Goal: Task Accomplishment & Management: Use online tool/utility

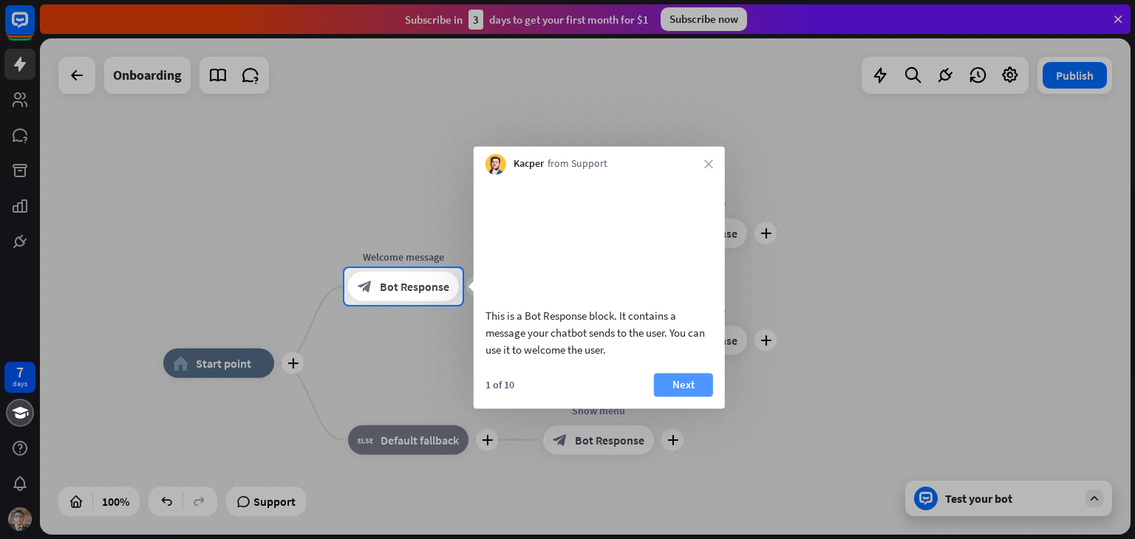
click at [694, 397] on button "Next" at bounding box center [683, 385] width 59 height 24
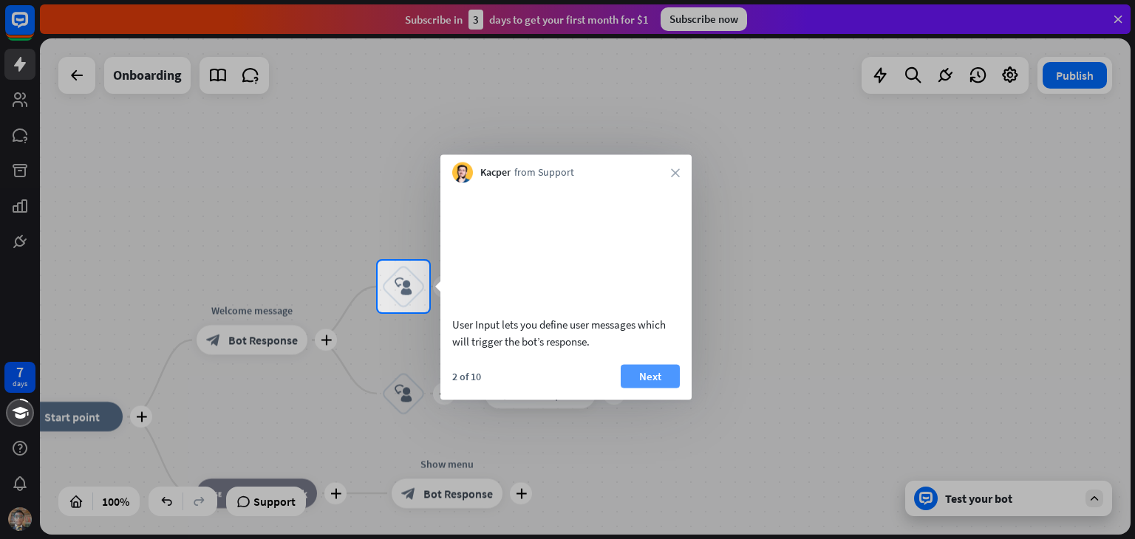
click at [655, 388] on button "Next" at bounding box center [649, 376] width 59 height 24
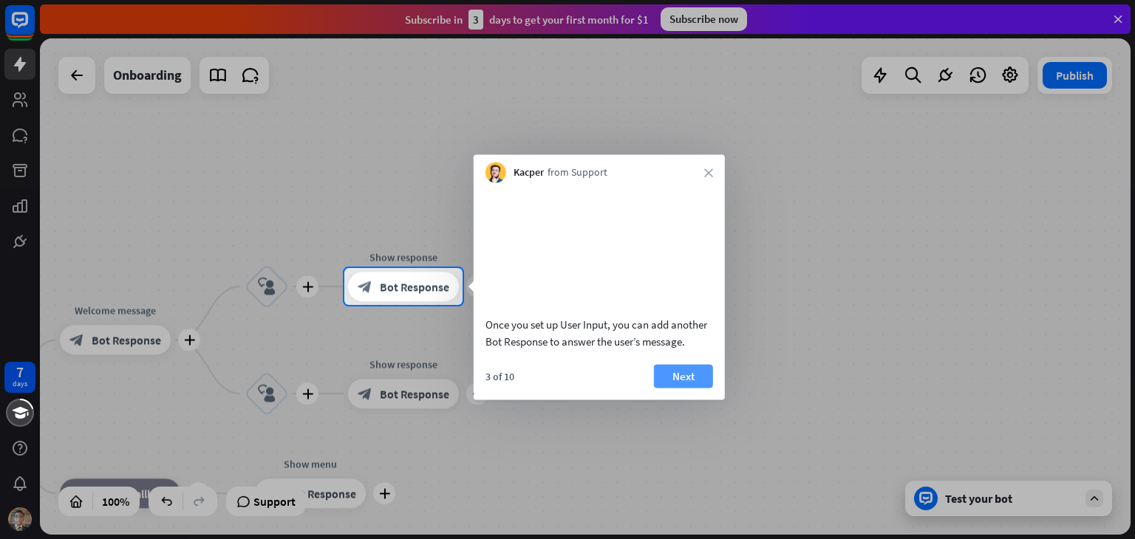
click at [680, 388] on button "Next" at bounding box center [683, 376] width 59 height 24
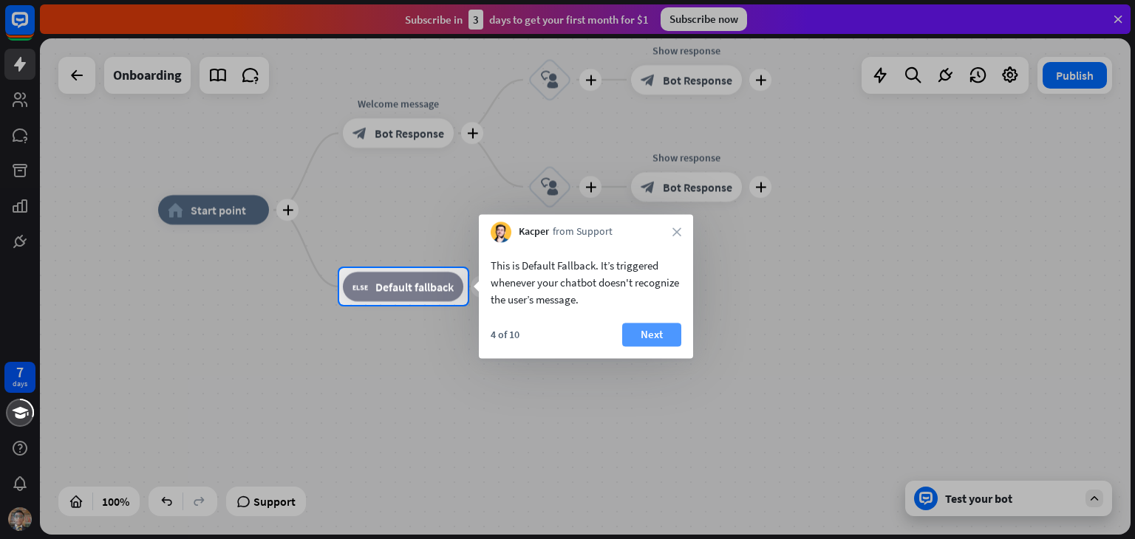
click at [671, 332] on button "Next" at bounding box center [651, 335] width 59 height 24
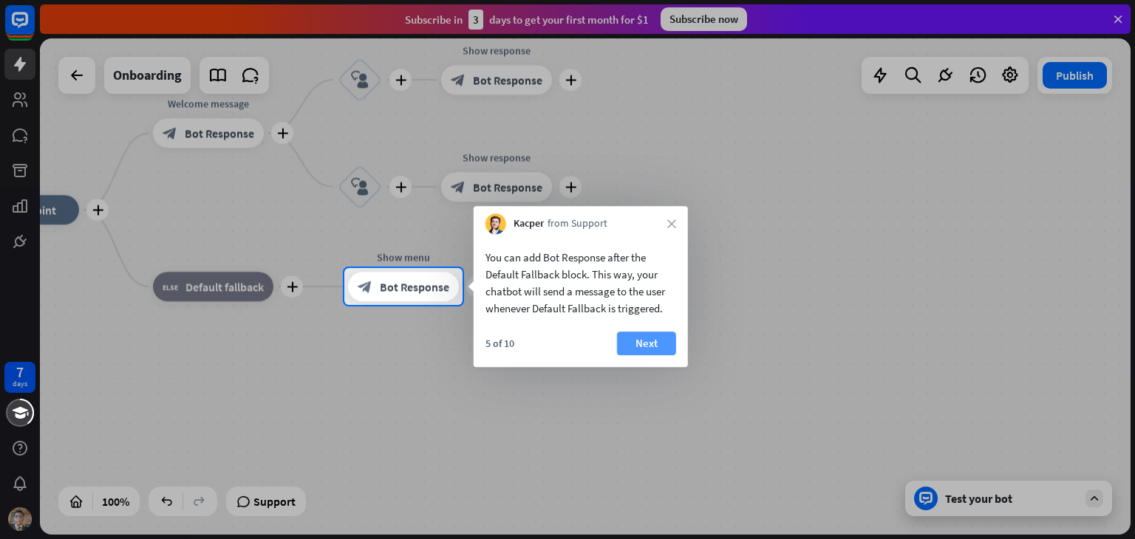
click at [668, 340] on button "Next" at bounding box center [646, 344] width 59 height 24
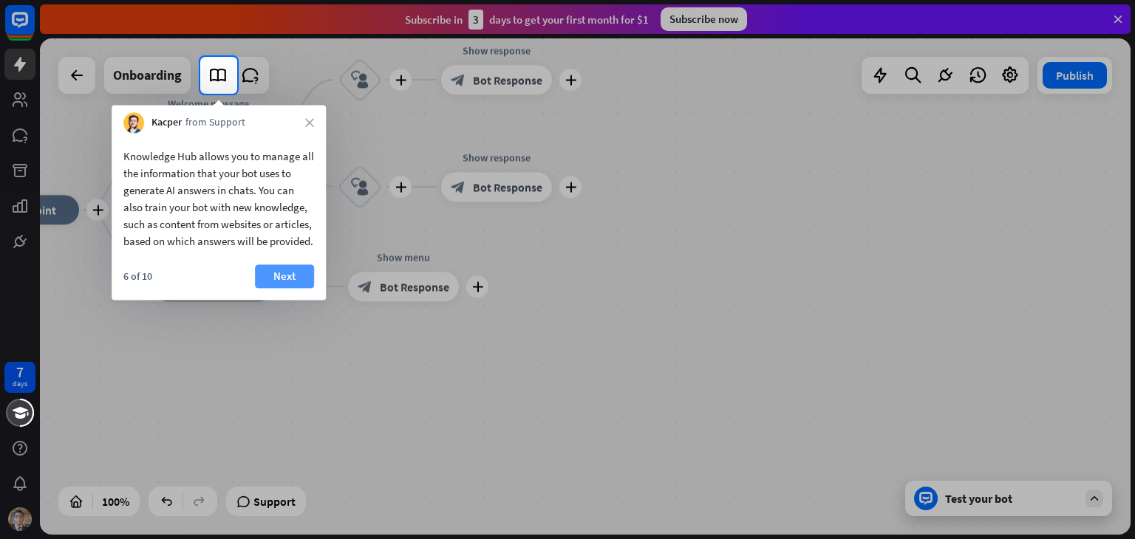
click at [290, 288] on button "Next" at bounding box center [284, 276] width 59 height 24
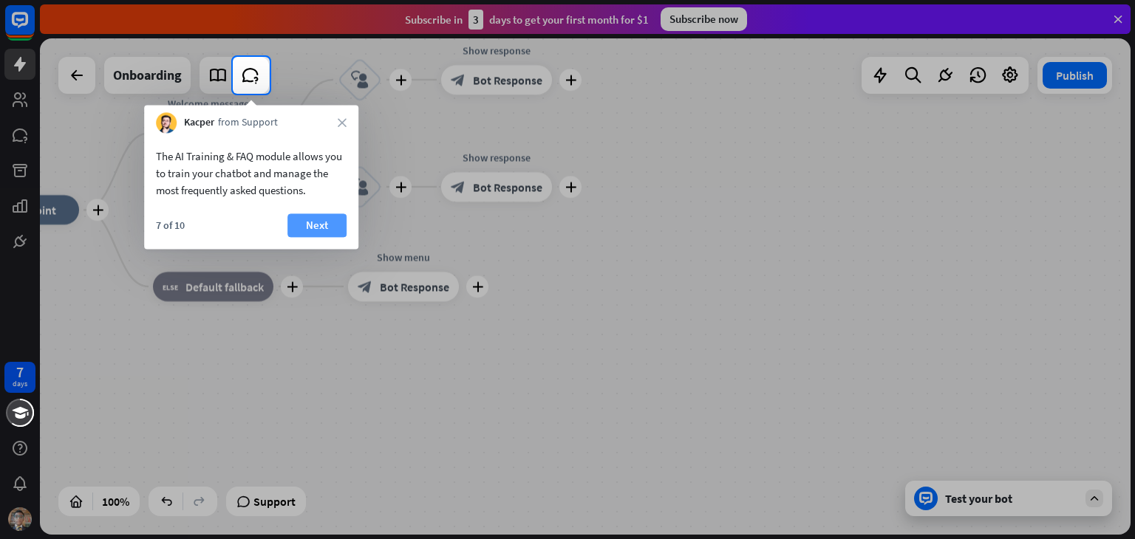
click at [332, 223] on button "Next" at bounding box center [316, 225] width 59 height 24
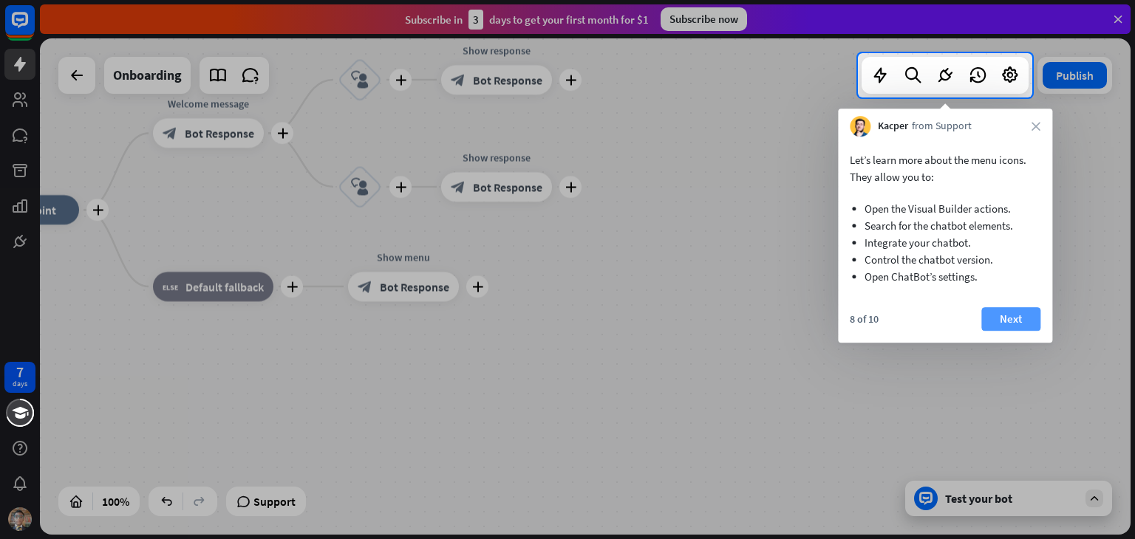
click at [1009, 314] on button "Next" at bounding box center [1010, 319] width 59 height 24
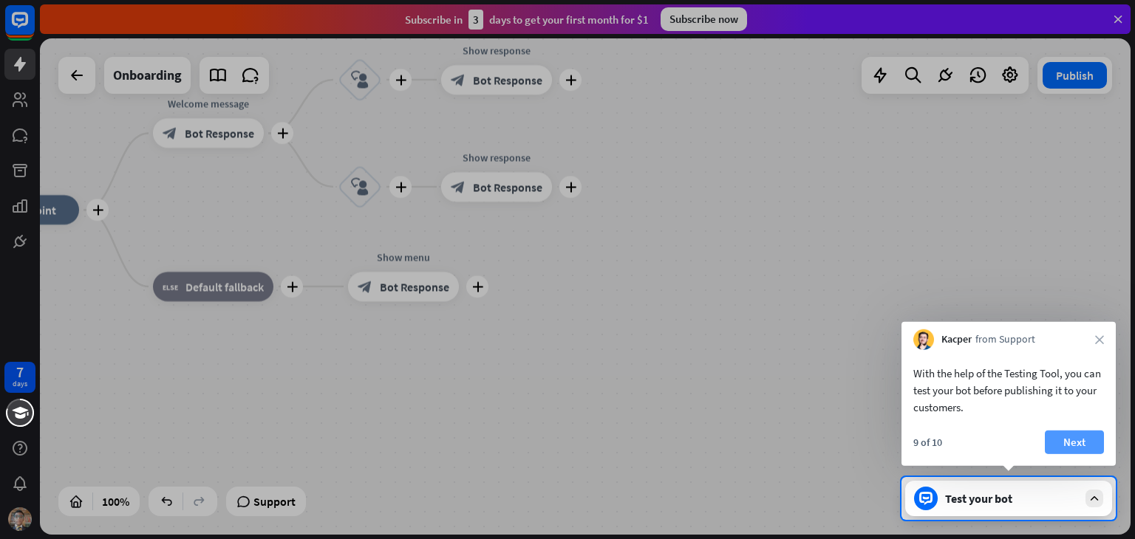
click at [1065, 444] on button "Next" at bounding box center [1073, 443] width 59 height 24
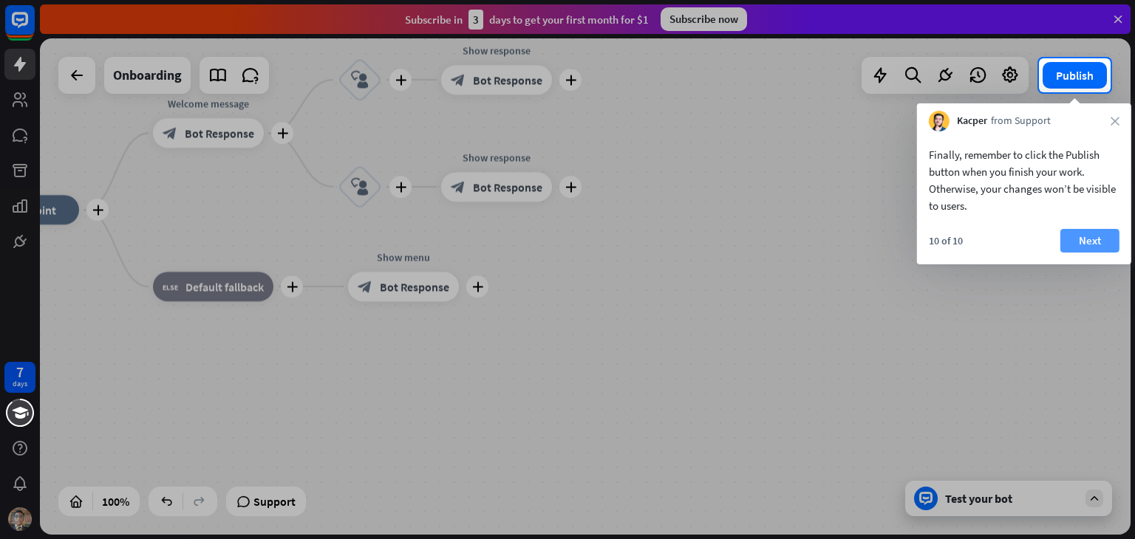
click at [1073, 240] on button "Next" at bounding box center [1089, 241] width 59 height 24
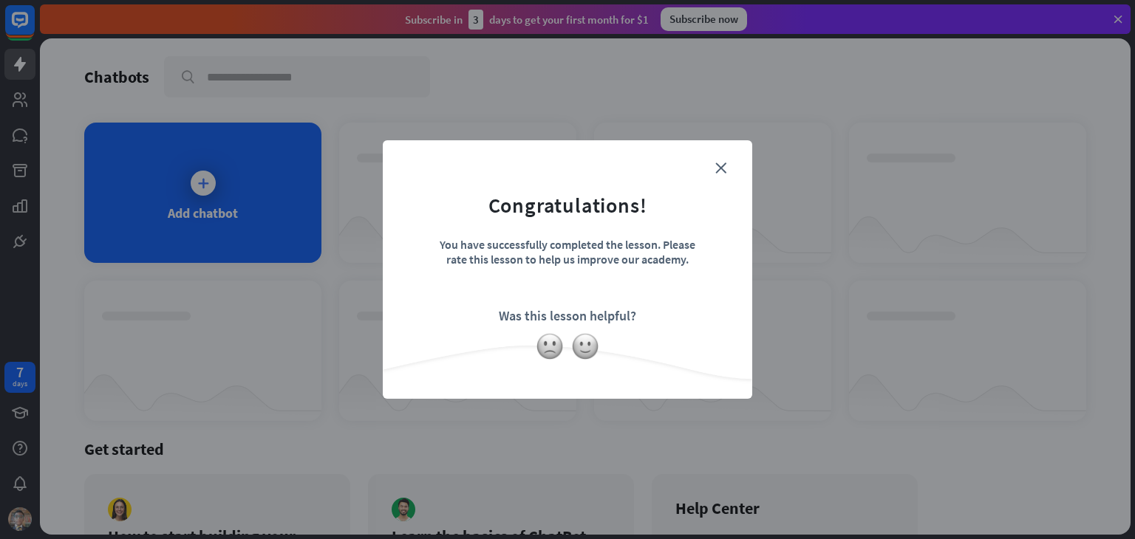
click at [596, 335] on div at bounding box center [567, 346] width 369 height 28
click at [587, 352] on img at bounding box center [585, 346] width 28 height 28
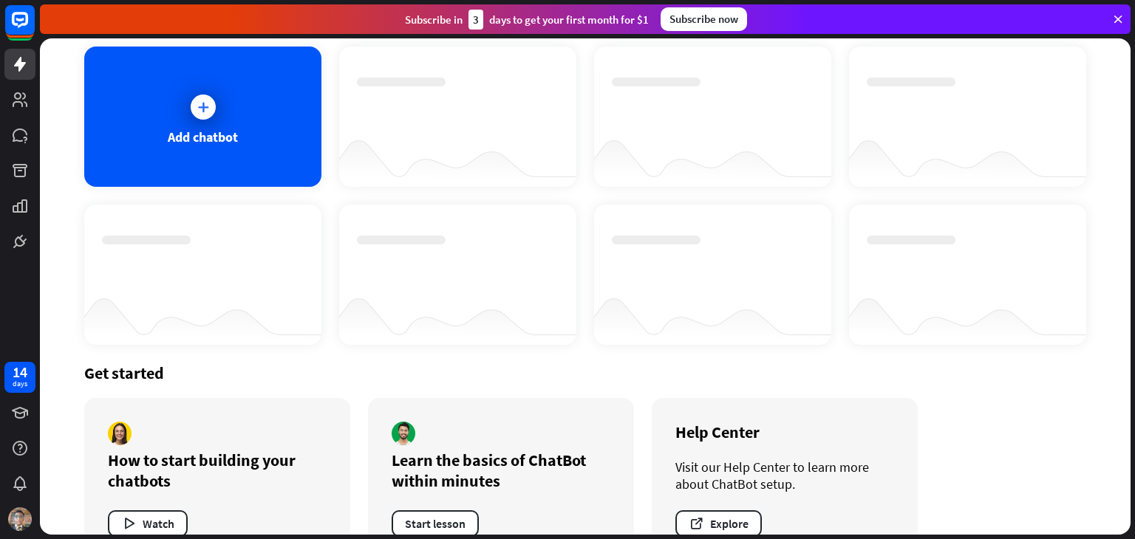
scroll to position [119, 0]
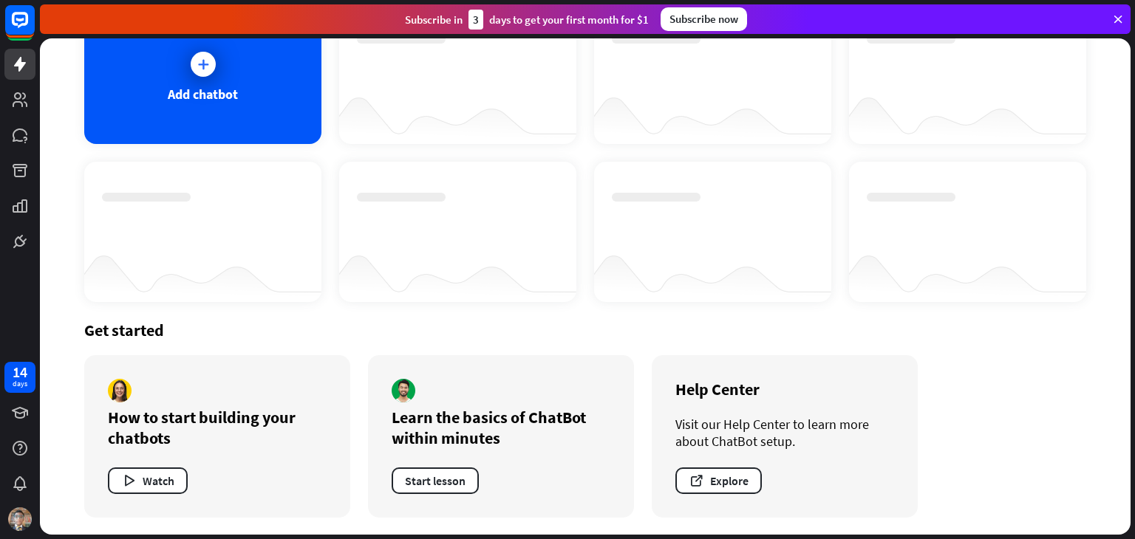
click at [103, 486] on div "How to start building your chatbots Watch" at bounding box center [217, 436] width 266 height 163
click at [151, 479] on button "Watch" at bounding box center [148, 481] width 80 height 27
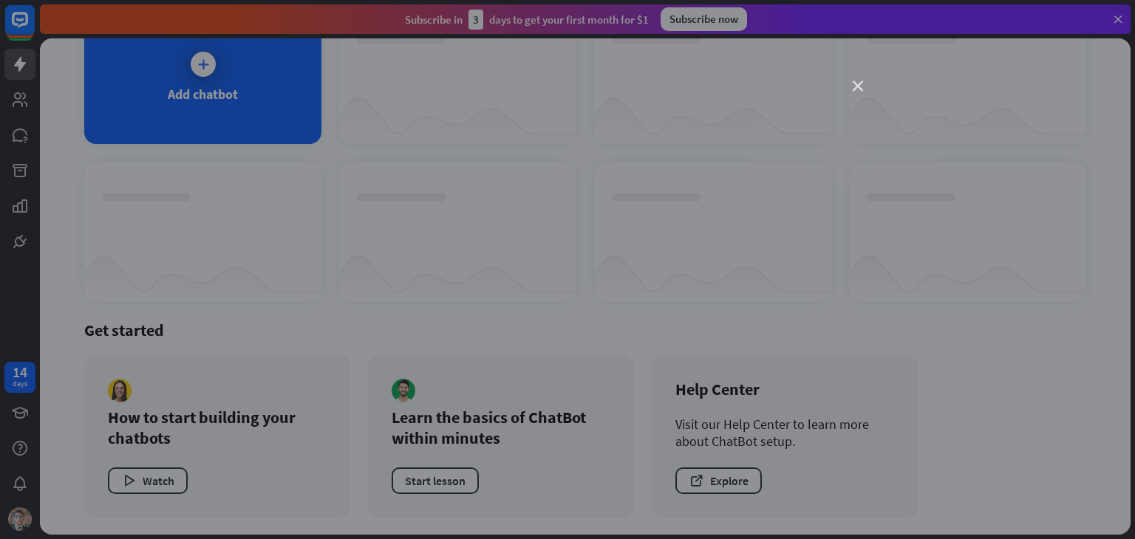
click at [854, 83] on icon "close" at bounding box center [857, 86] width 10 height 10
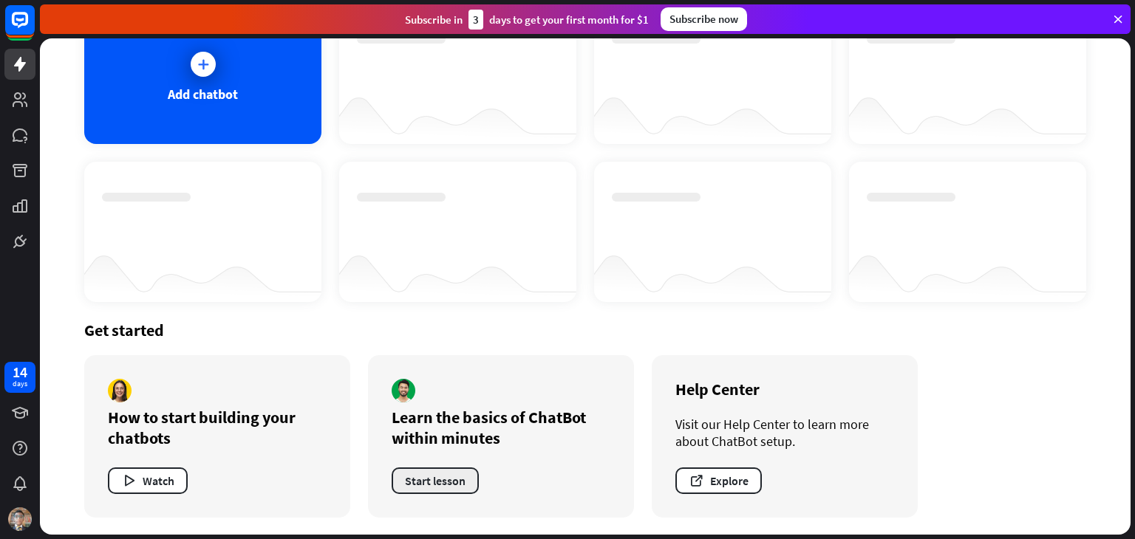
click at [411, 487] on button "Start lesson" at bounding box center [434, 481] width 87 height 27
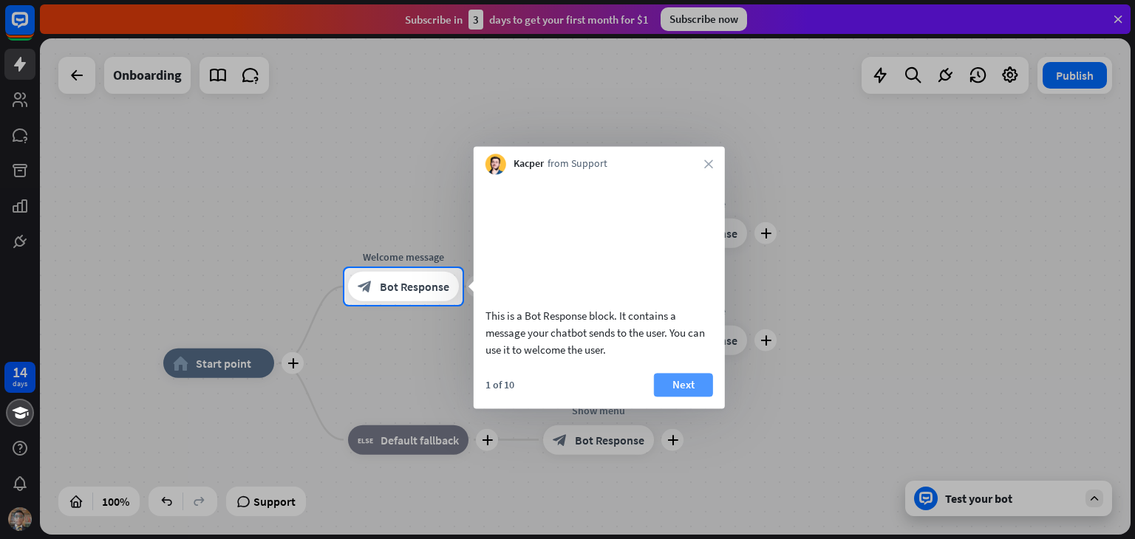
click at [672, 391] on button "Next" at bounding box center [683, 385] width 59 height 24
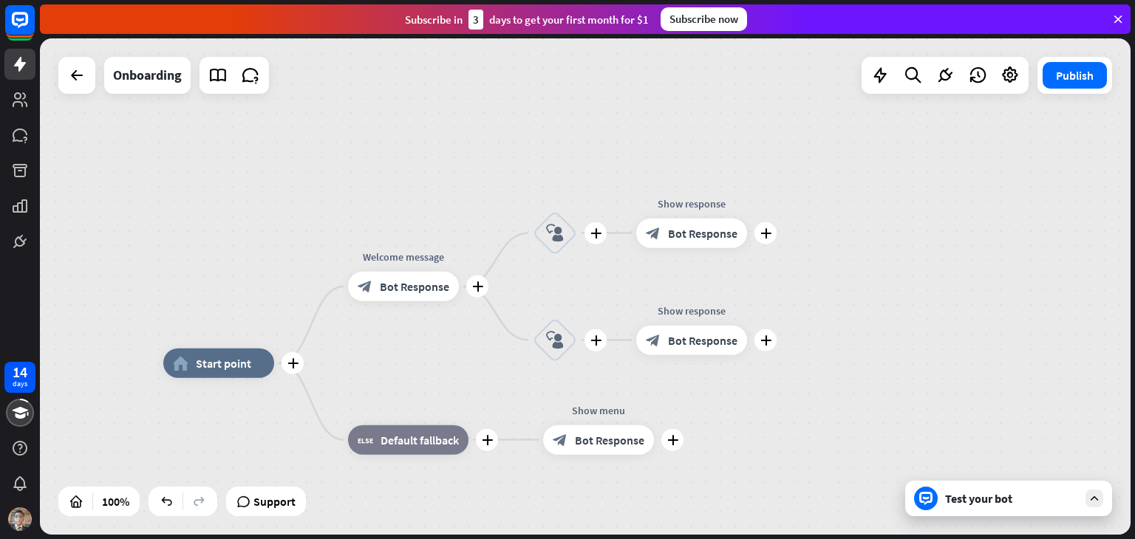
click at [672, 391] on div "14 days close Product Help First steps Get started with ChatBot Help Center Fol…" at bounding box center [567, 269] width 1135 height 539
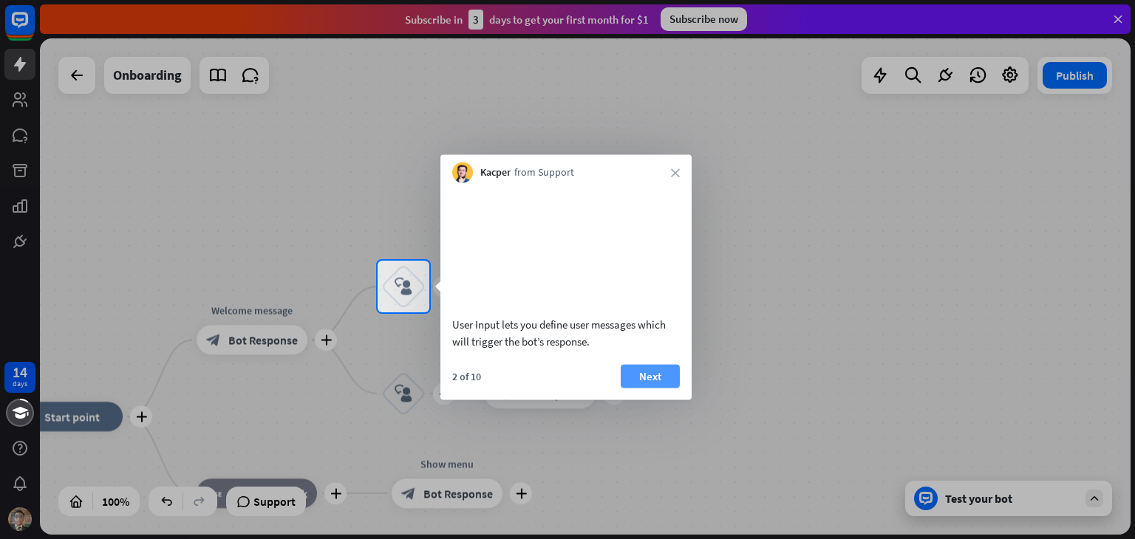
click at [632, 388] on button "Next" at bounding box center [649, 376] width 59 height 24
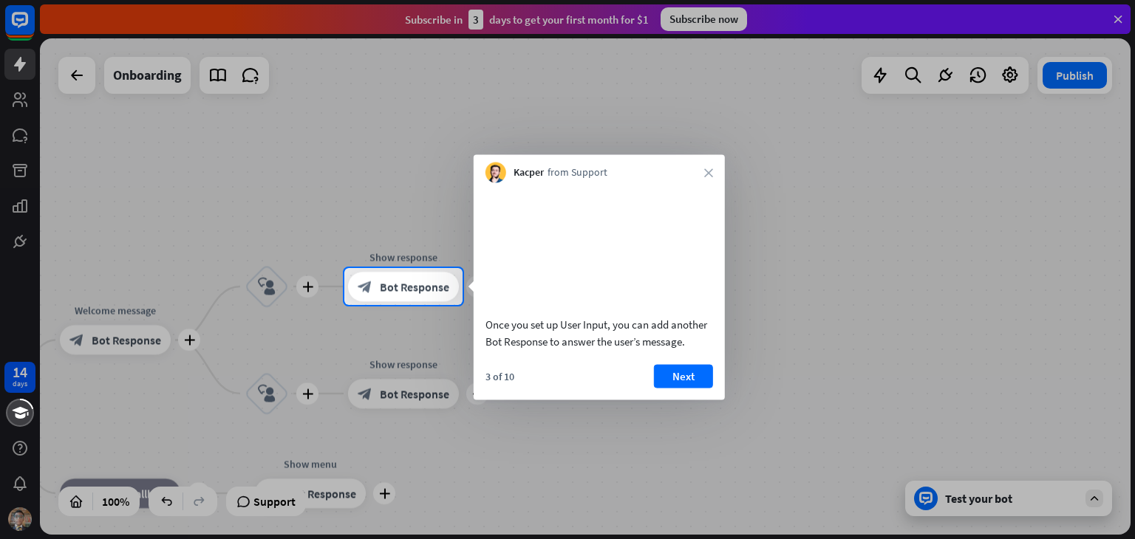
click at [702, 174] on div "Kacper from Support close" at bounding box center [598, 169] width 251 height 28
click at [709, 175] on icon "close" at bounding box center [708, 172] width 9 height 9
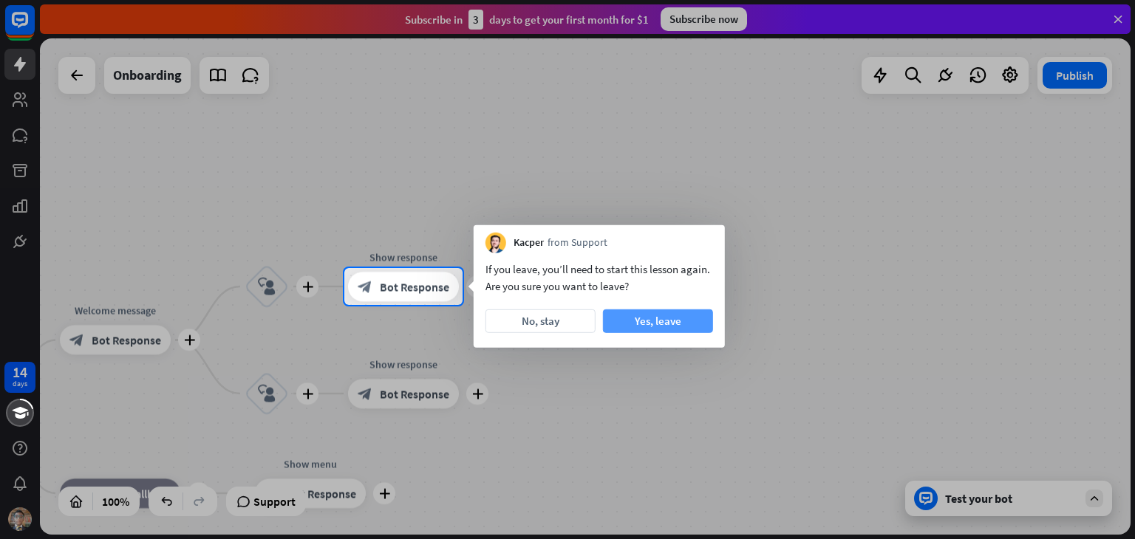
click at [665, 318] on button "Yes, leave" at bounding box center [658, 321] width 110 height 24
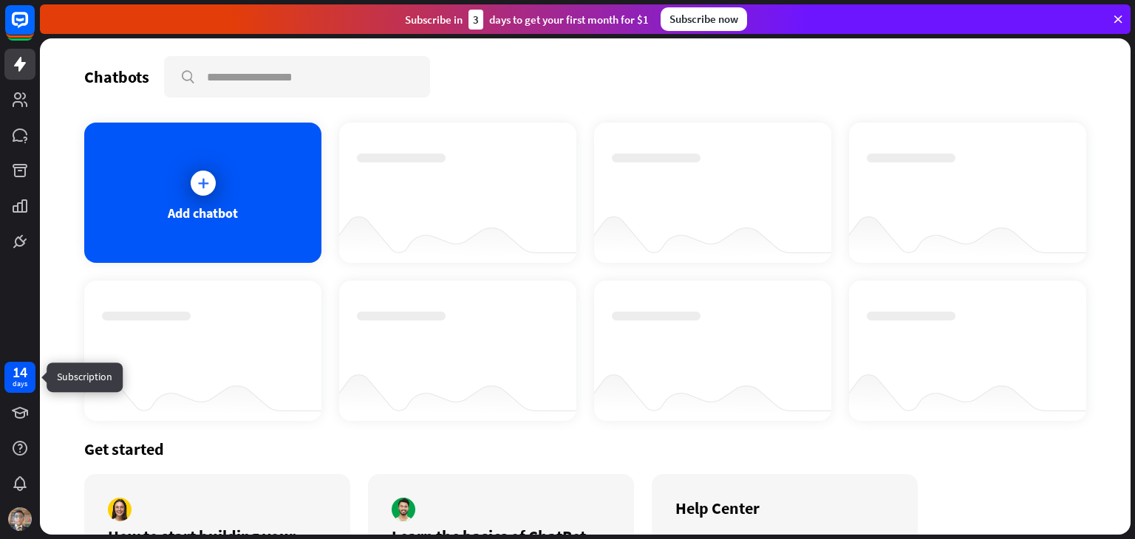
click at [35, 383] on div "14 days" at bounding box center [19, 377] width 31 height 31
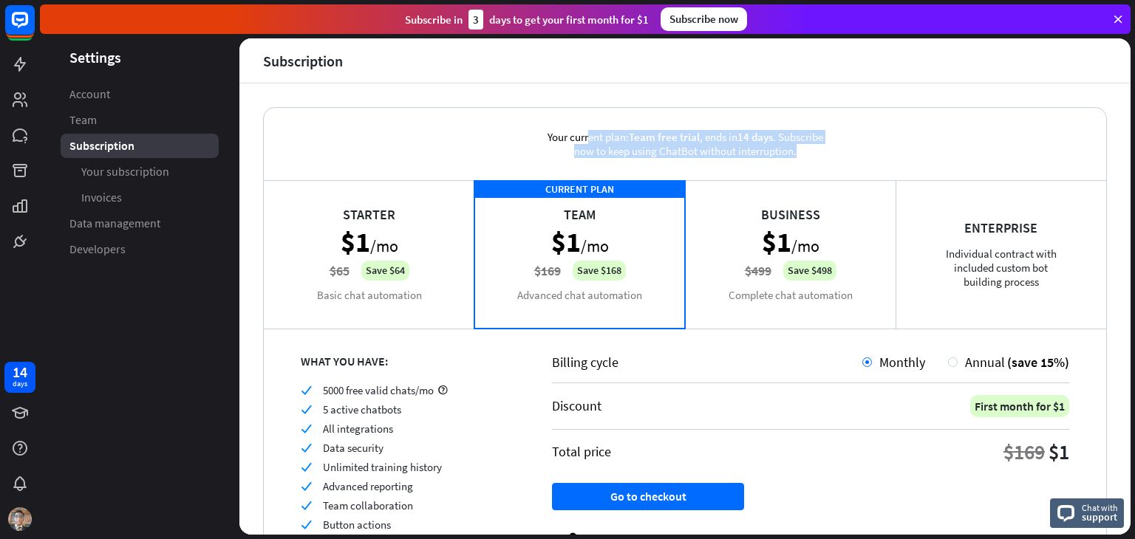
drag, startPoint x: 510, startPoint y: 107, endPoint x: 833, endPoint y: 150, distance: 325.6
click at [831, 151] on div "Your current plan: Team free trial , ends [DATE] . Subscribe now to keep using …" at bounding box center [685, 144] width 842 height 72
click at [833, 150] on div "Your current plan: Team free trial , ends [DATE] . Subscribe now to keep using …" at bounding box center [685, 144] width 318 height 72
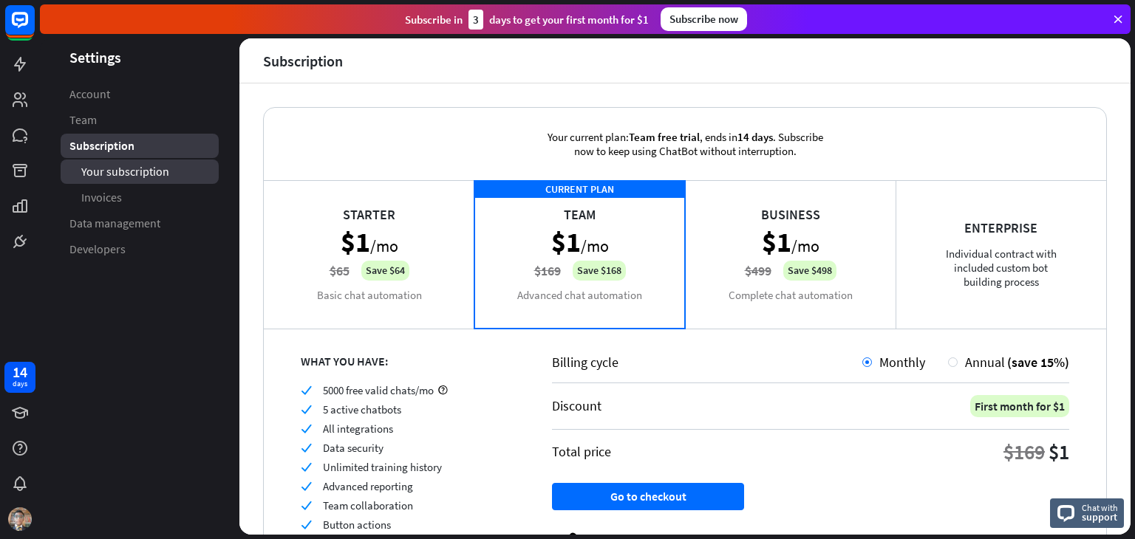
click at [128, 179] on span "Your subscription" at bounding box center [125, 172] width 88 height 16
click at [127, 179] on div "Your subscription" at bounding box center [140, 172] width 158 height 24
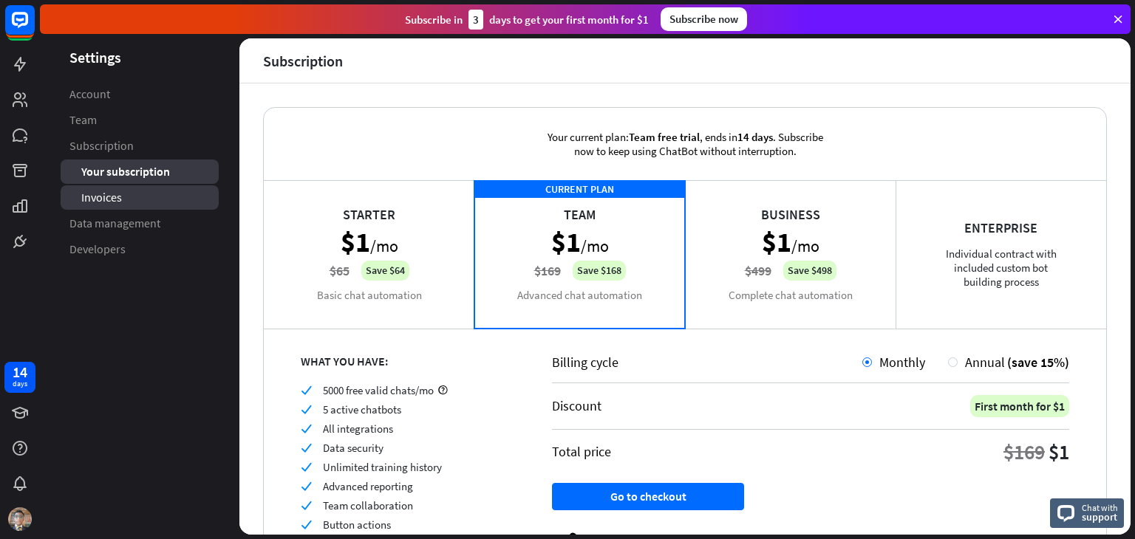
click at [140, 190] on link "Invoices" at bounding box center [140, 197] width 158 height 24
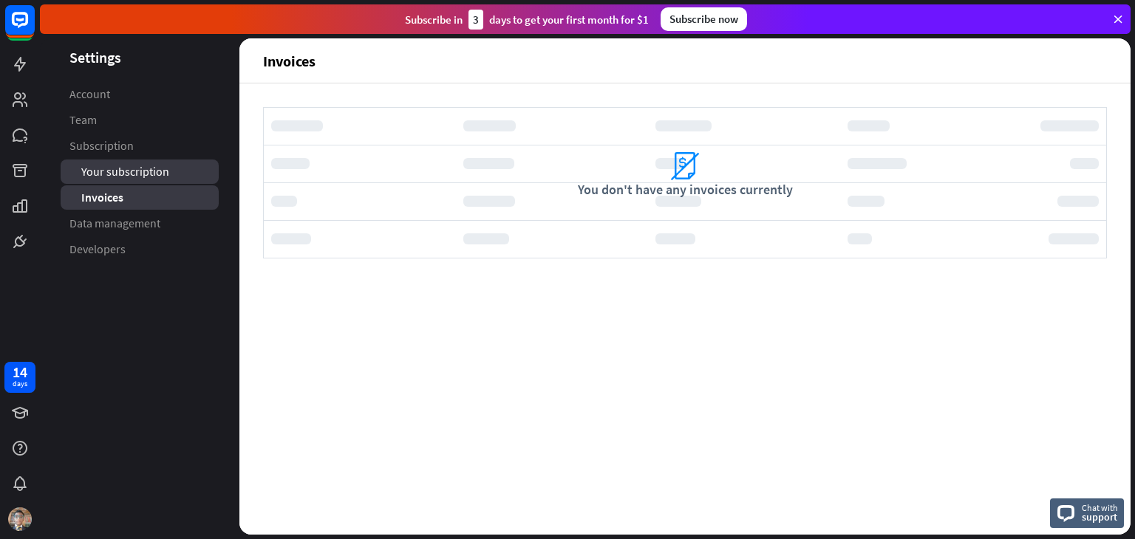
click at [148, 175] on span "Your subscription" at bounding box center [125, 172] width 88 height 16
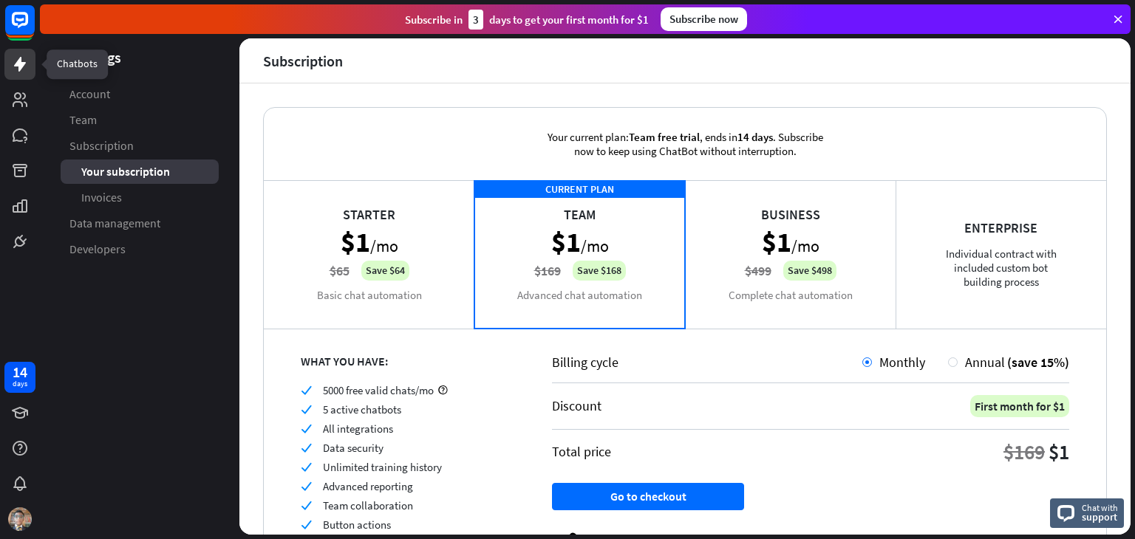
click at [22, 66] on icon at bounding box center [20, 64] width 12 height 15
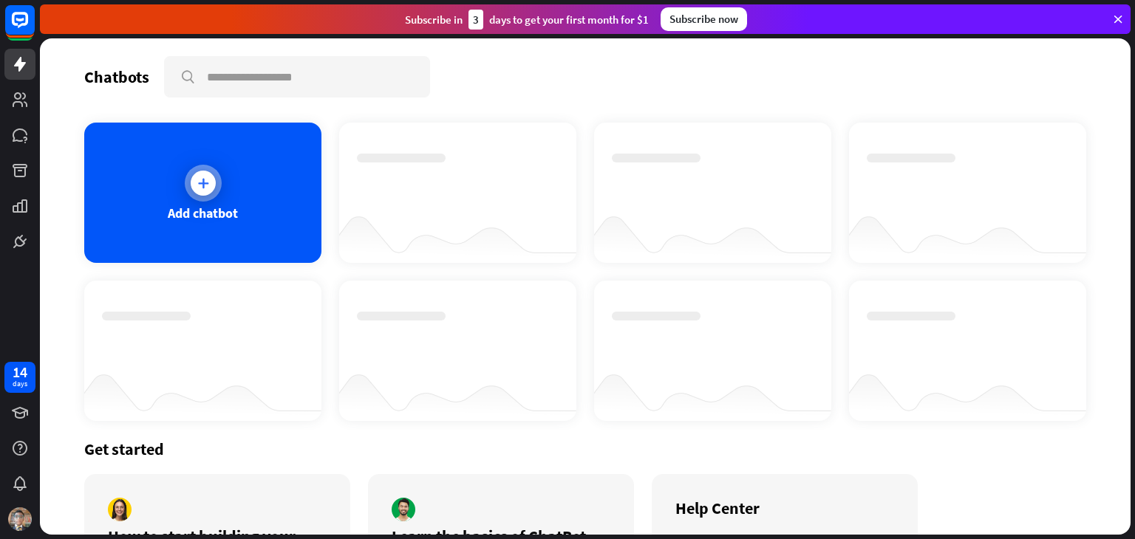
click at [185, 160] on div "Add chatbot" at bounding box center [202, 193] width 237 height 140
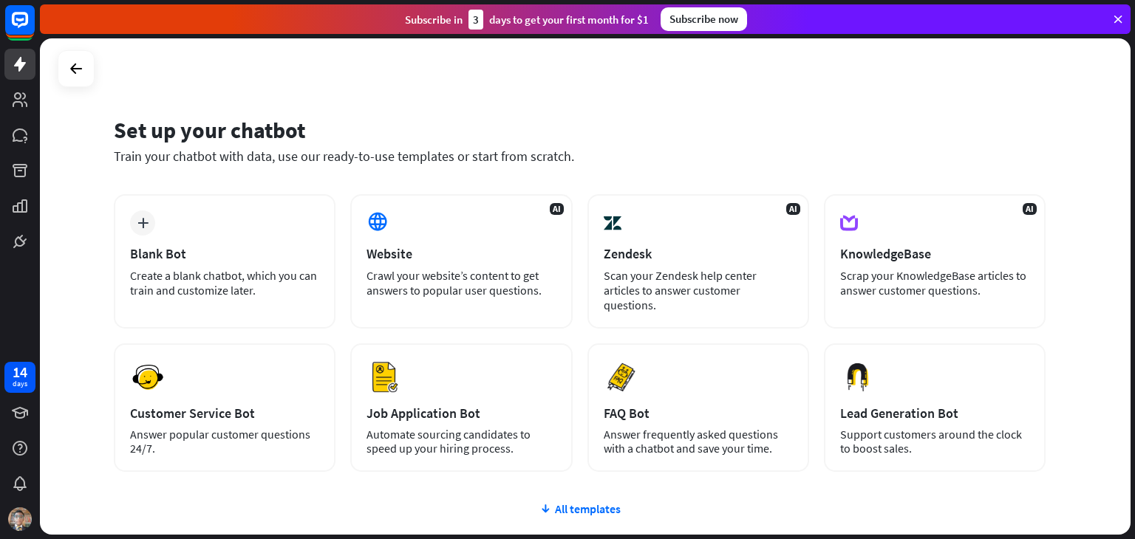
drag, startPoint x: 1134, startPoint y: 246, endPoint x: 1134, endPoint y: 285, distance: 39.1
click at [1134, 285] on div "Set up your chatbot Train your chatbot with data, use our ready-to-use template…" at bounding box center [587, 288] width 1095 height 501
click at [549, 502] on icon at bounding box center [545, 509] width 12 height 15
drag, startPoint x: 1134, startPoint y: 284, endPoint x: 1134, endPoint y: 386, distance: 101.9
click at [1134, 386] on div "Set up your chatbot Train your chatbot with data, use our ready-to-use template…" at bounding box center [587, 288] width 1095 height 501
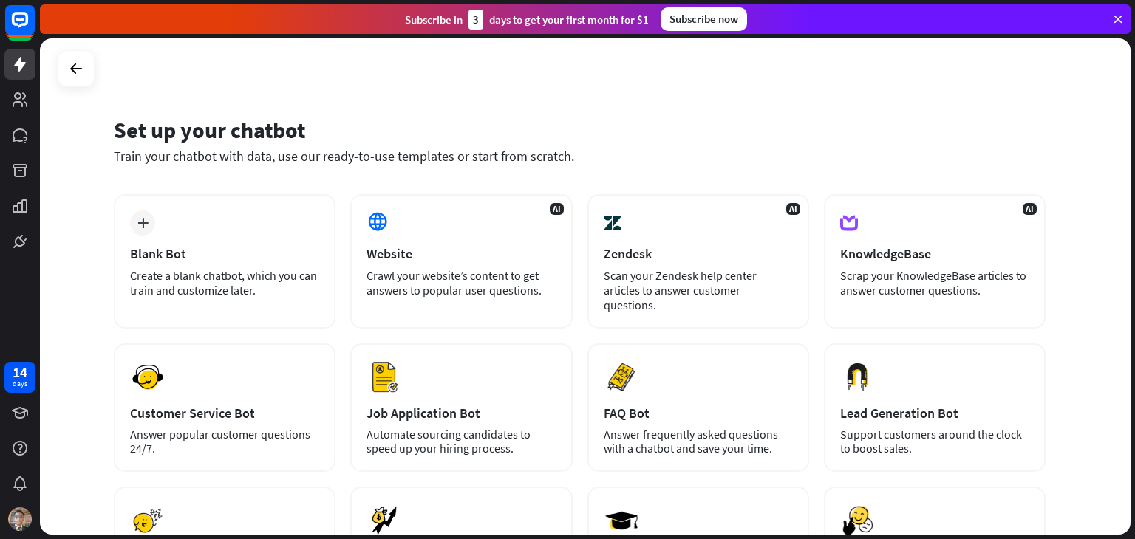
click at [1099, 274] on div "Set up your chatbot Train your chatbot with data, use our ready-to-use template…" at bounding box center [585, 286] width 1090 height 496
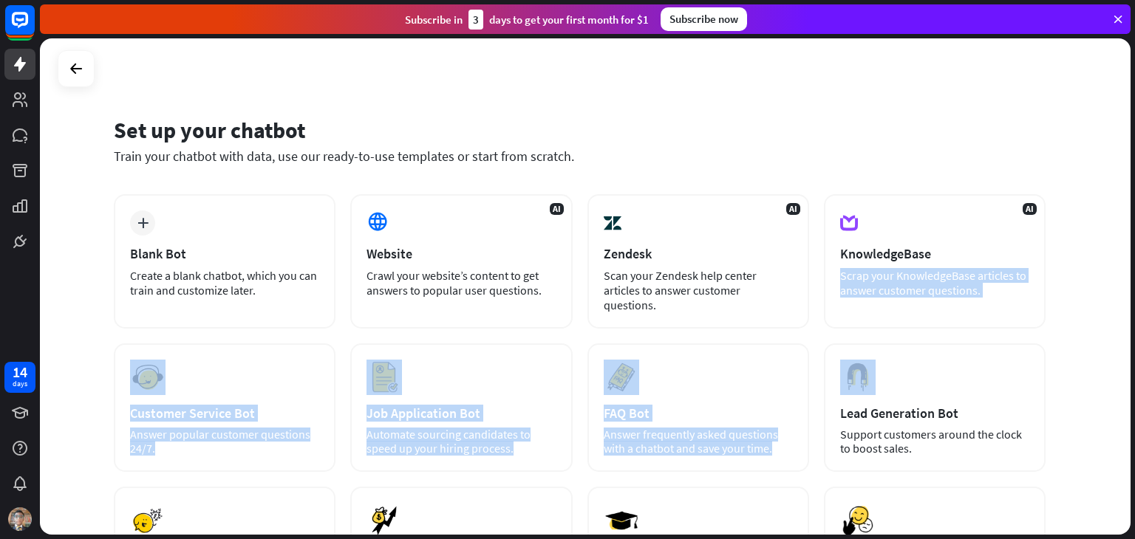
drag, startPoint x: 1134, startPoint y: 238, endPoint x: 1134, endPoint y: 355, distance: 116.7
click at [1134, 355] on div "Set up your chatbot Train your chatbot with data, use our ready-to-use template…" at bounding box center [587, 288] width 1095 height 501
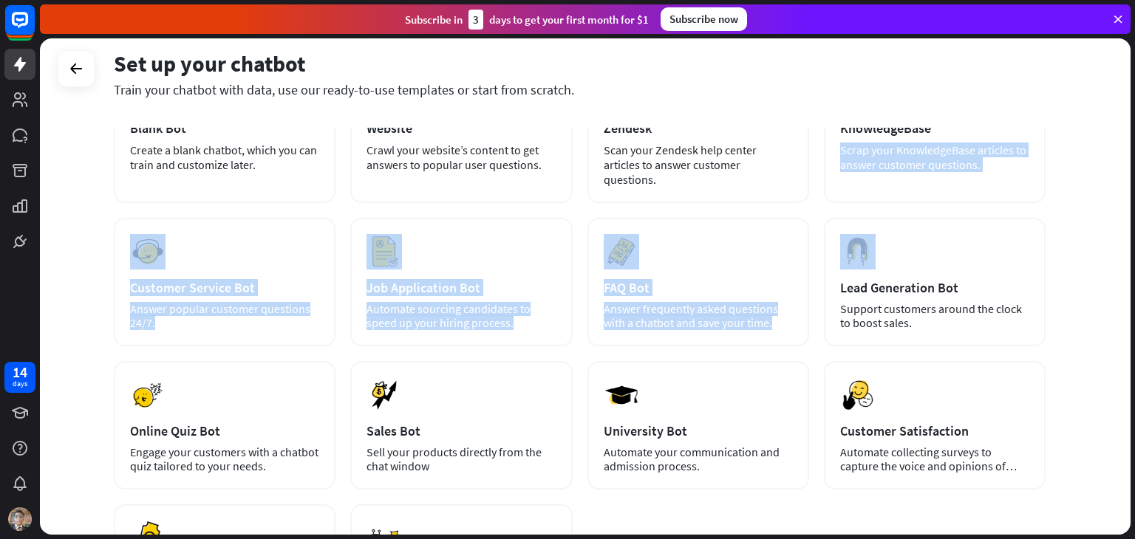
scroll to position [129, 0]
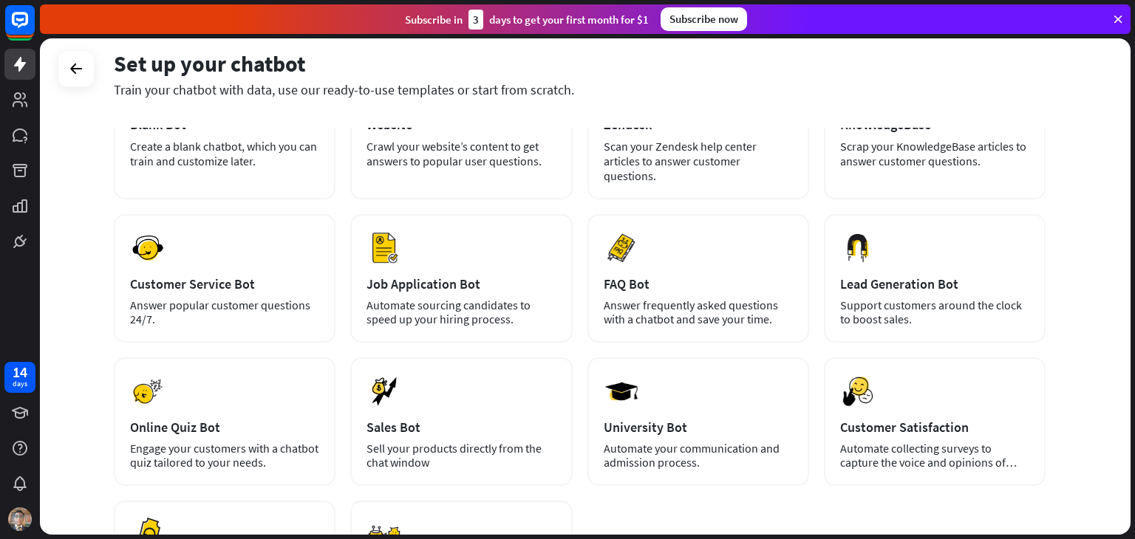
click at [1047, 423] on div "Set up your chatbot Train your chatbot with data, use our ready-to-use template…" at bounding box center [585, 286] width 1090 height 496
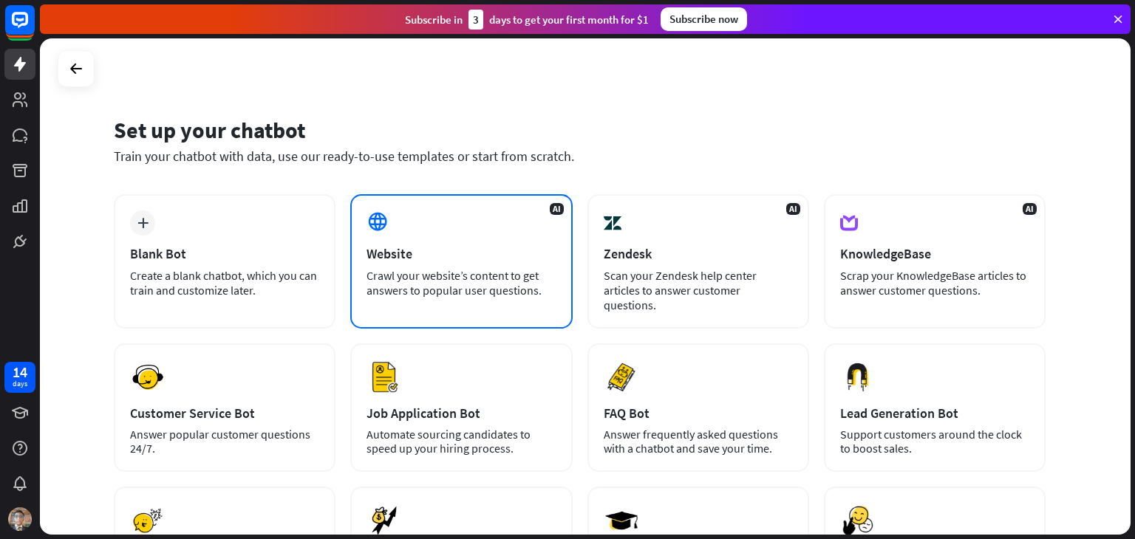
click at [439, 233] on div "AI Website Crawl your website’s content to get answers to popular user question…" at bounding box center [461, 261] width 222 height 134
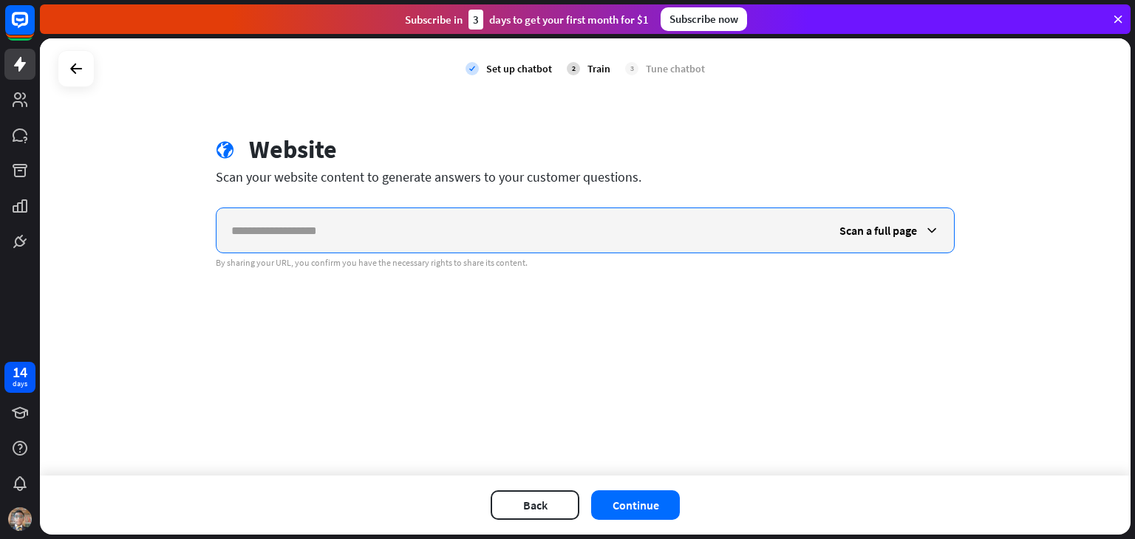
paste input "**********"
type input "**********"
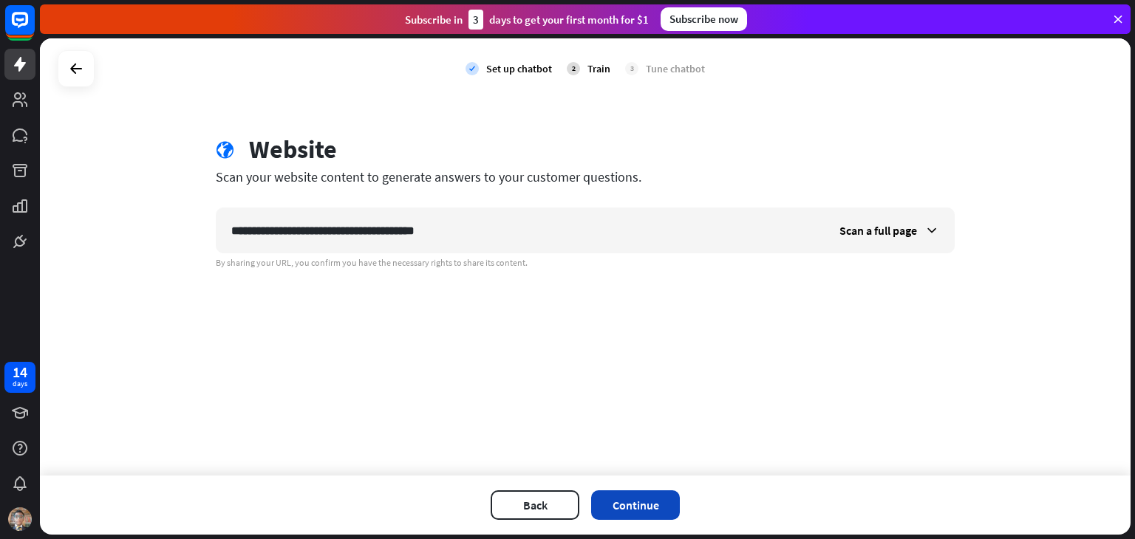
click at [626, 498] on button "Continue" at bounding box center [635, 505] width 89 height 30
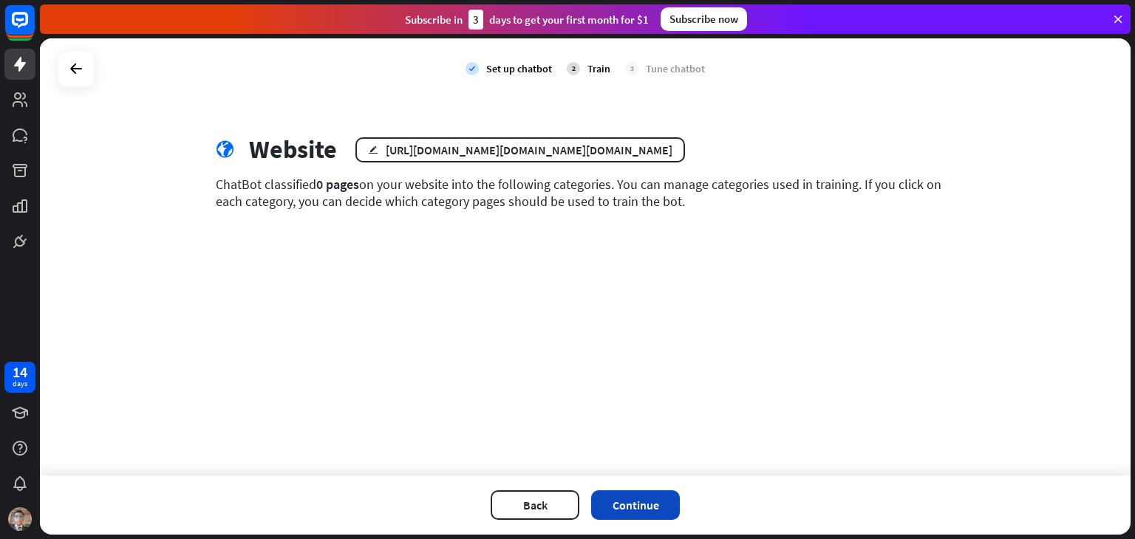
click at [643, 500] on button "Continue" at bounding box center [635, 505] width 89 height 30
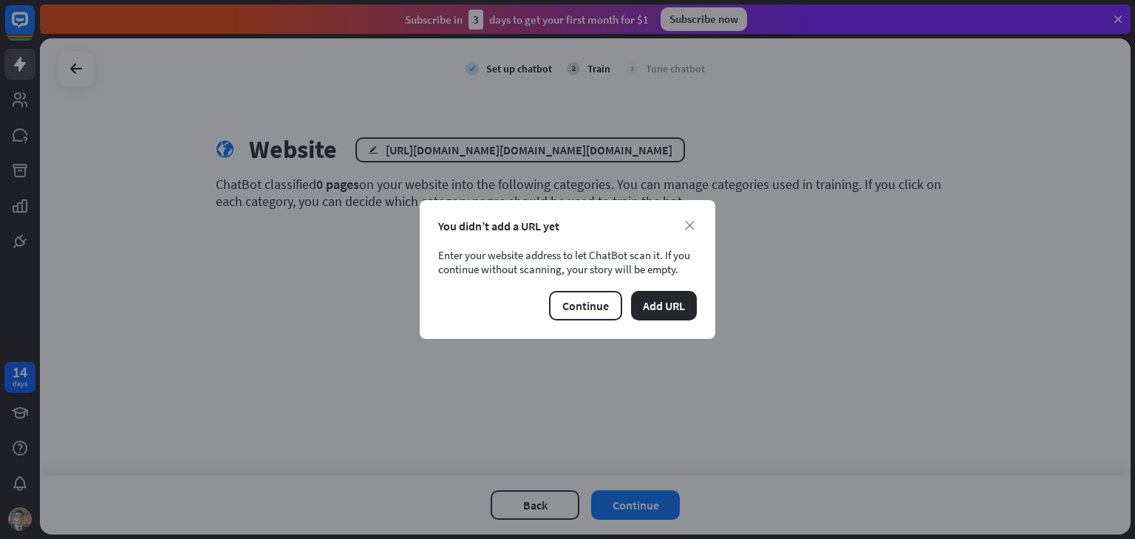
click at [697, 228] on div "close You didn’t add a URL yet Enter your website address to let ChatBot scan i…" at bounding box center [567, 269] width 295 height 139
click at [694, 222] on div "You didn’t add a URL yet" at bounding box center [567, 226] width 259 height 15
click at [691, 225] on icon "close" at bounding box center [690, 226] width 10 height 10
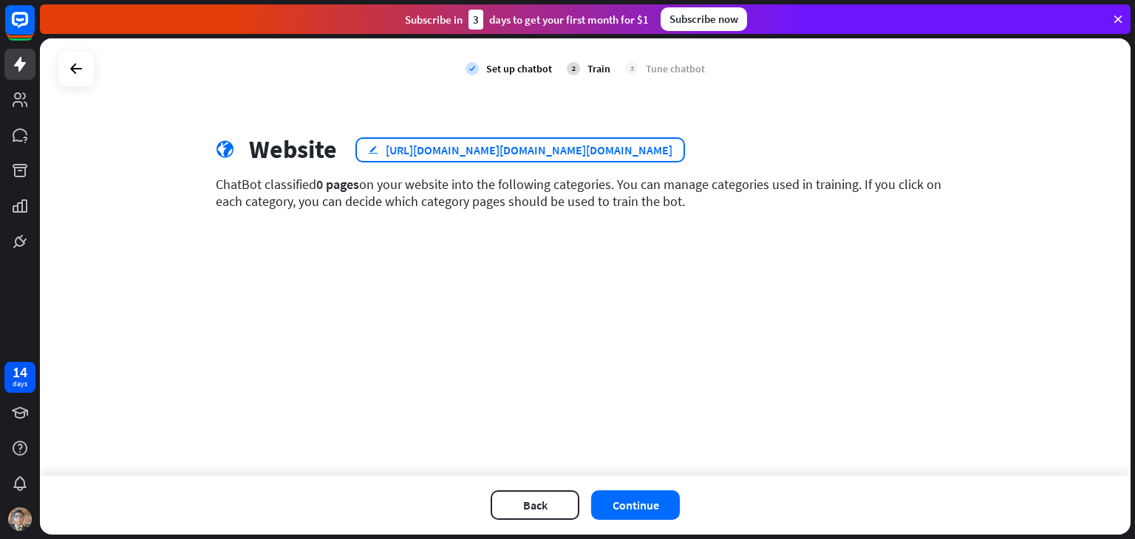
click at [533, 151] on div "[URL][DOMAIN_NAME][DOMAIN_NAME][DOMAIN_NAME]" at bounding box center [529, 150] width 287 height 15
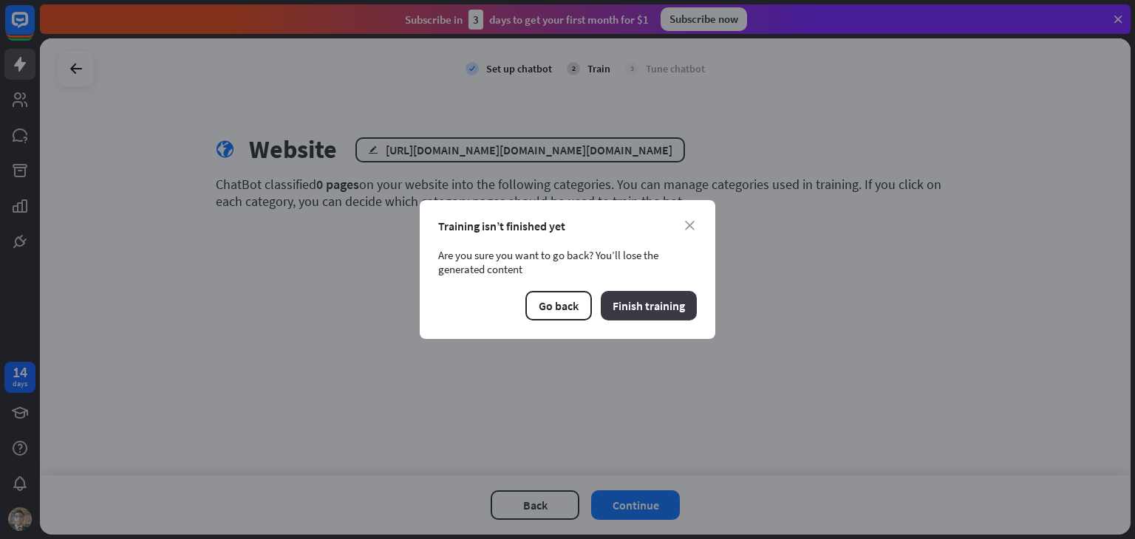
click at [653, 310] on button "Finish training" at bounding box center [649, 306] width 96 height 30
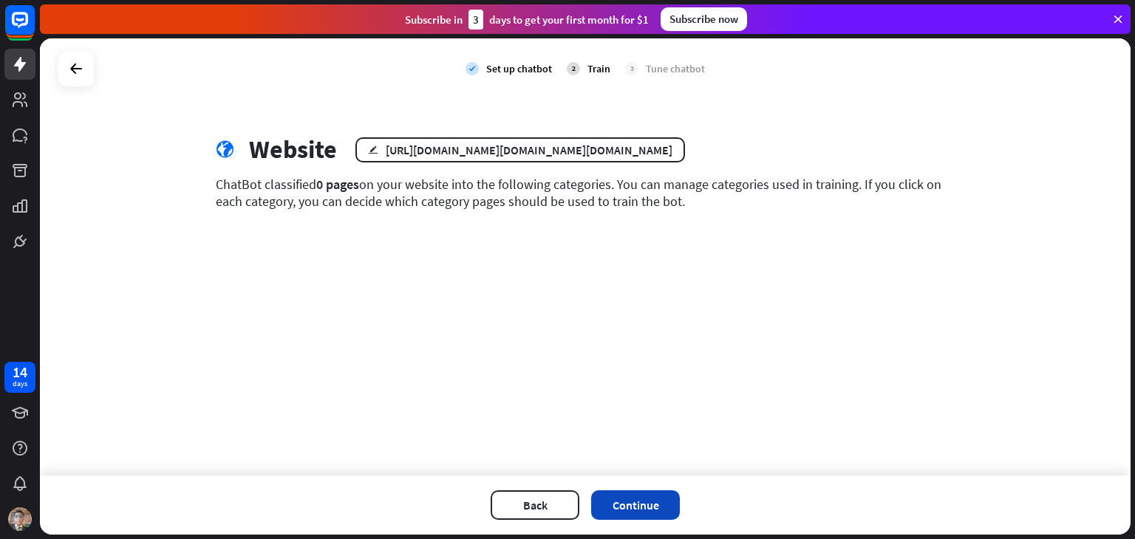
click at [621, 507] on button "Continue" at bounding box center [635, 505] width 89 height 30
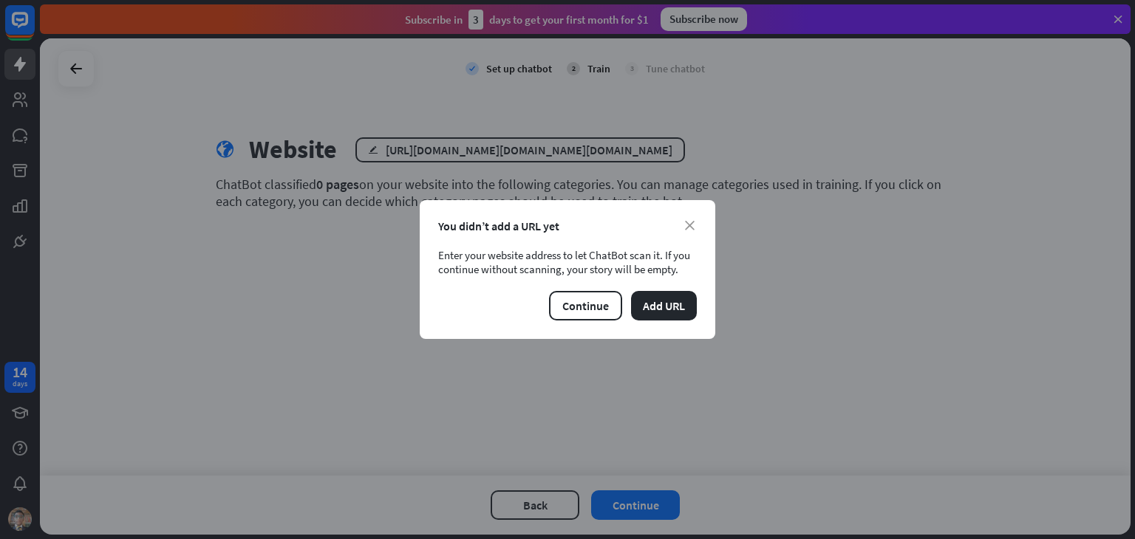
drag, startPoint x: 600, startPoint y: 307, endPoint x: 705, endPoint y: 301, distance: 105.1
click at [703, 300] on div "close You didn’t add a URL yet Enter your website address to let ChatBot scan i…" at bounding box center [567, 269] width 295 height 139
click at [677, 302] on button "Add URL" at bounding box center [664, 306] width 66 height 30
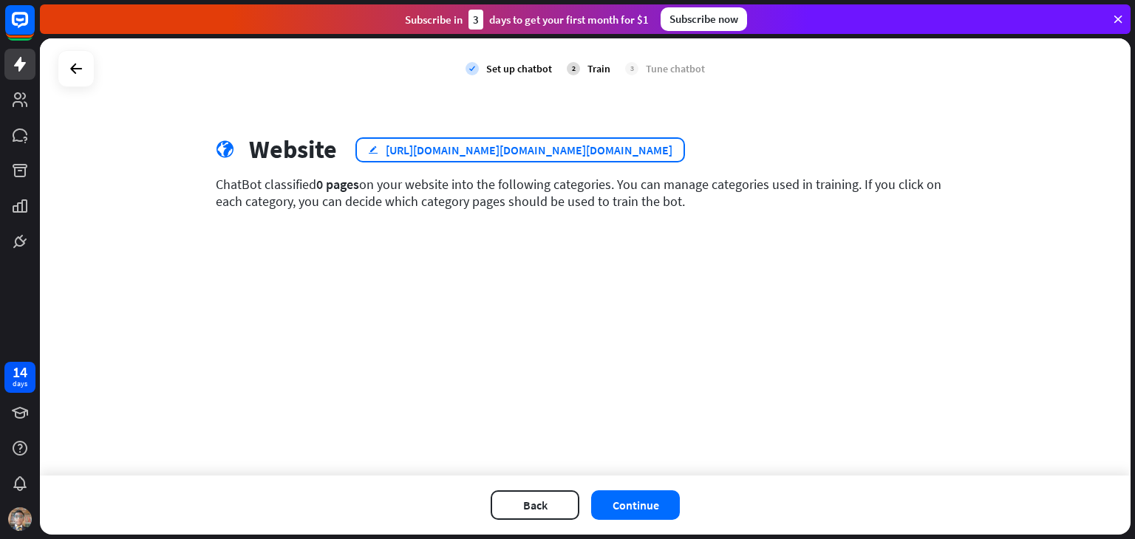
click at [637, 155] on div "[URL][DOMAIN_NAME][DOMAIN_NAME][DOMAIN_NAME]" at bounding box center [529, 150] width 287 height 15
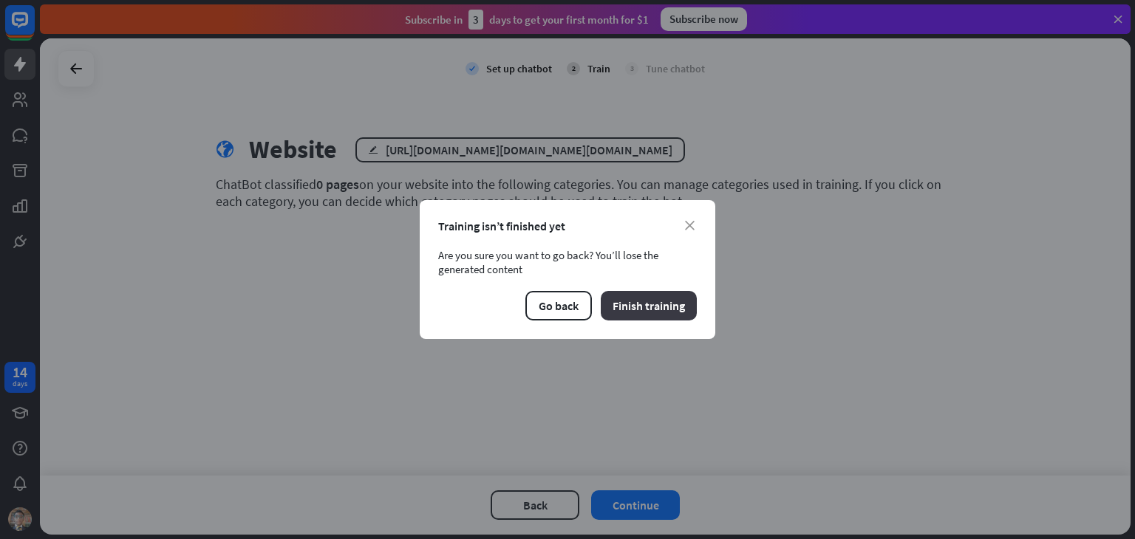
click at [624, 319] on button "Finish training" at bounding box center [649, 306] width 96 height 30
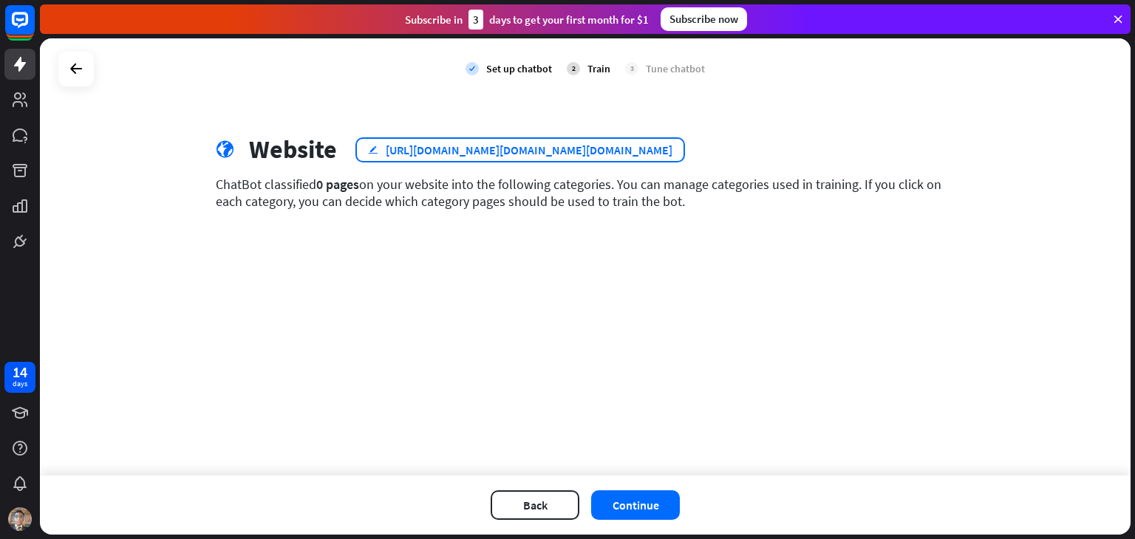
click at [370, 145] on icon "edit" at bounding box center [373, 150] width 10 height 10
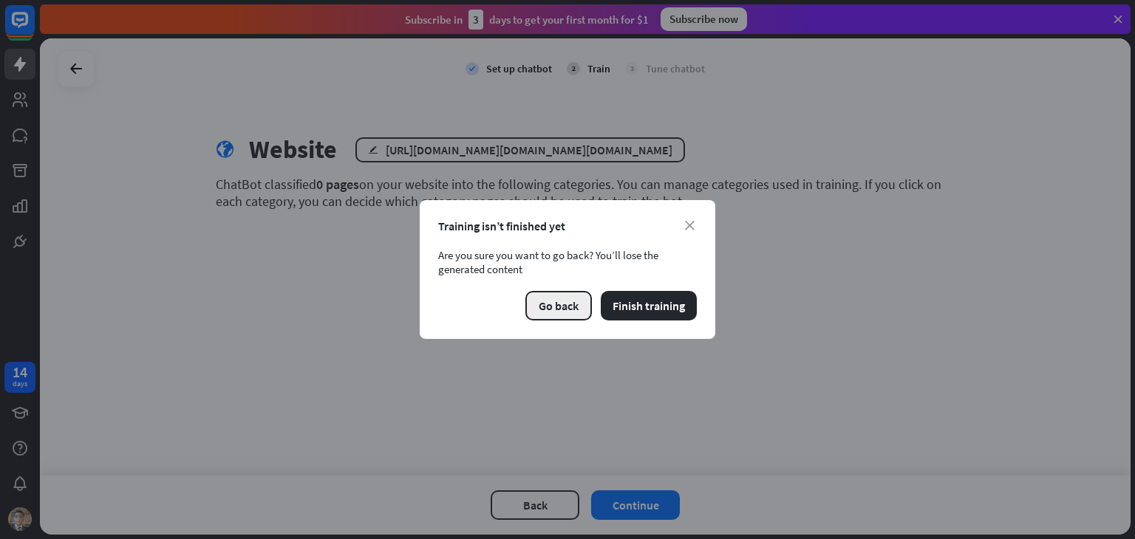
click at [544, 311] on button "Go back" at bounding box center [558, 306] width 66 height 30
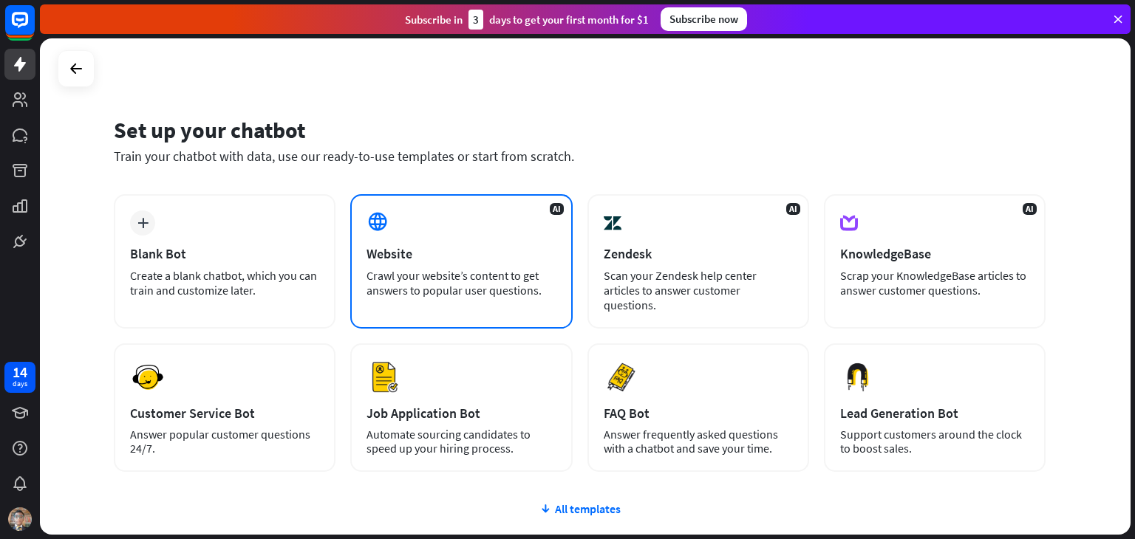
click at [492, 312] on div "AI Website Crawl your website’s content to get answers to popular user question…" at bounding box center [461, 261] width 222 height 134
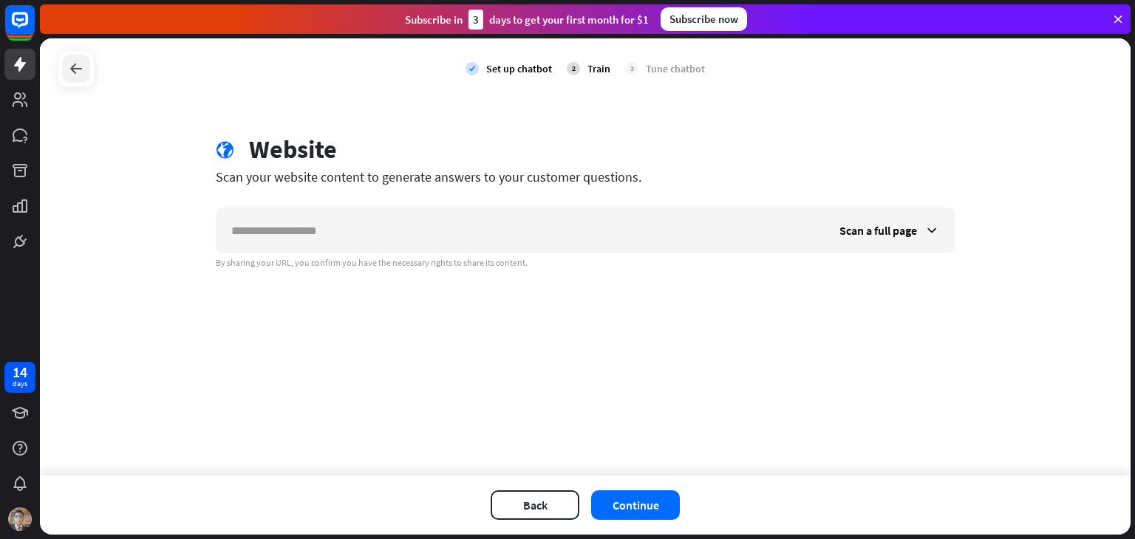
click at [63, 64] on div at bounding box center [76, 69] width 28 height 28
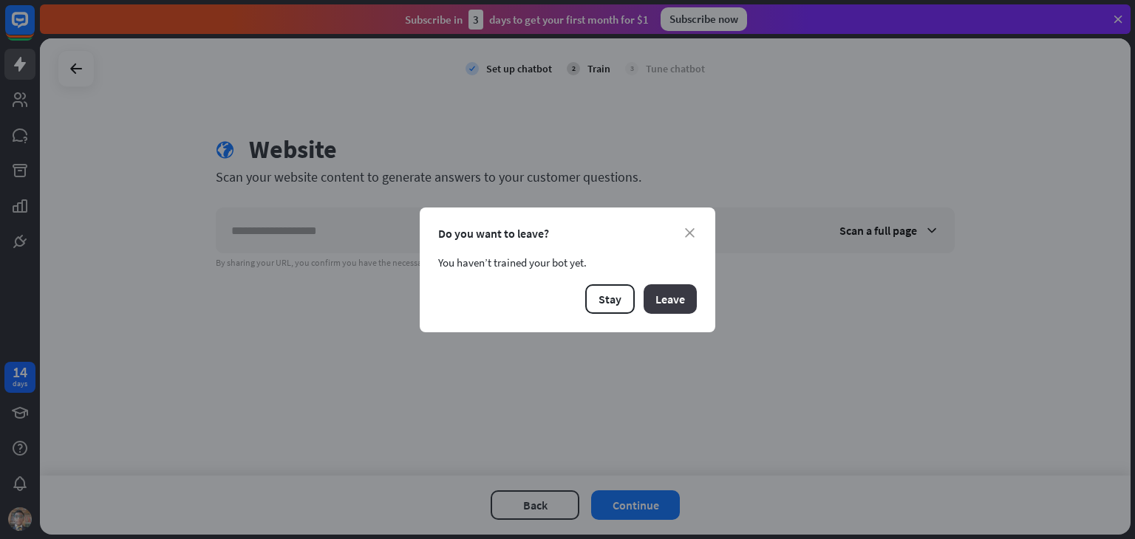
click at [660, 303] on button "Leave" at bounding box center [669, 299] width 53 height 30
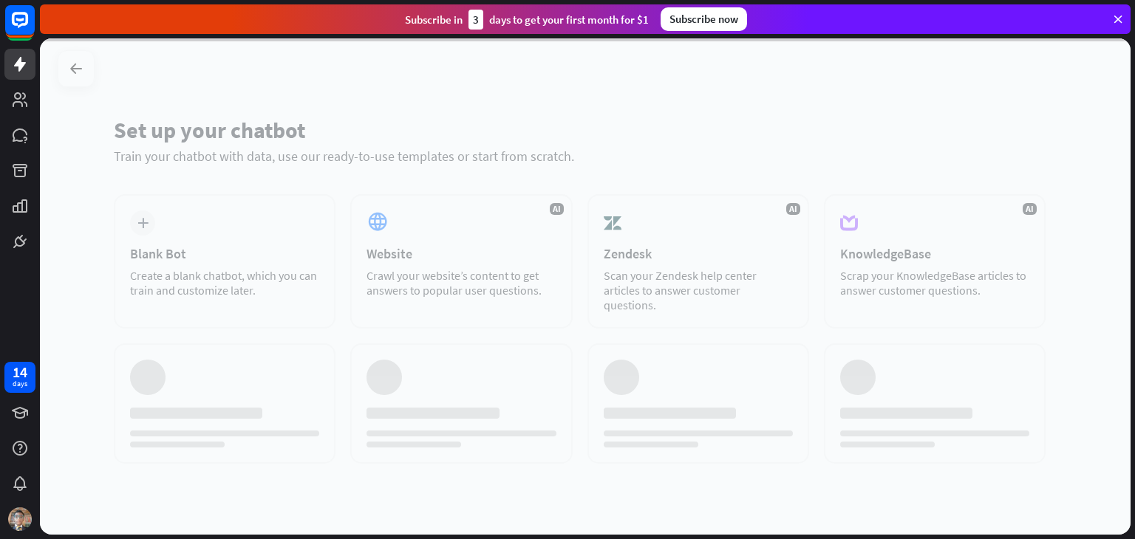
click at [988, 234] on div at bounding box center [585, 286] width 1090 height 496
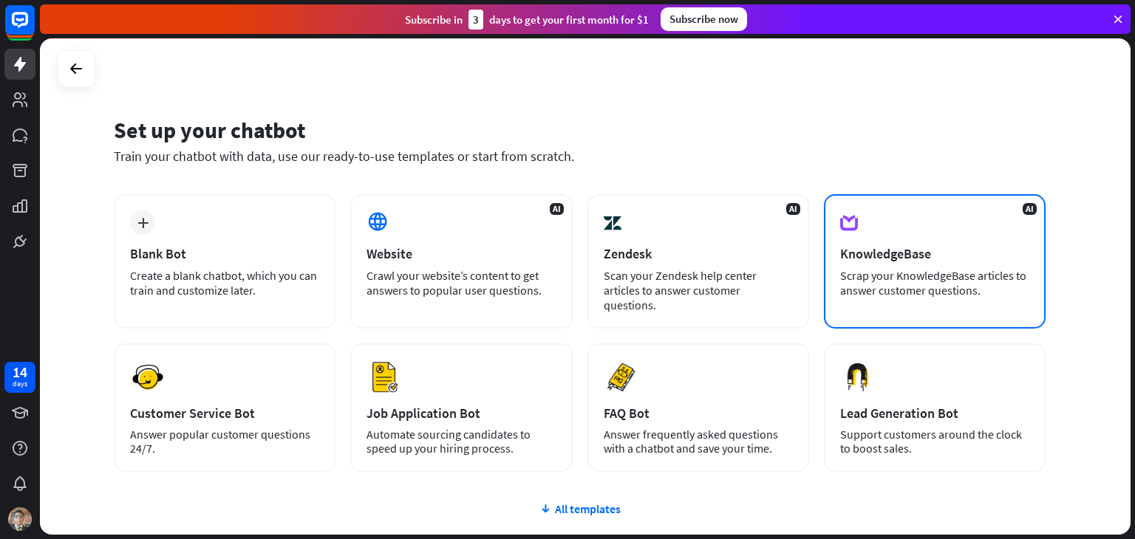
click at [976, 245] on div "KnowledgeBase" at bounding box center [934, 253] width 189 height 17
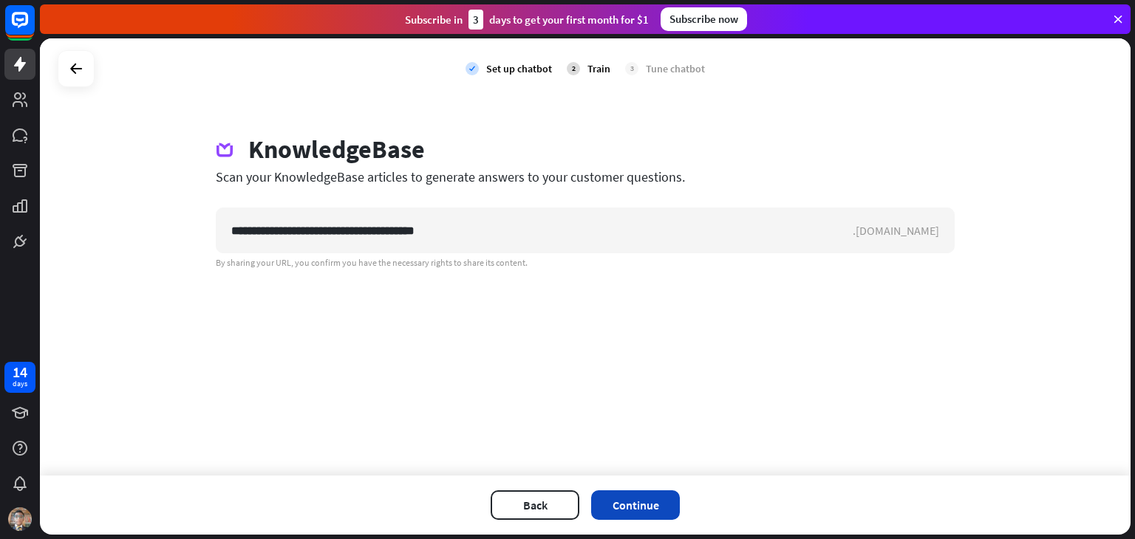
type input "**********"
click at [638, 496] on button "Continue" at bounding box center [635, 505] width 89 height 30
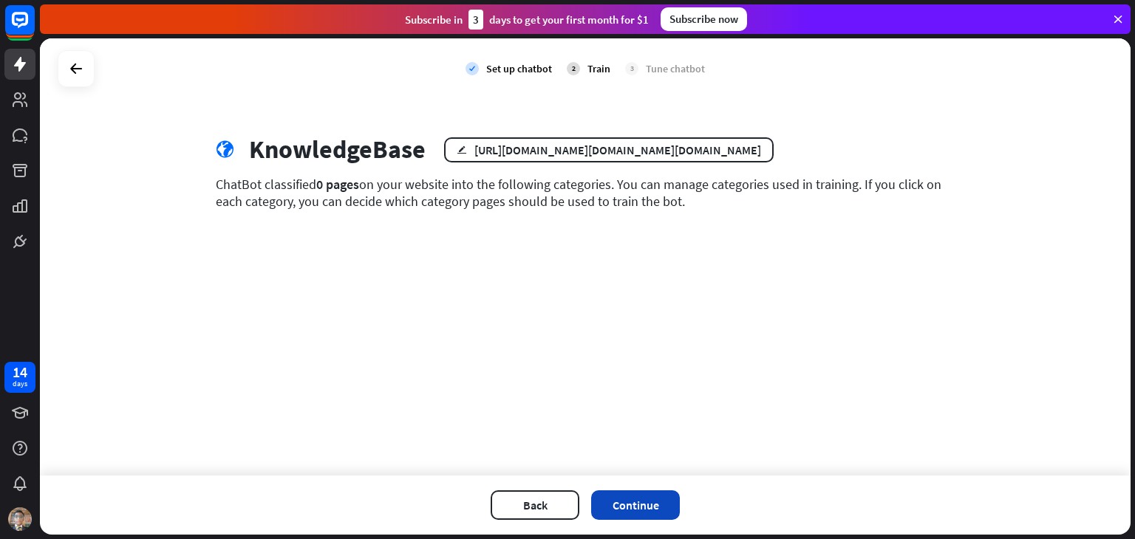
click at [626, 499] on button "Continue" at bounding box center [635, 505] width 89 height 30
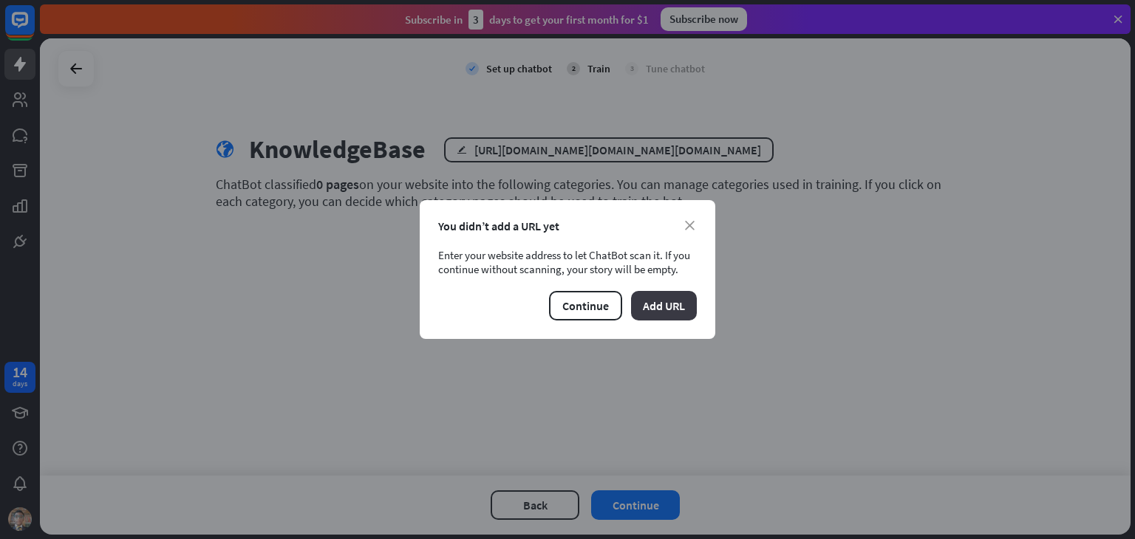
click at [647, 310] on button "Add URL" at bounding box center [664, 306] width 66 height 30
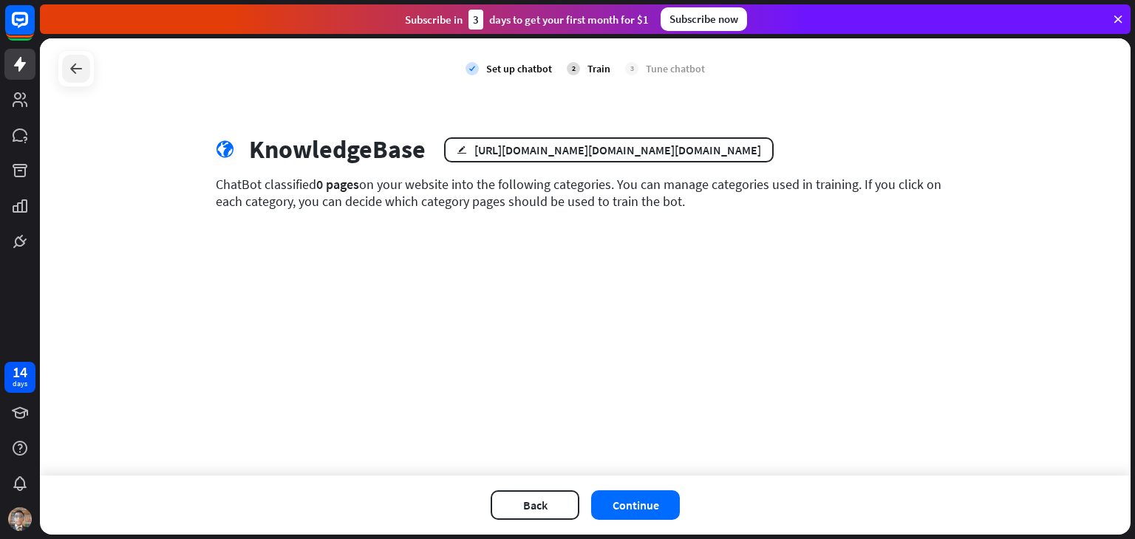
click at [78, 66] on icon at bounding box center [76, 69] width 18 height 18
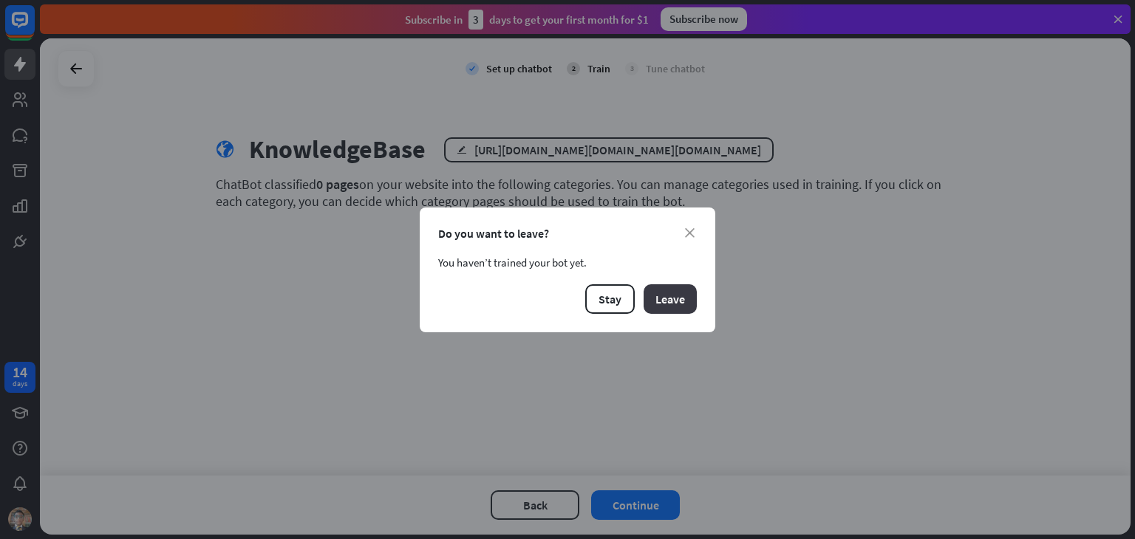
click at [649, 289] on button "Leave" at bounding box center [669, 299] width 53 height 30
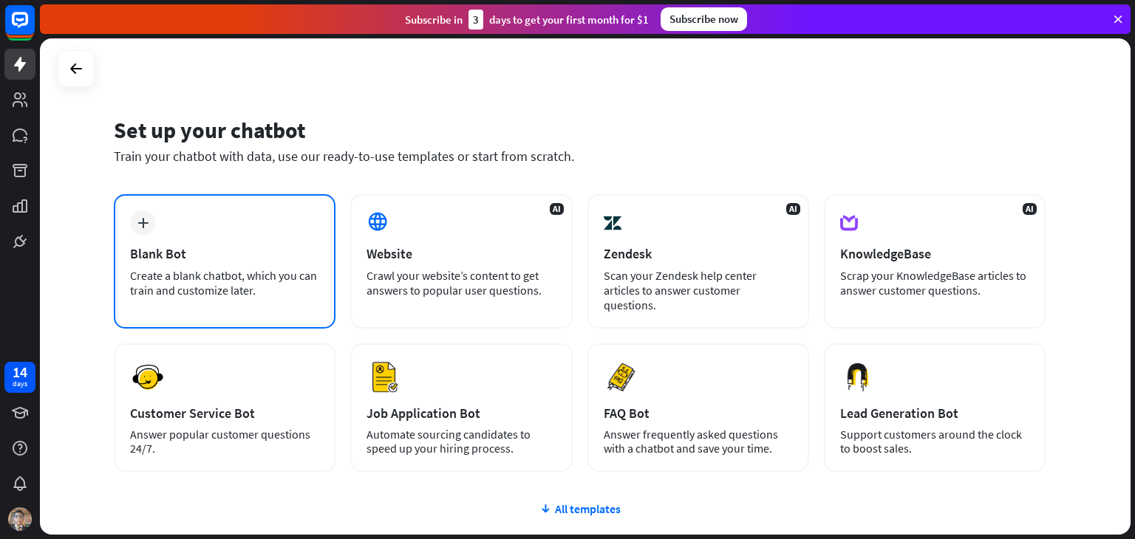
click at [307, 278] on div "Create a blank chatbot, which you can train and customize later." at bounding box center [224, 283] width 189 height 30
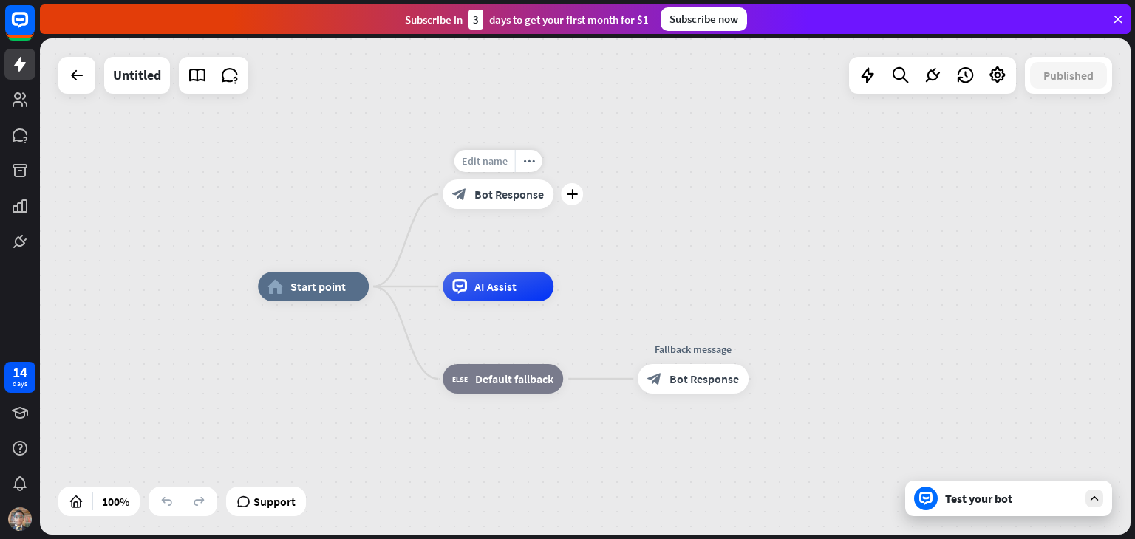
click at [479, 163] on span "Edit name" at bounding box center [485, 160] width 46 height 13
click at [679, 222] on div "**********" at bounding box center [585, 286] width 1090 height 496
click at [535, 287] on div "AI Assist" at bounding box center [497, 287] width 111 height 30
click at [573, 281] on icon "plus" at bounding box center [572, 286] width 11 height 10
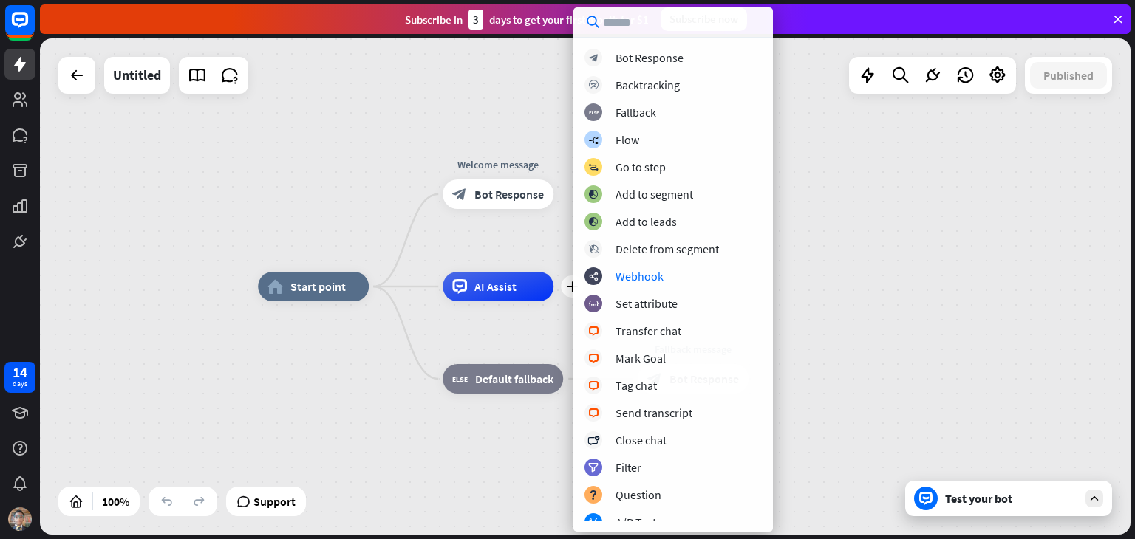
scroll to position [256, 0]
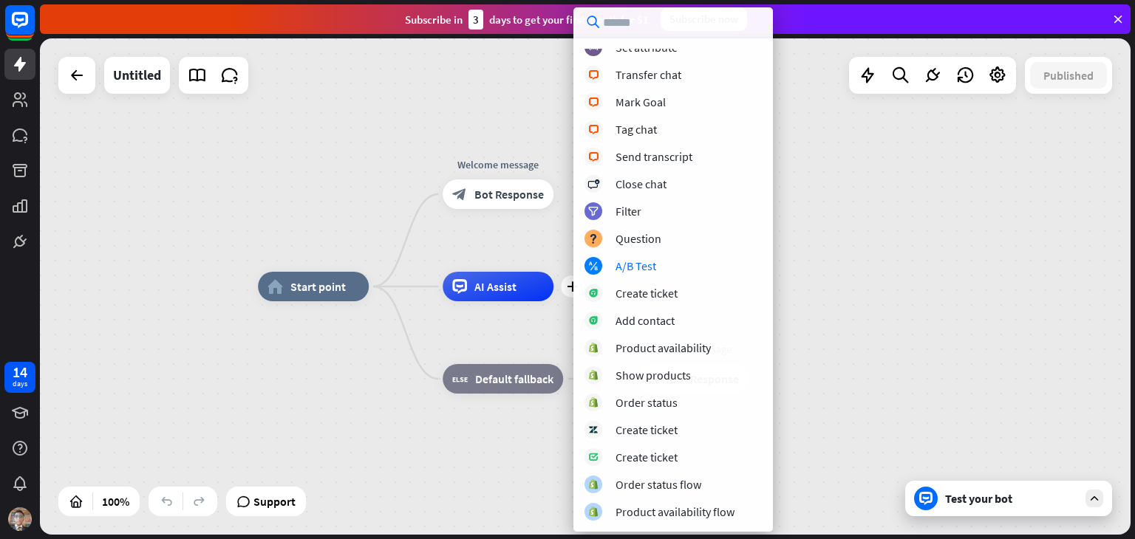
drag, startPoint x: 1047, startPoint y: 288, endPoint x: 941, endPoint y: 308, distance: 108.2
click at [1048, 287] on div "home_2 Start point Welcome message block_bot_response Bot Response plus AI Assi…" at bounding box center [803, 535] width 1090 height 496
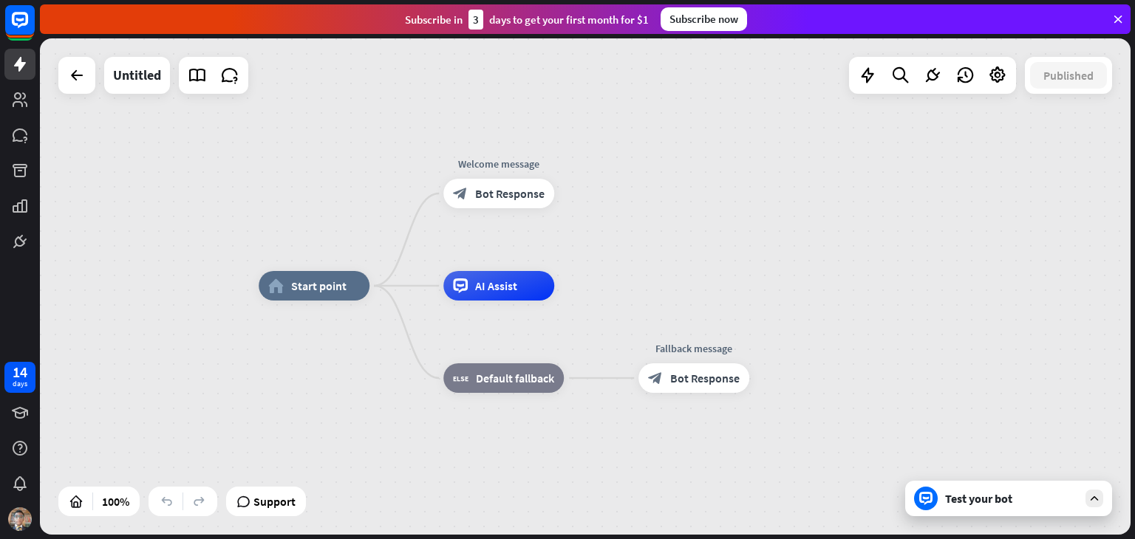
click at [1087, 496] on div at bounding box center [1094, 499] width 18 height 18
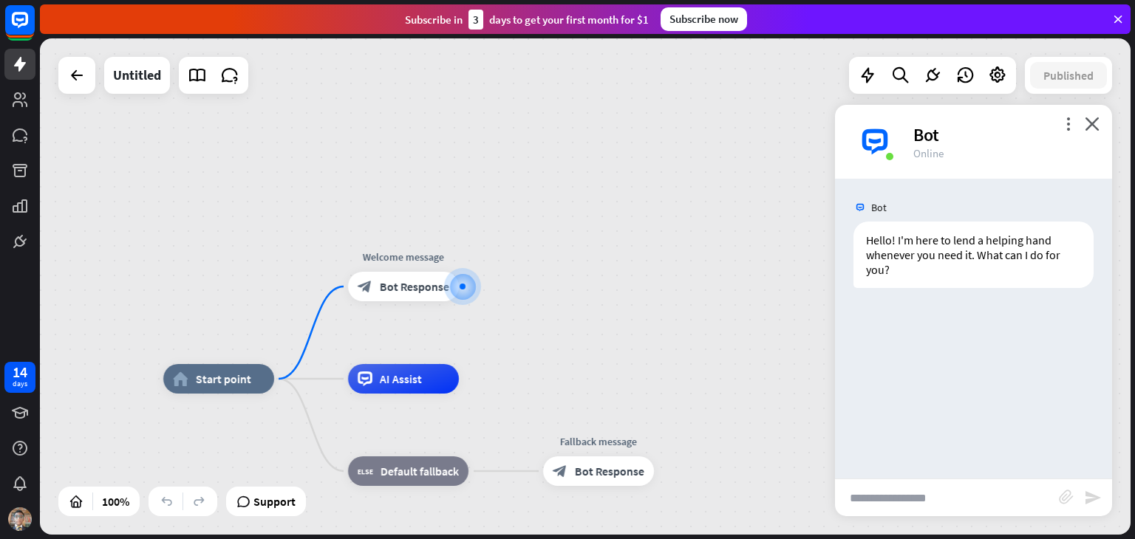
drag, startPoint x: 956, startPoint y: 261, endPoint x: 1025, endPoint y: 295, distance: 77.6
click at [1025, 295] on div "Bot Hello! I'm here to lend a helping hand whenever you need it. What can I do …" at bounding box center [973, 329] width 277 height 300
click at [1027, 295] on div "Bot Hello! I'm here to lend a helping hand whenever you need it. What can I do …" at bounding box center [973, 329] width 277 height 300
click at [954, 498] on input "text" at bounding box center [947, 497] width 224 height 37
click at [889, 500] on input "text" at bounding box center [947, 497] width 224 height 37
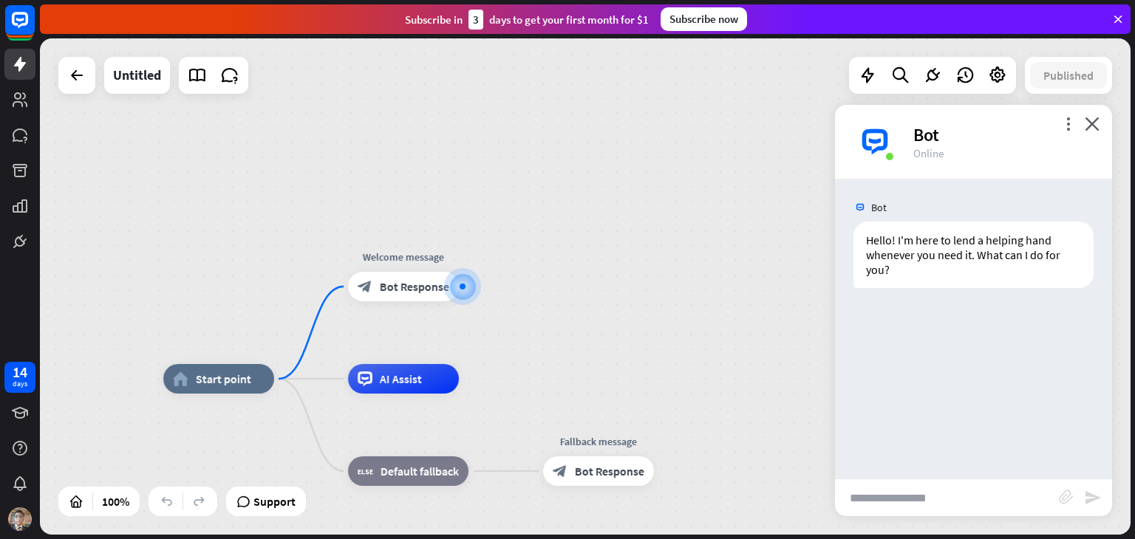
type input "*"
type input "**********"
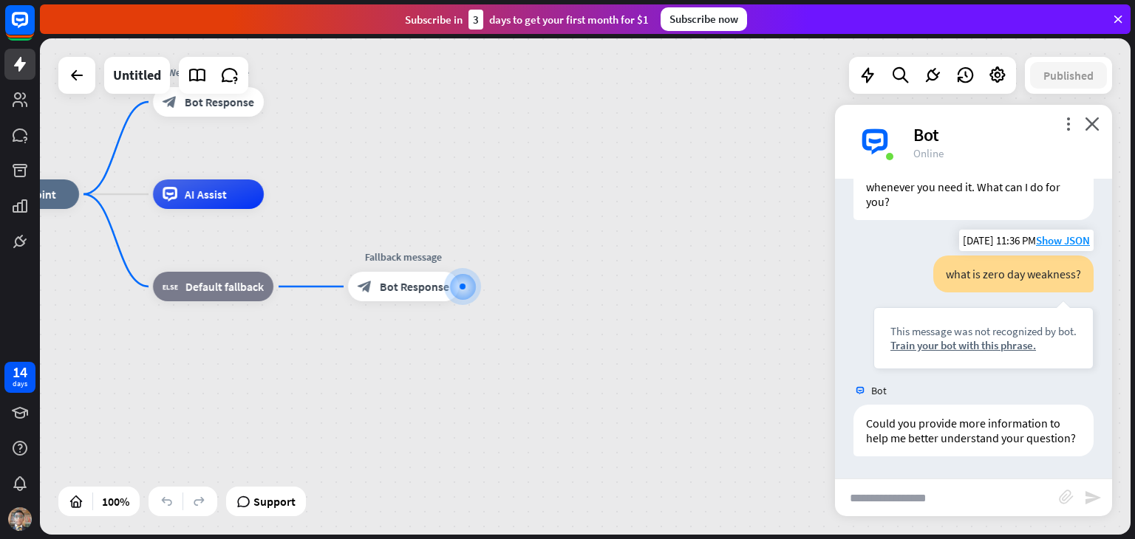
scroll to position [83, 0]
click at [1006, 338] on div "Train your bot with this phrase." at bounding box center [983, 345] width 186 height 14
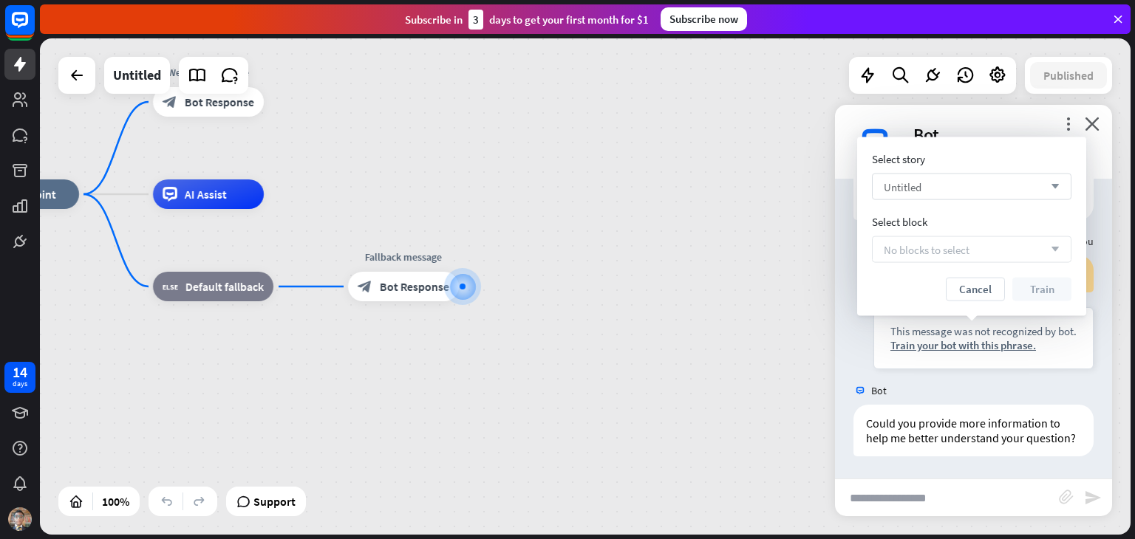
click at [998, 199] on div "Untitled arrow_down" at bounding box center [971, 187] width 199 height 27
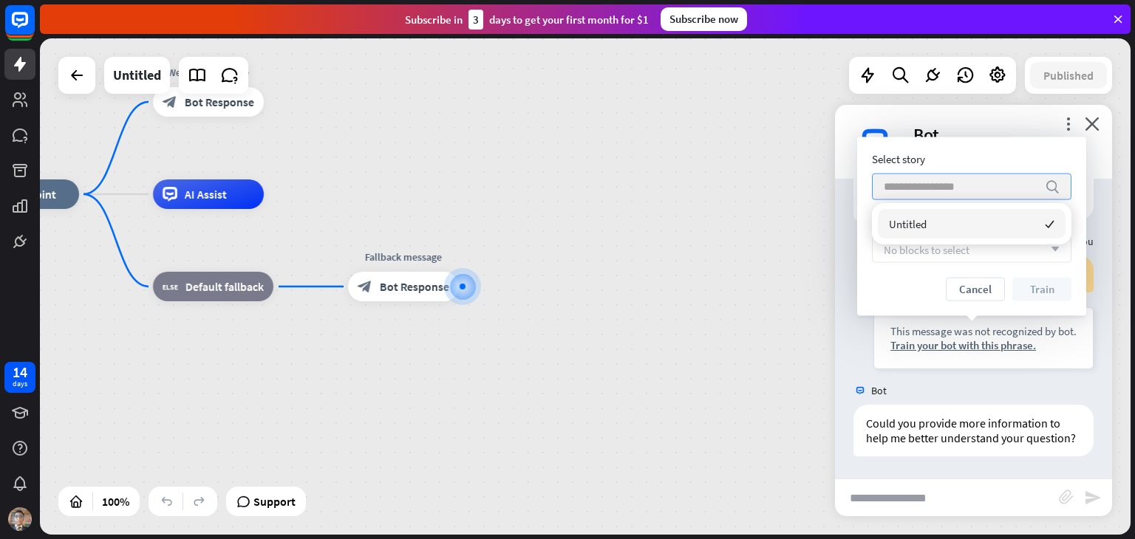
click at [998, 188] on input "search" at bounding box center [960, 186] width 154 height 25
click at [998, 251] on div "No blocks to select arrow_down" at bounding box center [971, 249] width 199 height 27
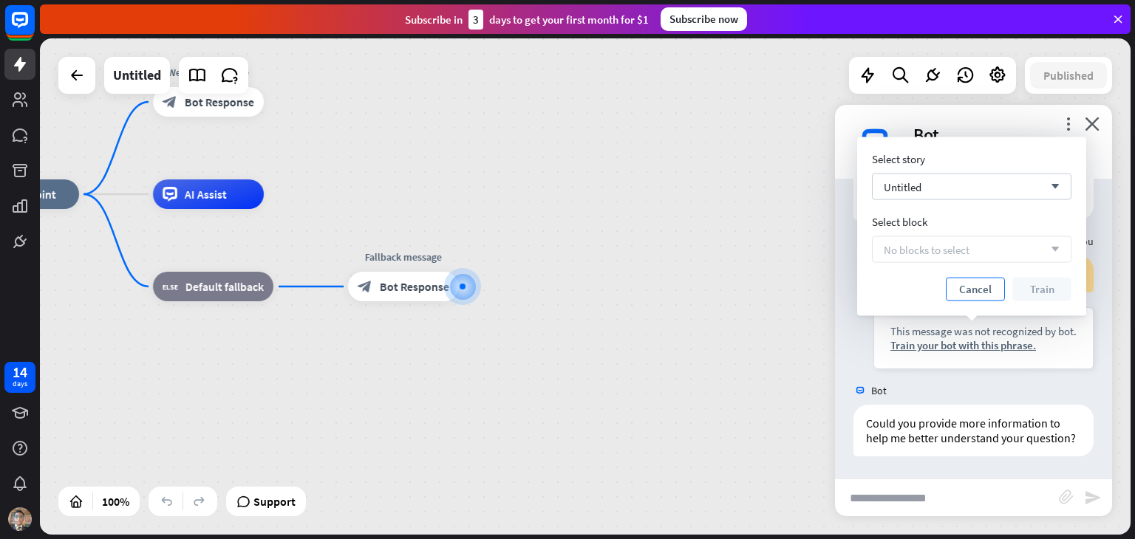
click at [993, 293] on button "Cancel" at bounding box center [974, 290] width 59 height 24
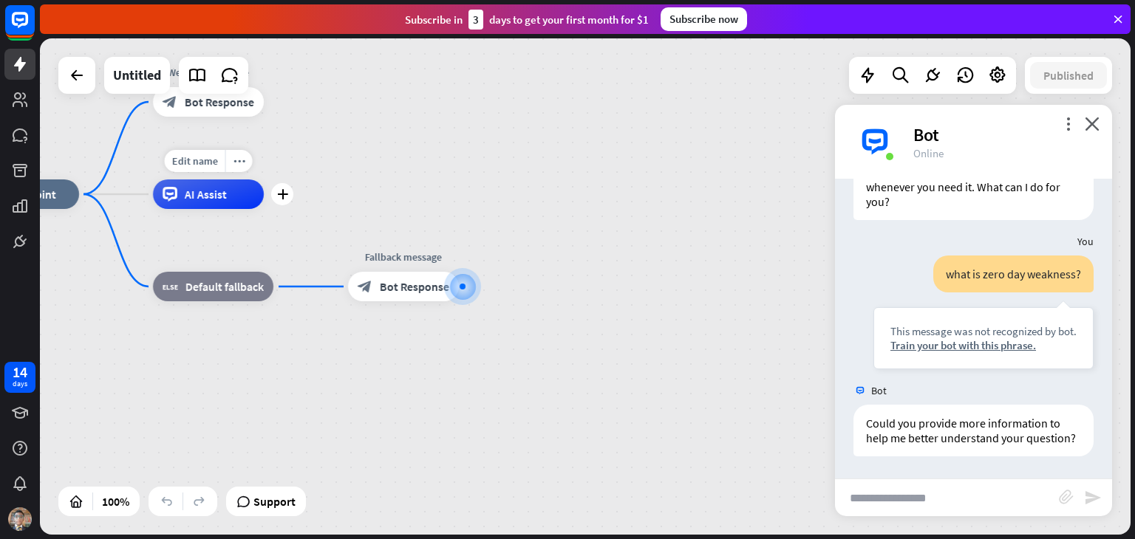
click at [248, 192] on div "AI Assist" at bounding box center [208, 194] width 111 height 30
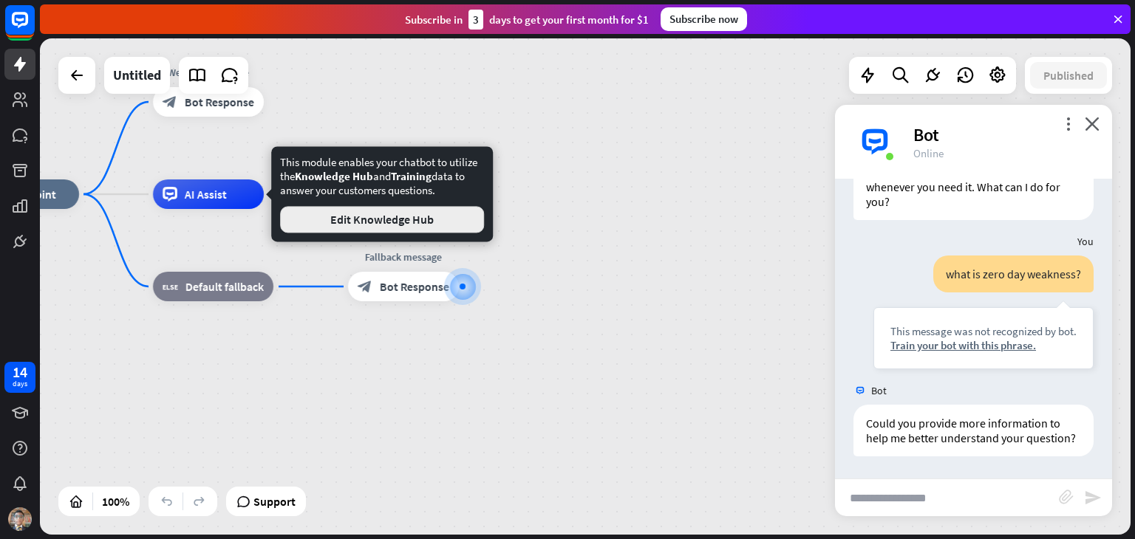
click at [321, 216] on button "Edit Knowledge Hub" at bounding box center [382, 219] width 204 height 27
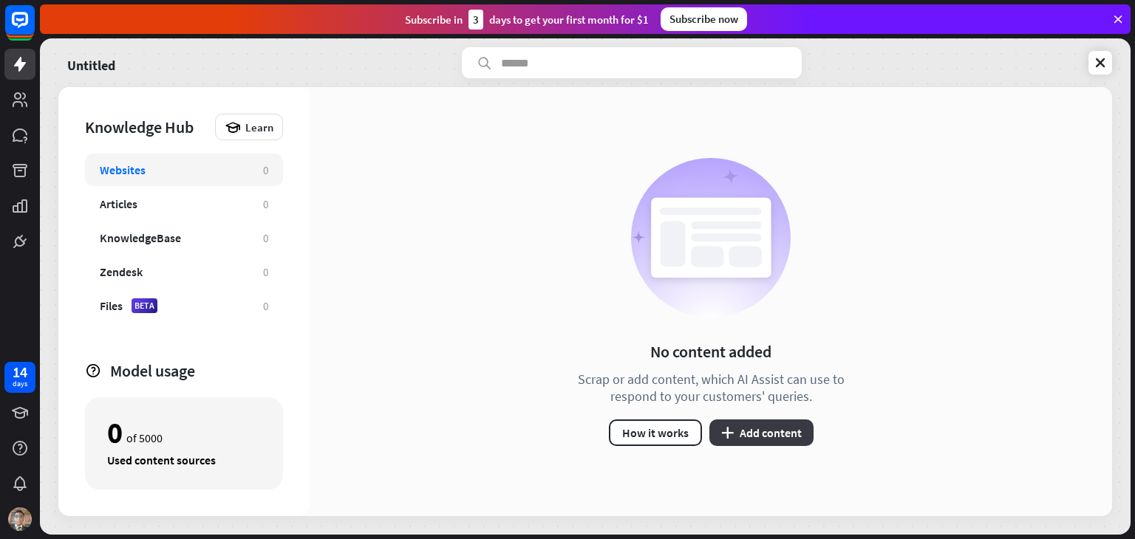
click at [786, 427] on button "plus Add content" at bounding box center [761, 433] width 104 height 27
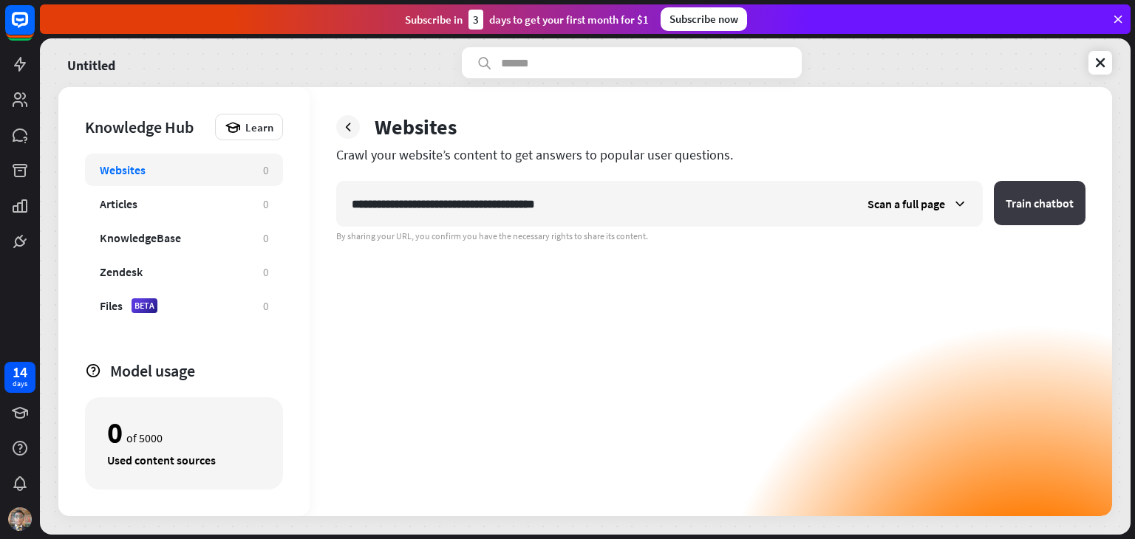
type input "**********"
click at [1047, 202] on button "Train chatbot" at bounding box center [1039, 203] width 92 height 44
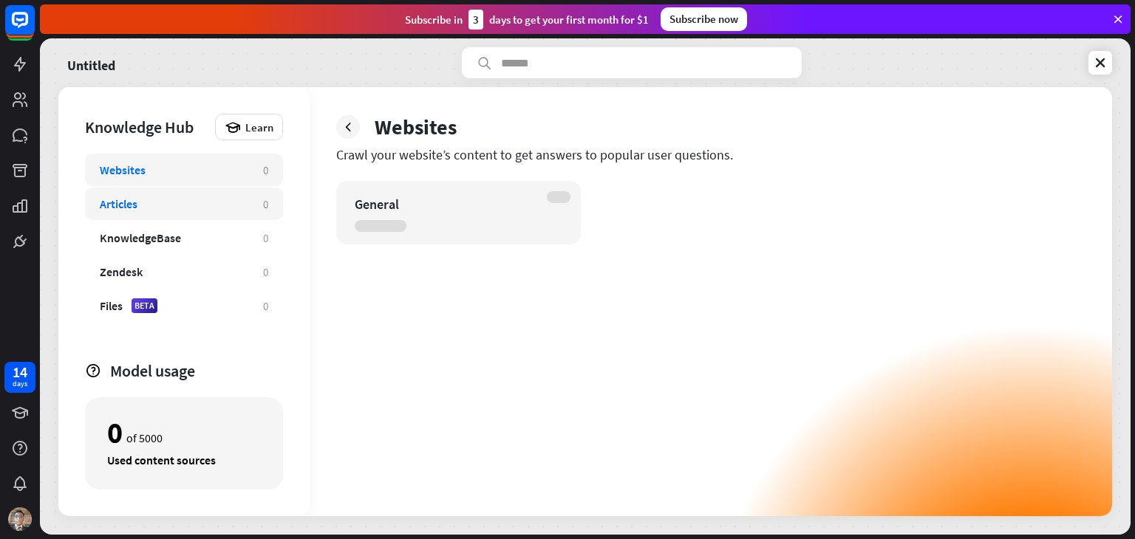
click at [261, 202] on div "Articles 0" at bounding box center [184, 204] width 198 height 33
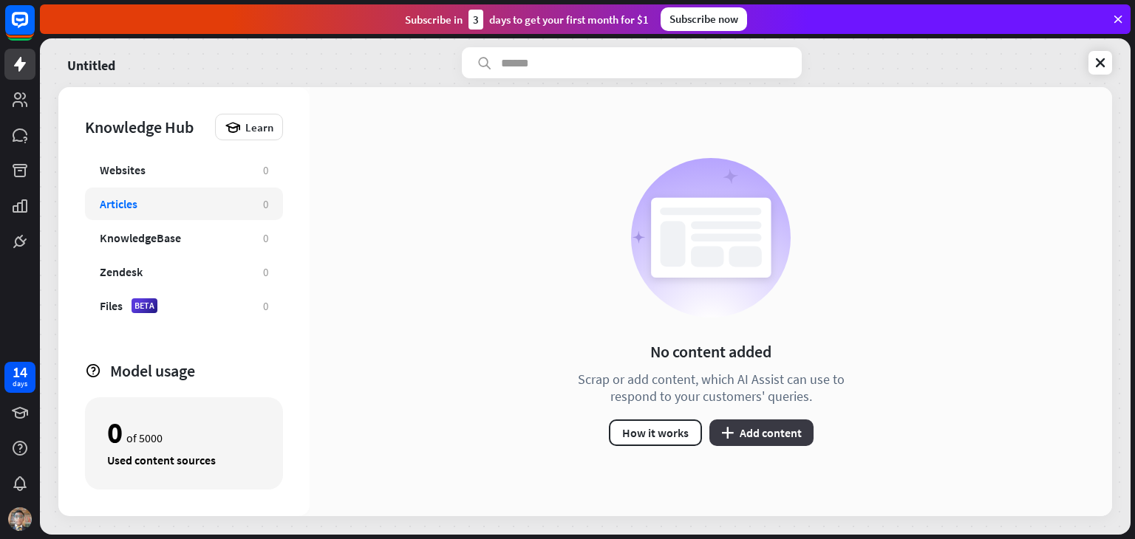
click at [777, 432] on button "plus Add content" at bounding box center [761, 433] width 104 height 27
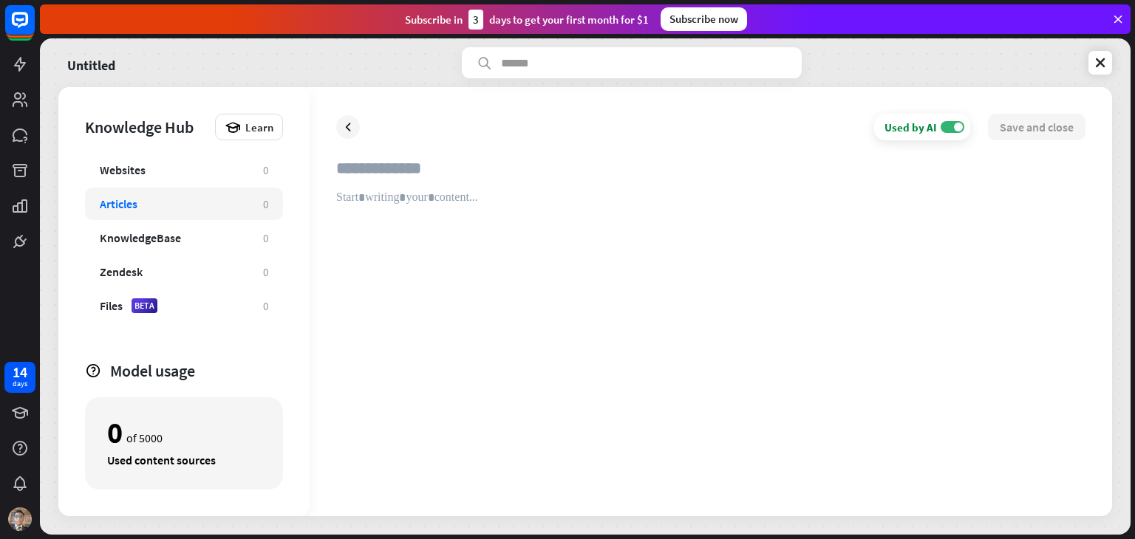
paste input "**********"
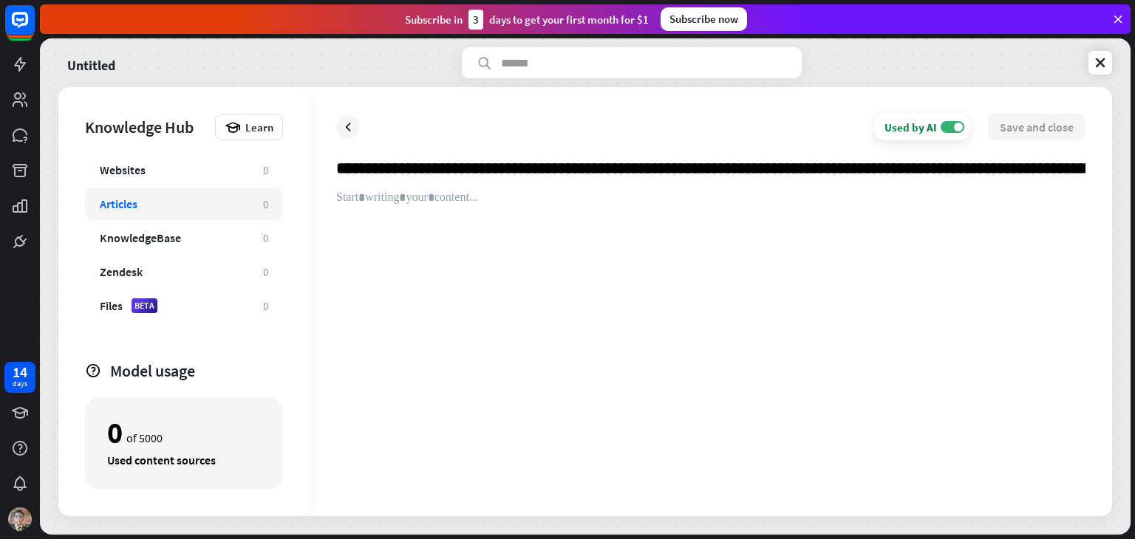
drag, startPoint x: 745, startPoint y: 166, endPoint x: 1025, endPoint y: 257, distance: 294.3
click at [1025, 257] on div at bounding box center [710, 324] width 749 height 332
type input "**********"
drag, startPoint x: 544, startPoint y: 227, endPoint x: 532, endPoint y: 227, distance: 12.6
click at [544, 227] on div at bounding box center [710, 340] width 749 height 299
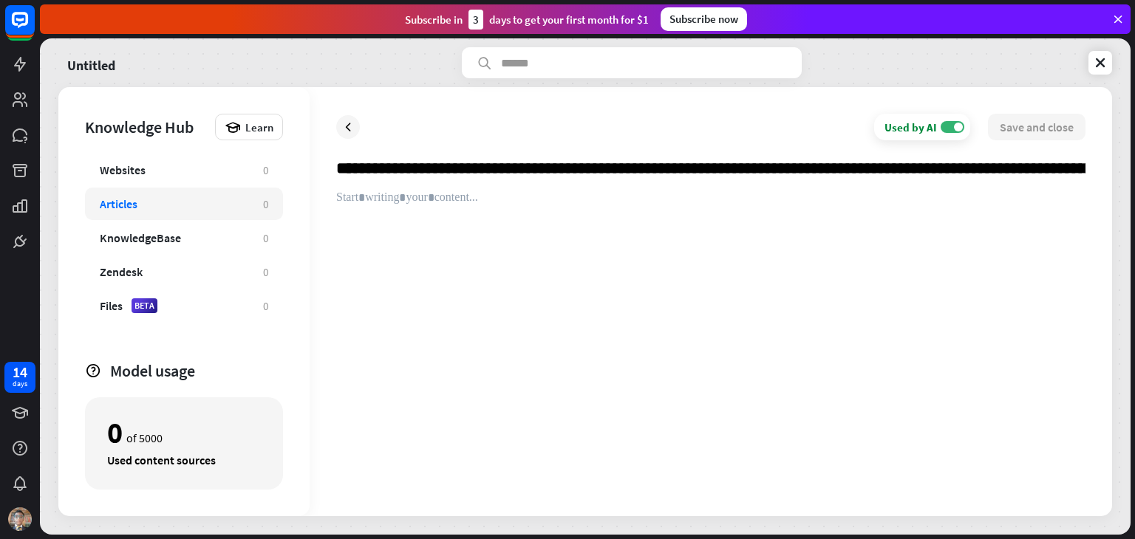
click at [510, 166] on input "text" at bounding box center [710, 174] width 749 height 33
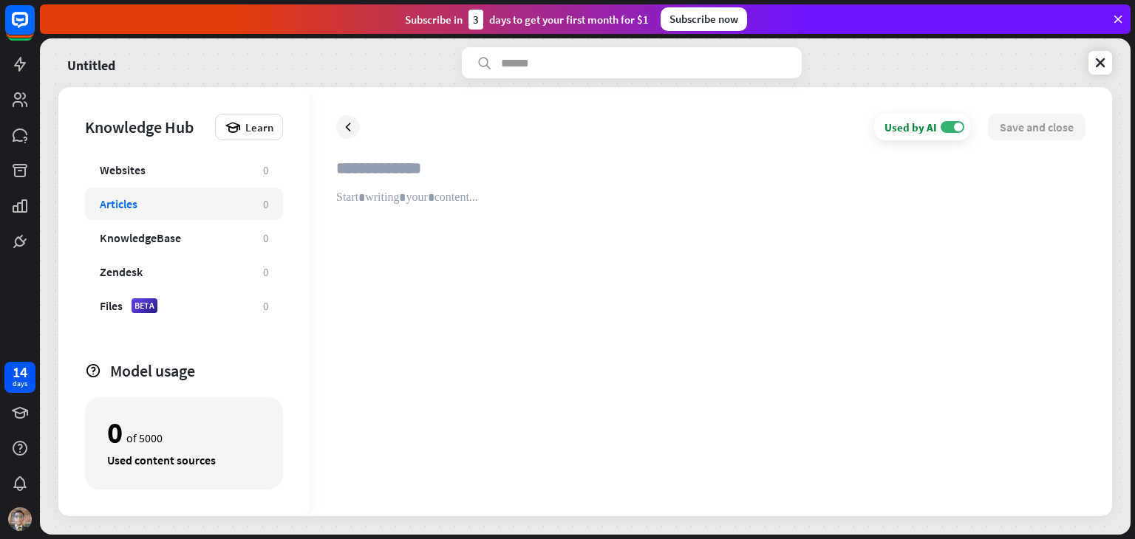
click at [498, 189] on input "text" at bounding box center [710, 174] width 749 height 33
click at [496, 193] on p at bounding box center [710, 197] width 749 height 12
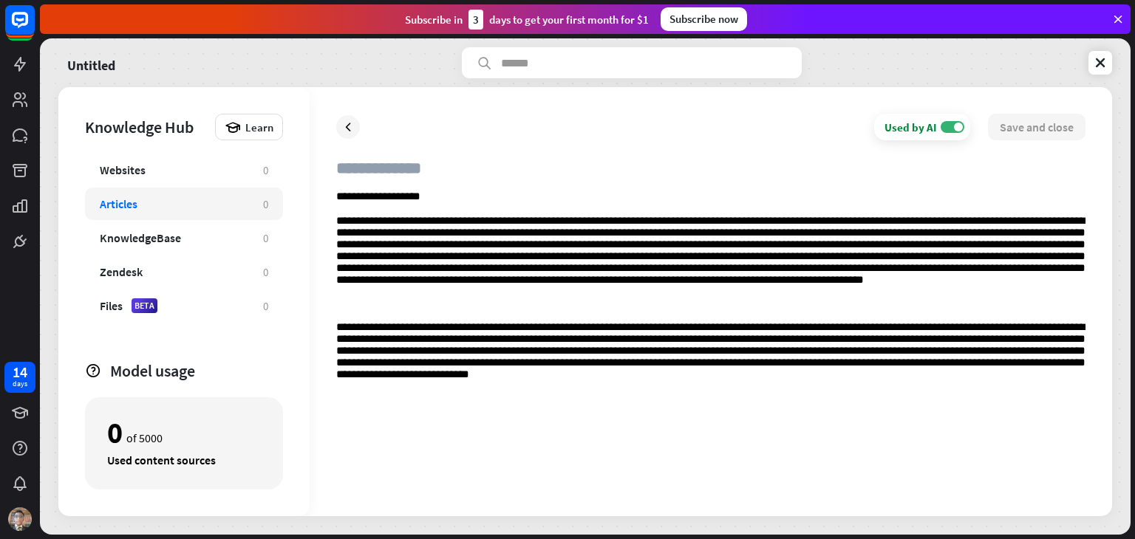
click at [480, 159] on input "text" at bounding box center [710, 174] width 749 height 33
type input "**********"
click at [1057, 128] on button "Save and close" at bounding box center [1037, 127] width 98 height 27
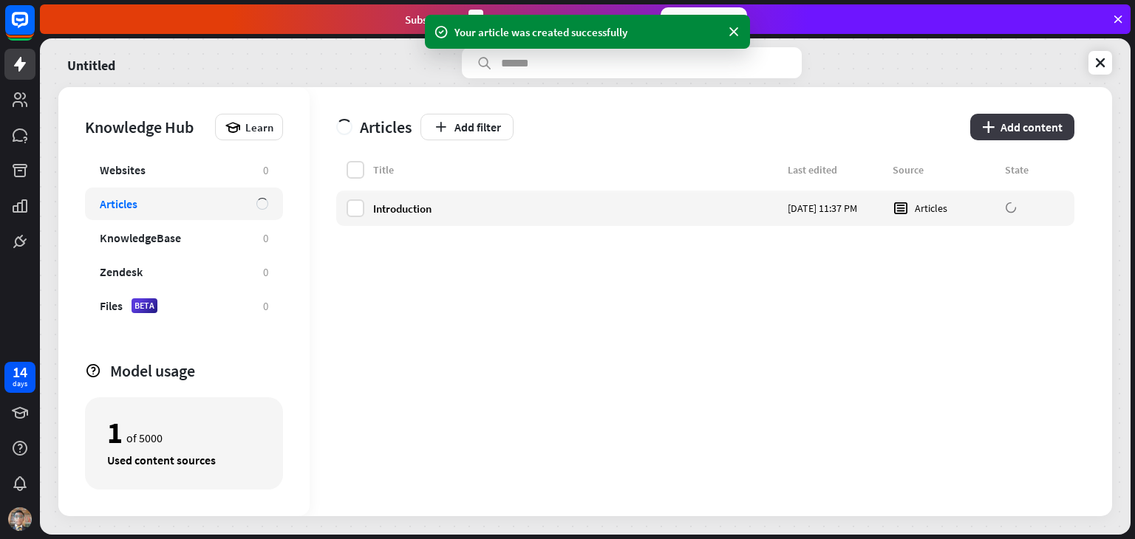
click at [1028, 127] on button "plus Add content" at bounding box center [1022, 127] width 104 height 27
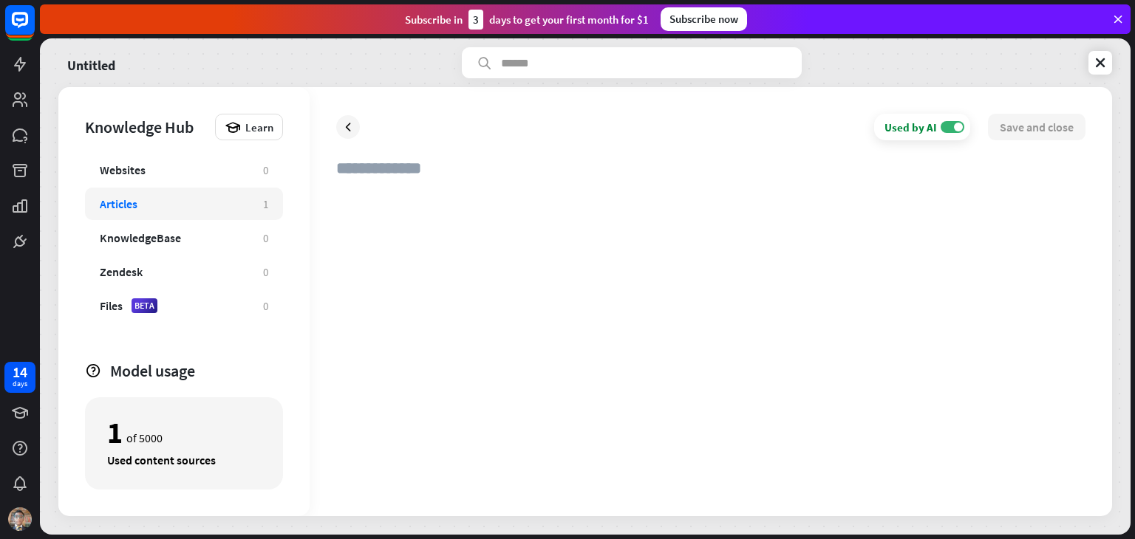
click at [384, 207] on div at bounding box center [710, 340] width 749 height 299
paste div
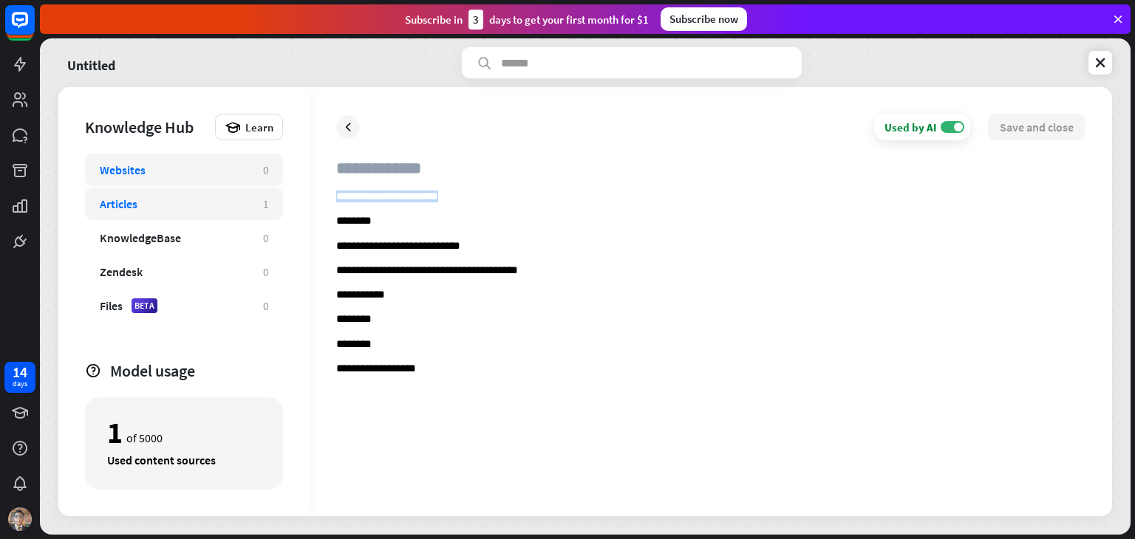
drag, startPoint x: 488, startPoint y: 201, endPoint x: 281, endPoint y: 166, distance: 209.7
click at [281, 166] on div "**********" at bounding box center [584, 301] width 1053 height 429
click at [344, 162] on input "text" at bounding box center [710, 174] width 749 height 33
paste input "**********"
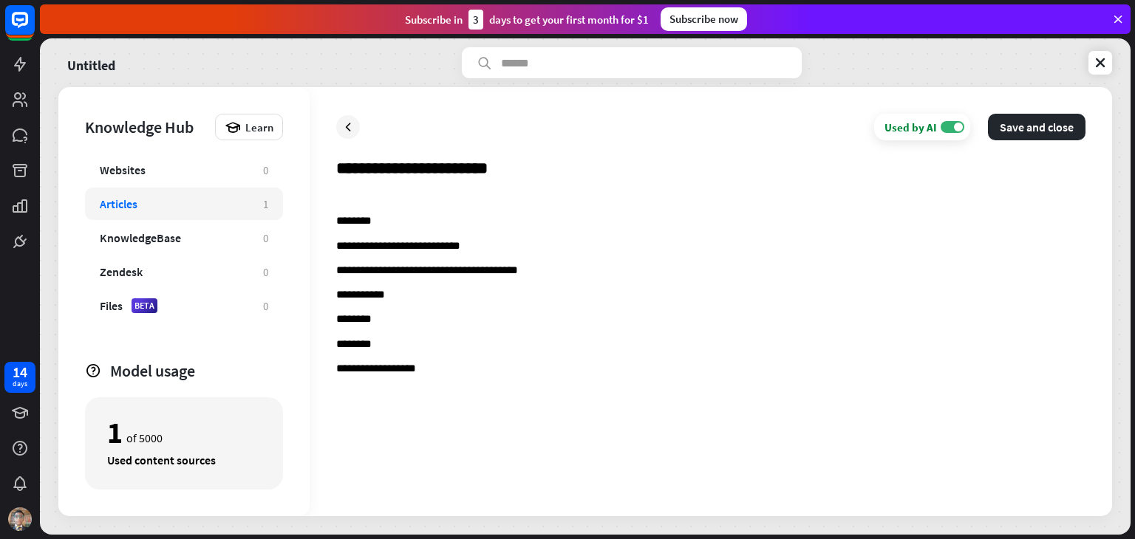
type input "**********"
click at [381, 194] on p at bounding box center [710, 197] width 749 height 13
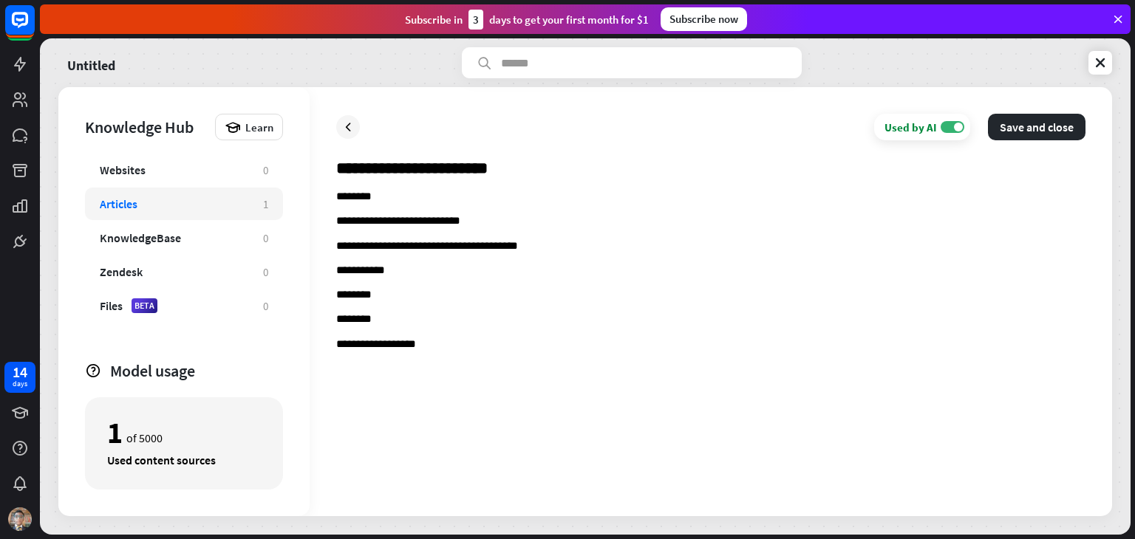
click at [449, 347] on p "**********" at bounding box center [710, 344] width 749 height 13
click at [1028, 120] on button "Save and close" at bounding box center [1037, 127] width 98 height 27
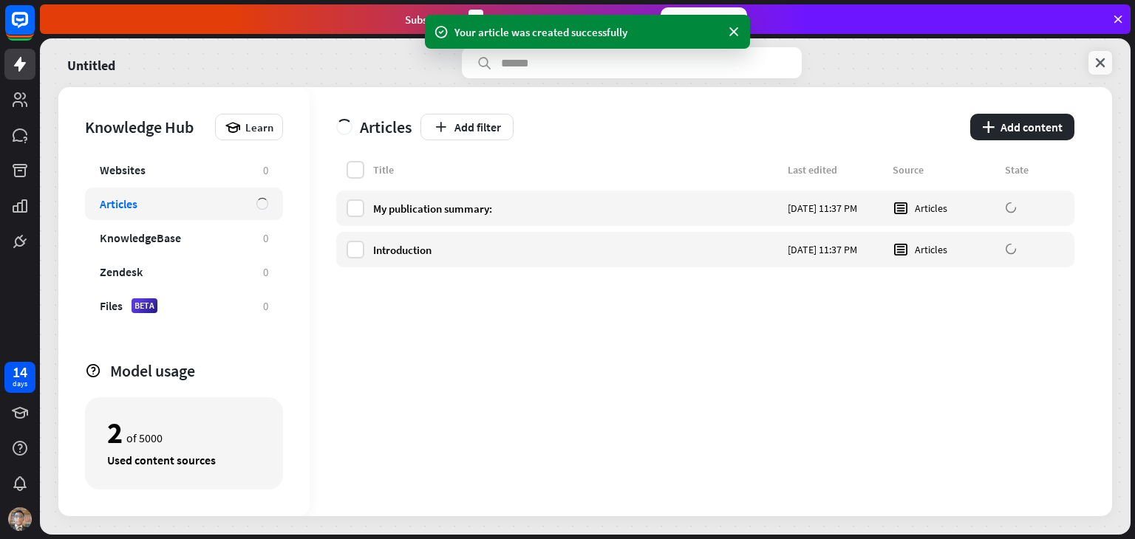
click at [1100, 69] on icon at bounding box center [1099, 62] width 15 height 15
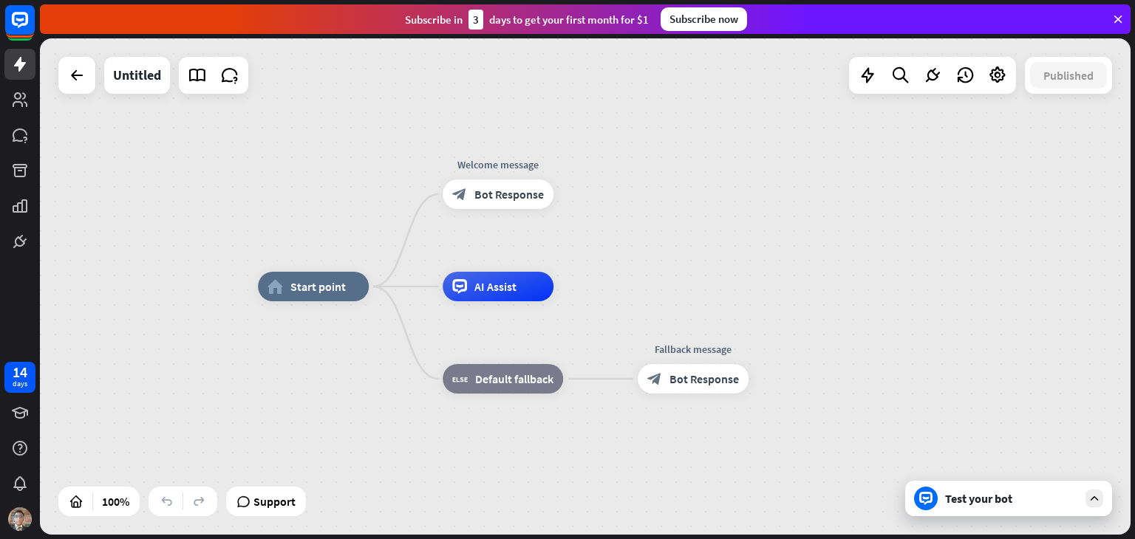
click at [1070, 504] on div "Test your bot" at bounding box center [1011, 498] width 133 height 15
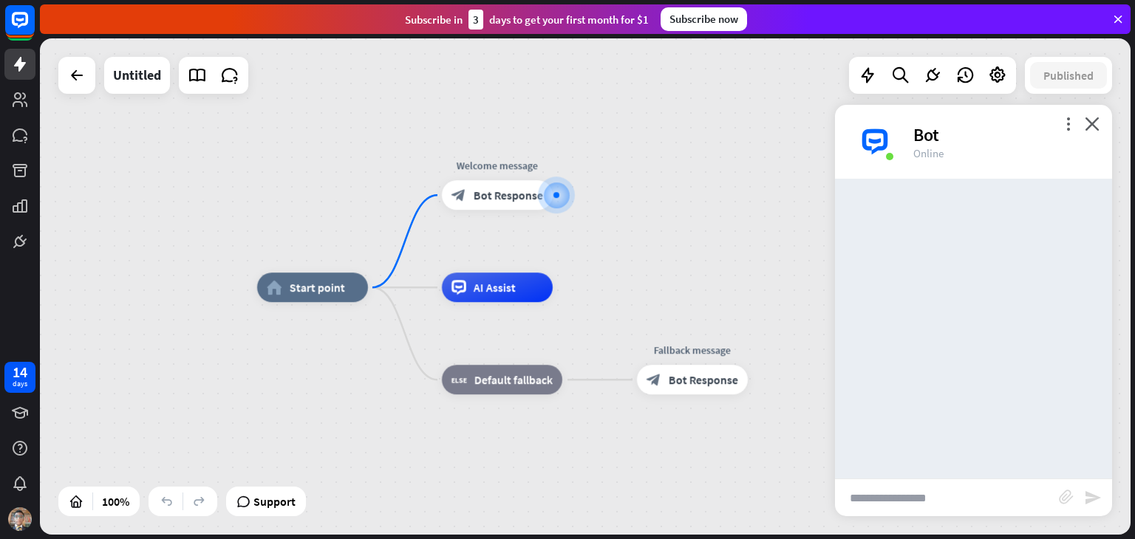
click at [961, 490] on input "text" at bounding box center [947, 497] width 224 height 37
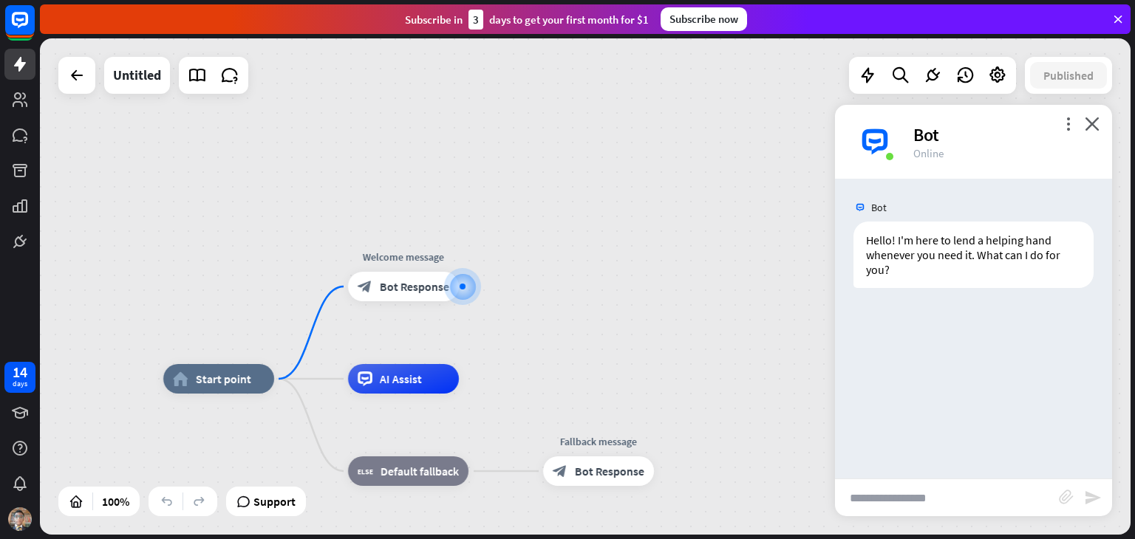
type input "*"
type input "**********"
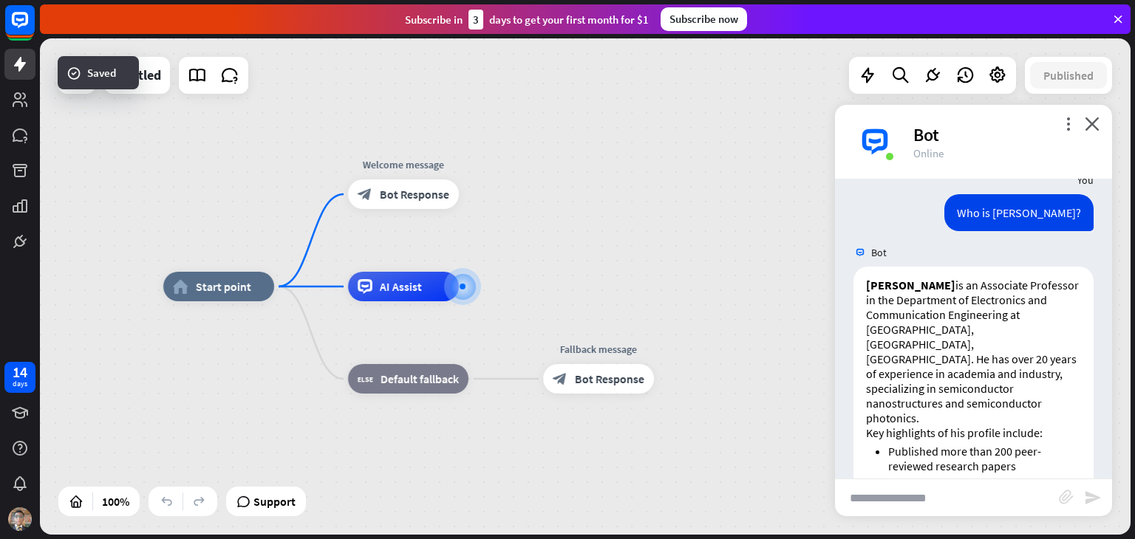
scroll to position [90, 0]
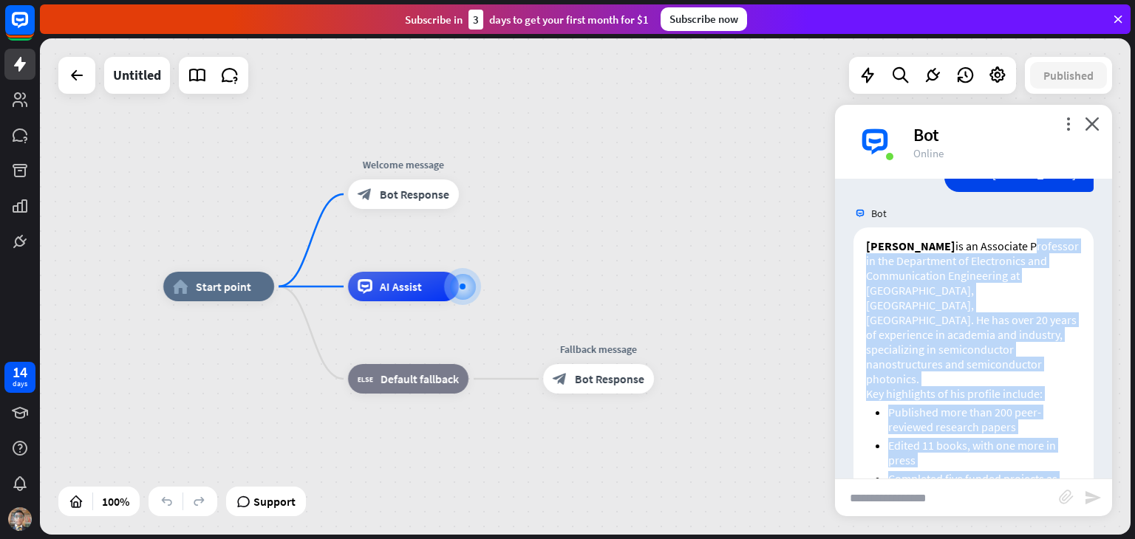
drag, startPoint x: 868, startPoint y: 332, endPoint x: 1058, endPoint y: 479, distance: 240.1
click at [1058, 479] on div "more_vert close Bot Online Bot Hello! I'm here to lend a helping hand whenever …" at bounding box center [973, 310] width 277 height 411
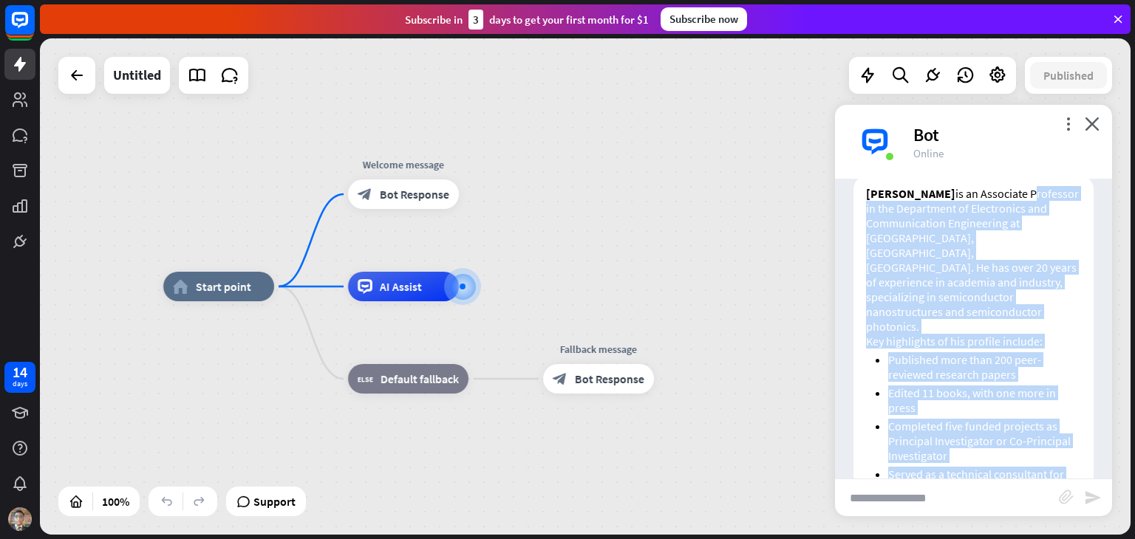
click at [971, 419] on li "Completed five funded projects as Principal Investigator or Co-Principal Invest…" at bounding box center [984, 441] width 193 height 44
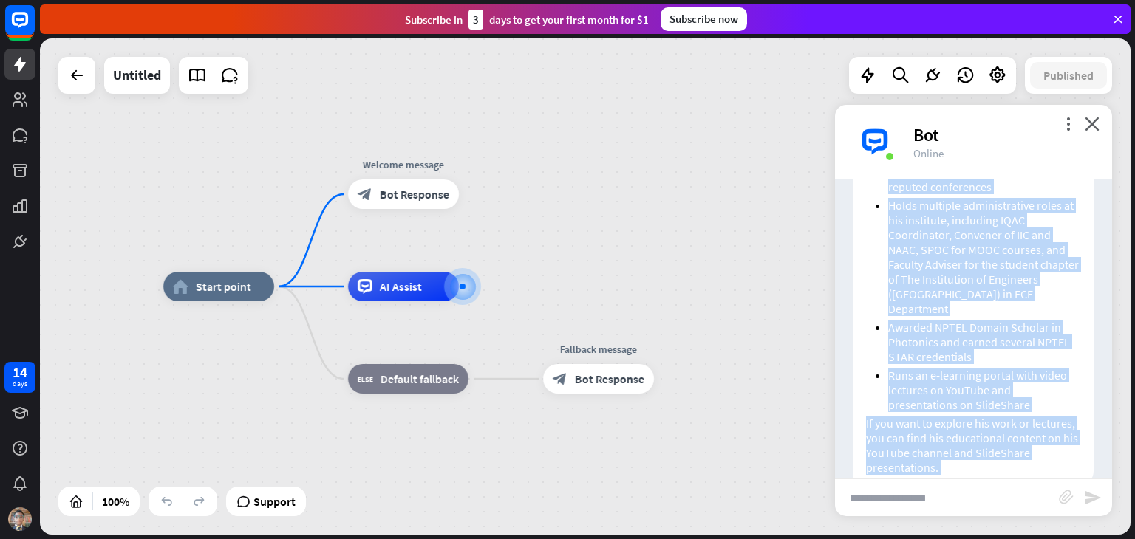
click at [974, 416] on p "If you want to explore his work or lectures, you can find his educational conte…" at bounding box center [973, 445] width 215 height 59
drag, startPoint x: 1046, startPoint y: 457, endPoint x: 1005, endPoint y: 473, distance: 44.2
click at [1040, 517] on div "home_2 Start point Welcome message block_bot_response Bot Response AI Assist bl…" at bounding box center [585, 286] width 1090 height 496
click at [976, 416] on p "If you want to explore his work or lectures, you can find his educational conte…" at bounding box center [973, 445] width 215 height 59
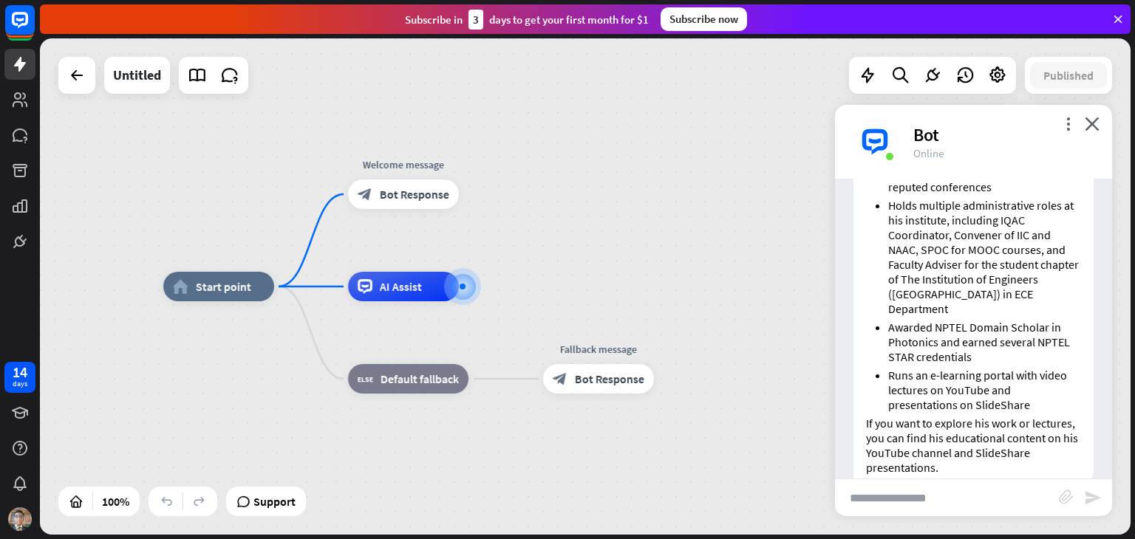
click at [1095, 112] on div "more_vert close Bot Online" at bounding box center [973, 142] width 277 height 74
click at [1093, 112] on div "more_vert close Bot Online" at bounding box center [973, 142] width 277 height 74
drag, startPoint x: 1093, startPoint y: 118, endPoint x: 1092, endPoint y: 127, distance: 8.9
click at [1092, 122] on icon "close" at bounding box center [1091, 124] width 15 height 14
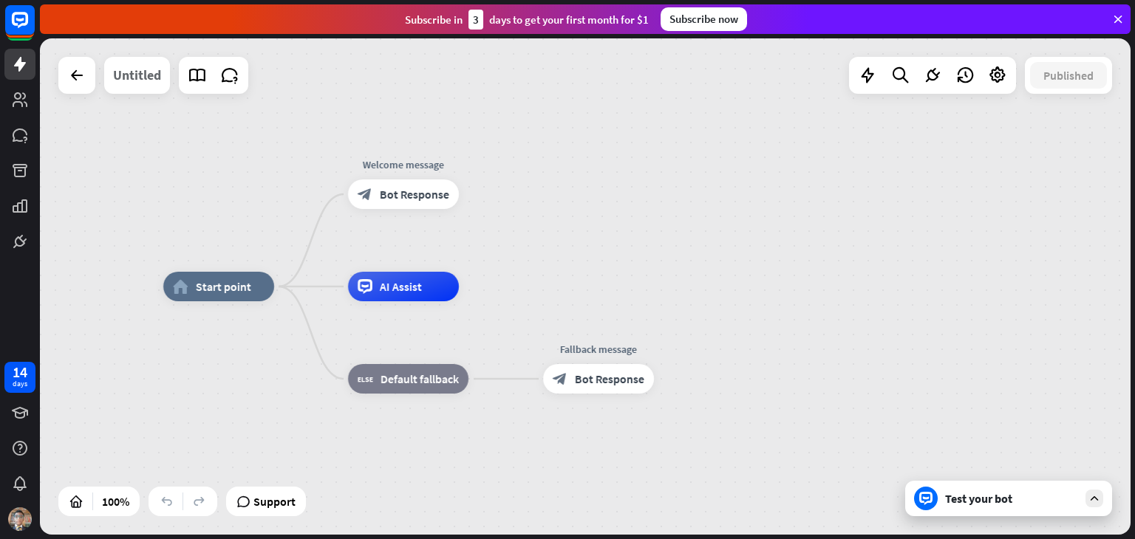
click at [148, 83] on div "Untitled" at bounding box center [137, 75] width 48 height 37
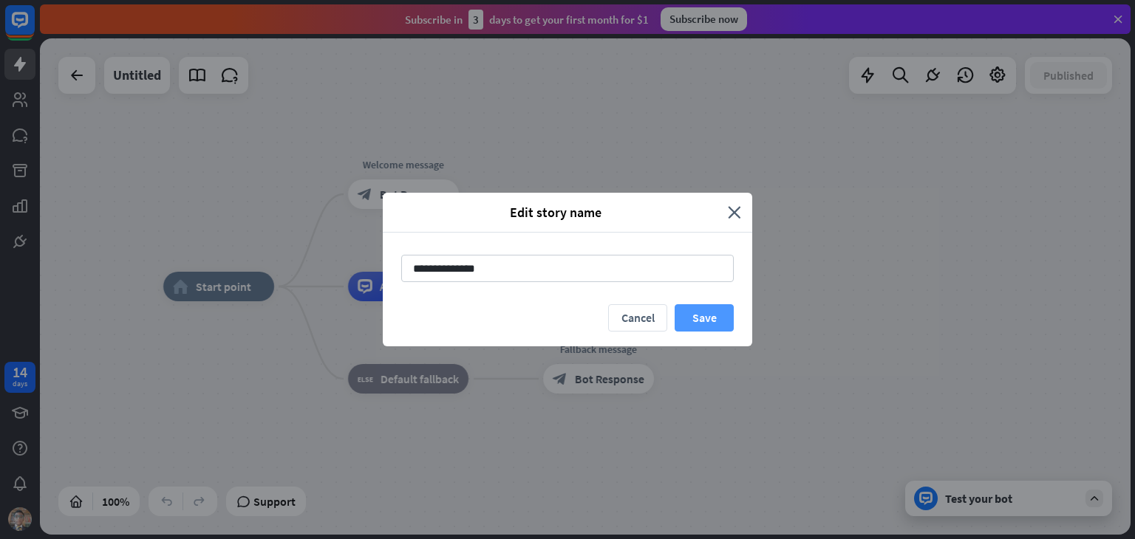
type input "**********"
click at [727, 321] on button "Save" at bounding box center [703, 317] width 59 height 27
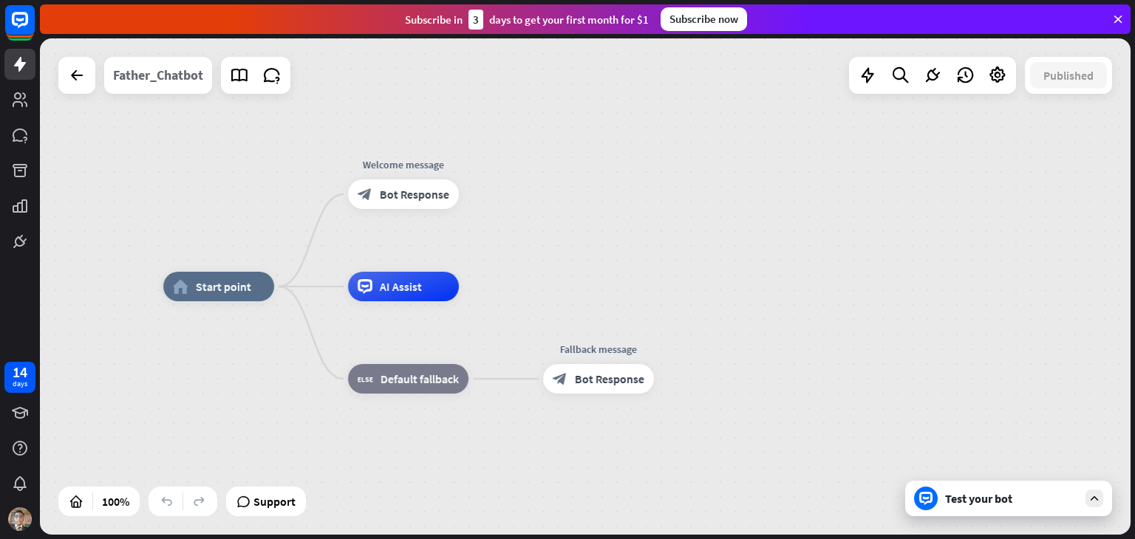
click at [157, 82] on div "Father_Chatbot" at bounding box center [158, 75] width 90 height 37
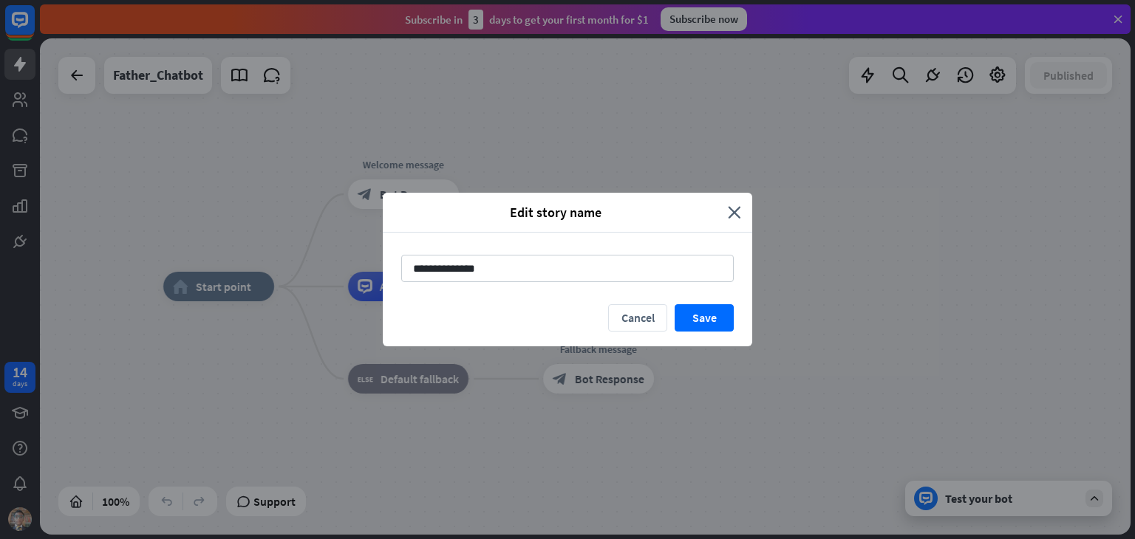
click at [179, 182] on div "**********" at bounding box center [567, 269] width 1135 height 539
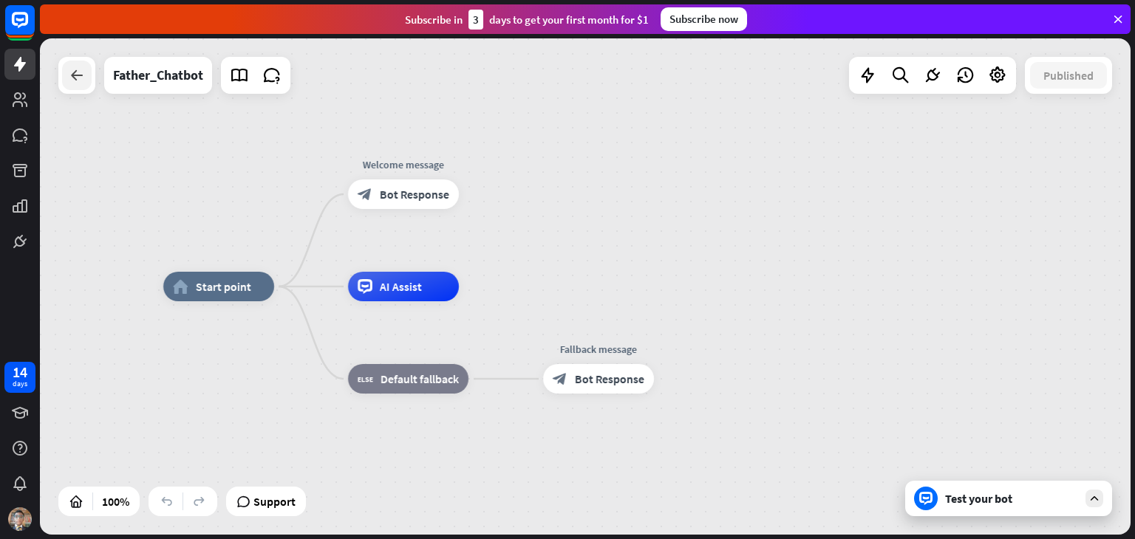
click at [64, 86] on div at bounding box center [77, 76] width 30 height 30
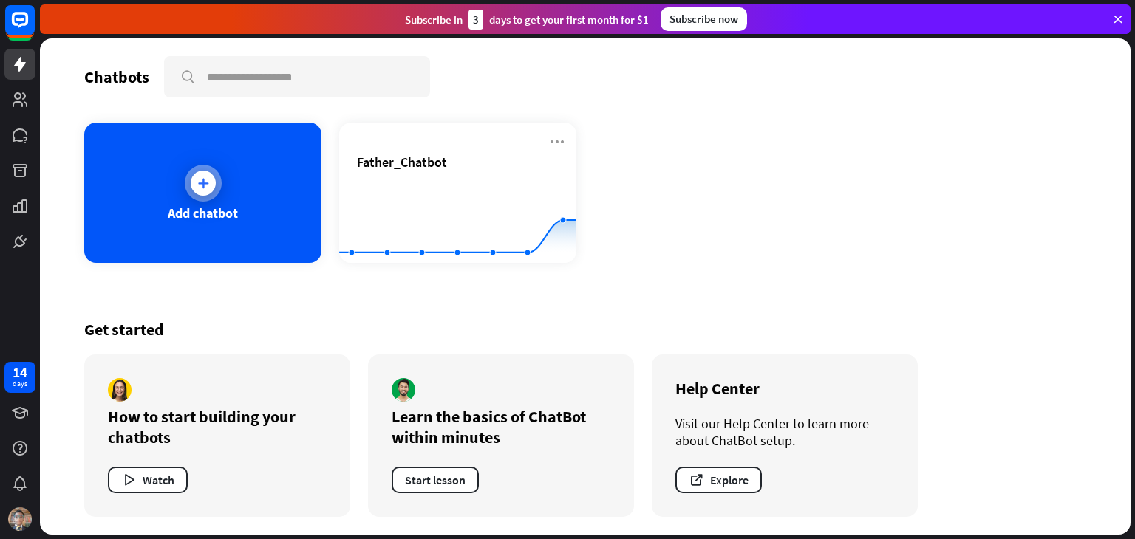
click at [158, 162] on div "Add chatbot" at bounding box center [202, 193] width 237 height 140
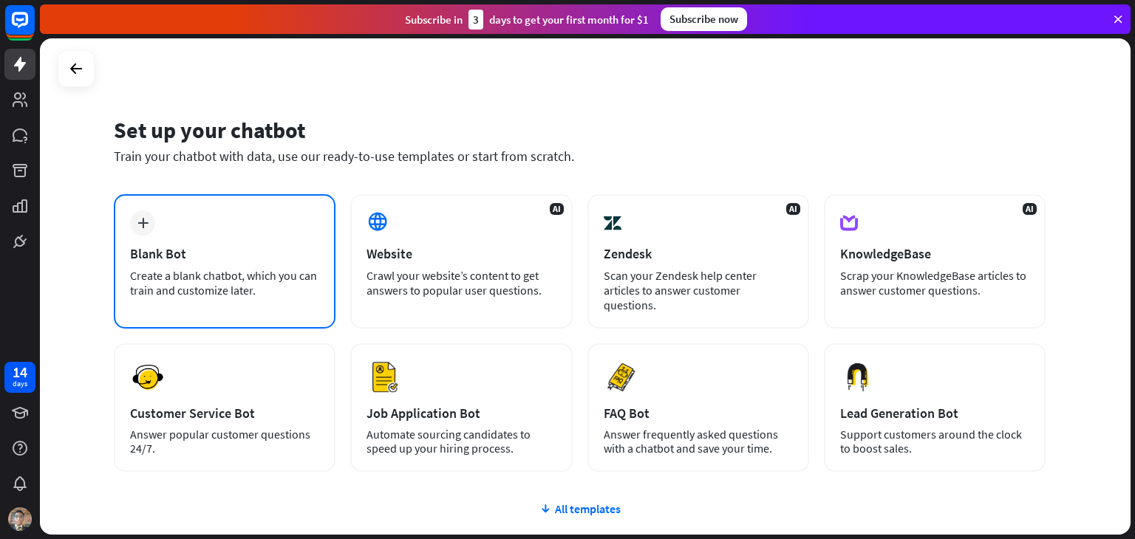
click at [238, 217] on div "plus Blank Bot Create a blank chatbot, which you can train and customize later." at bounding box center [225, 261] width 222 height 134
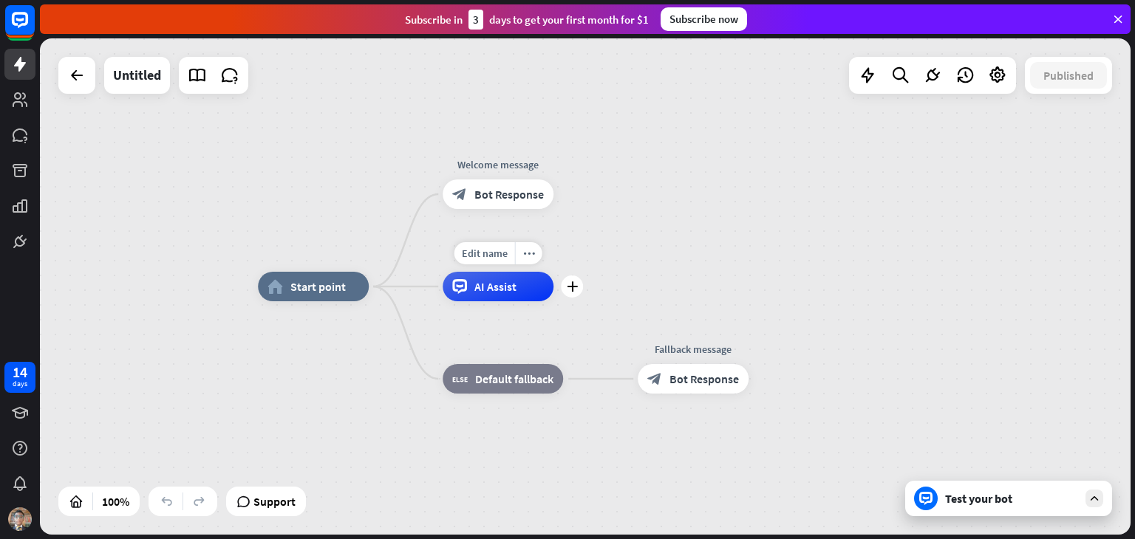
click at [513, 278] on div "AI Assist" at bounding box center [497, 287] width 111 height 30
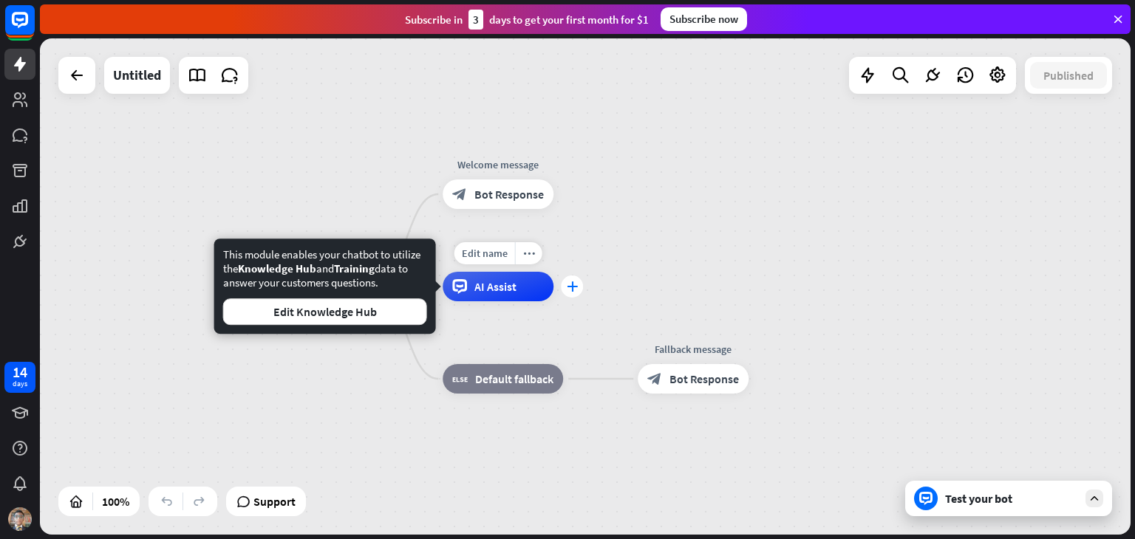
click at [567, 288] on icon "plus" at bounding box center [572, 286] width 11 height 10
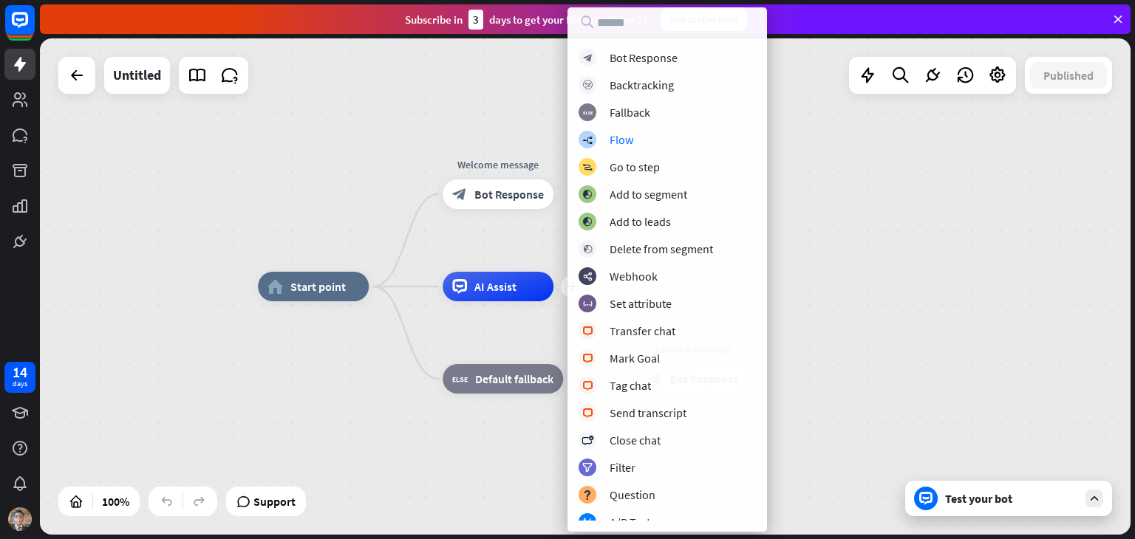
click at [923, 208] on div "home_2 Start point Welcome message block_bot_response Bot Response plus AI Assi…" at bounding box center [585, 286] width 1090 height 496
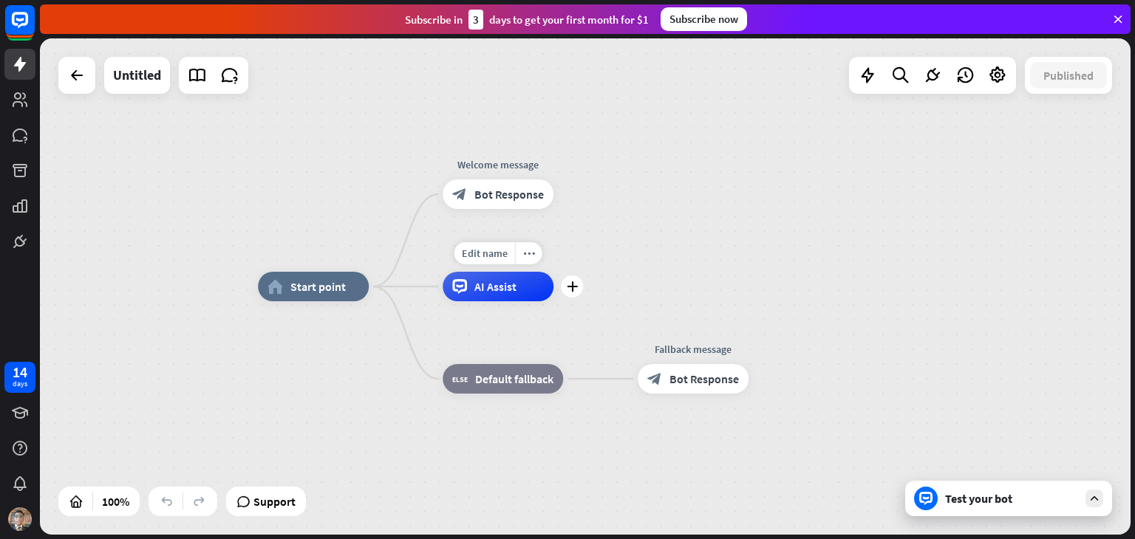
click at [513, 301] on div "Edit name more_horiz plus AI Assist" at bounding box center [497, 287] width 111 height 30
click at [513, 290] on span "AI Assist" at bounding box center [495, 286] width 42 height 15
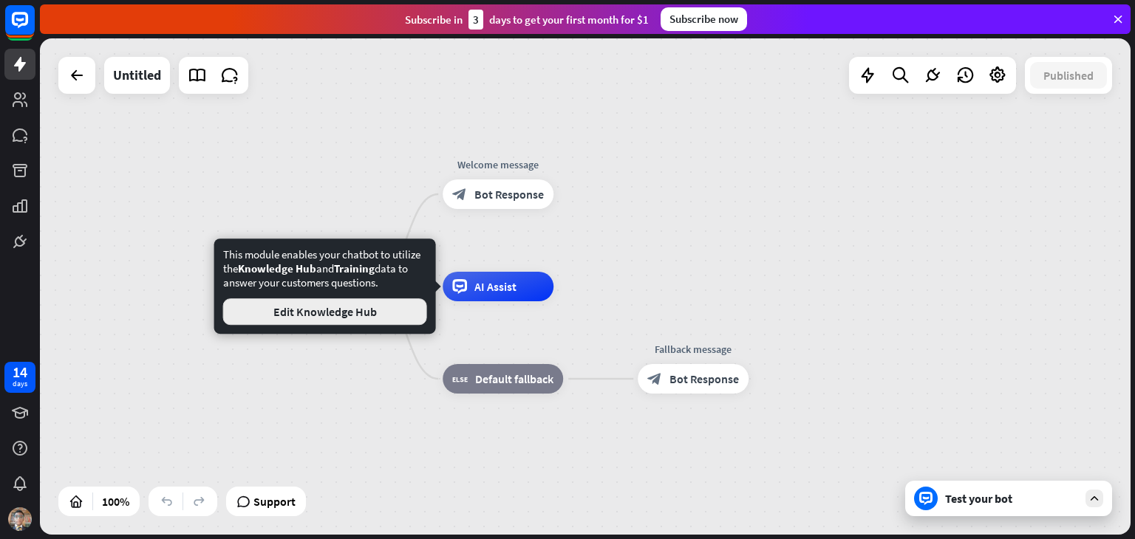
click at [394, 307] on button "Edit Knowledge Hub" at bounding box center [325, 311] width 204 height 27
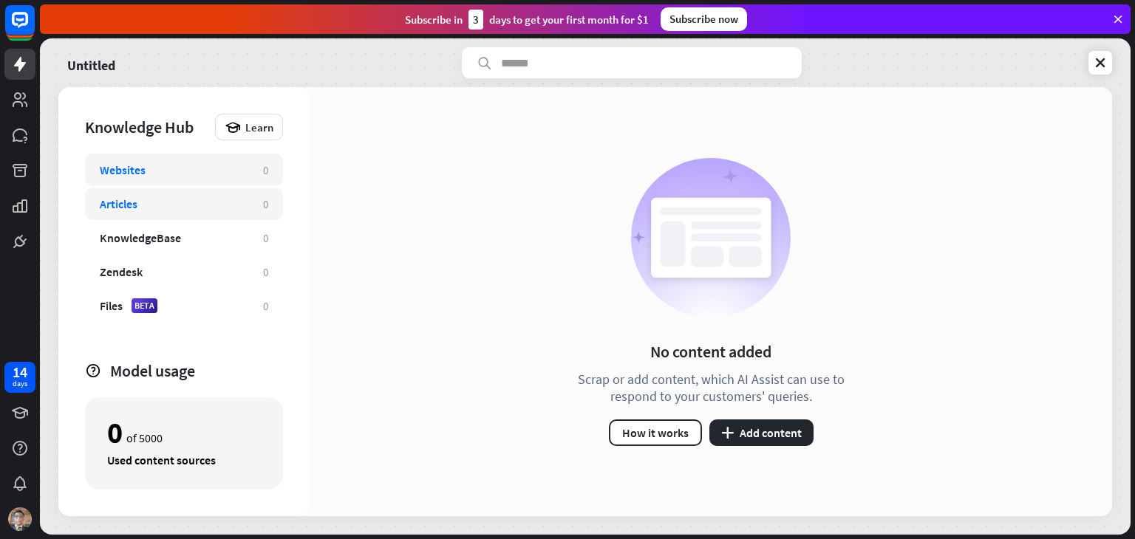
click at [172, 201] on div "Articles" at bounding box center [174, 203] width 148 height 15
click at [127, 206] on div "Articles" at bounding box center [119, 203] width 38 height 15
click at [765, 437] on button "plus Add content" at bounding box center [761, 433] width 104 height 27
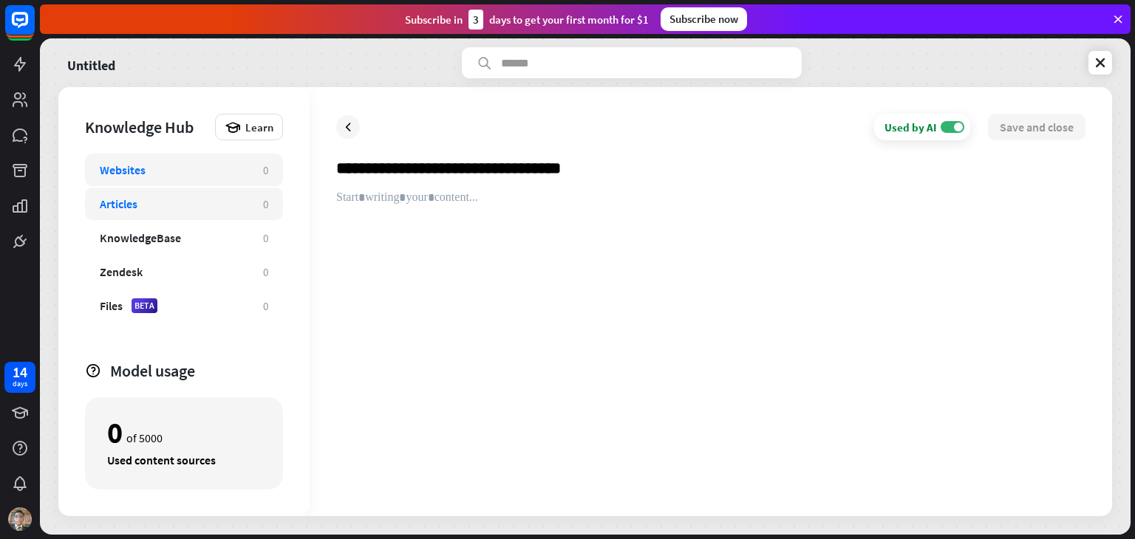
drag, startPoint x: 420, startPoint y: 172, endPoint x: 281, endPoint y: 177, distance: 138.2
click at [281, 177] on div "**********" at bounding box center [584, 301] width 1053 height 429
type input "**********"
click at [386, 193] on div at bounding box center [710, 340] width 749 height 299
drag, startPoint x: 468, startPoint y: 242, endPoint x: 464, endPoint y: 223, distance: 19.0
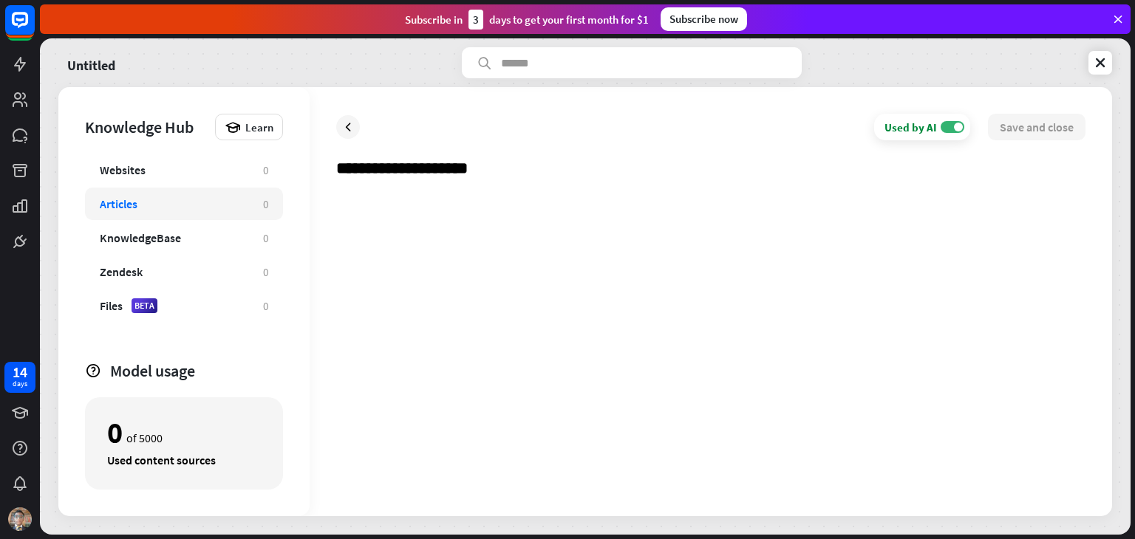
click at [468, 242] on div at bounding box center [710, 340] width 749 height 299
paste div
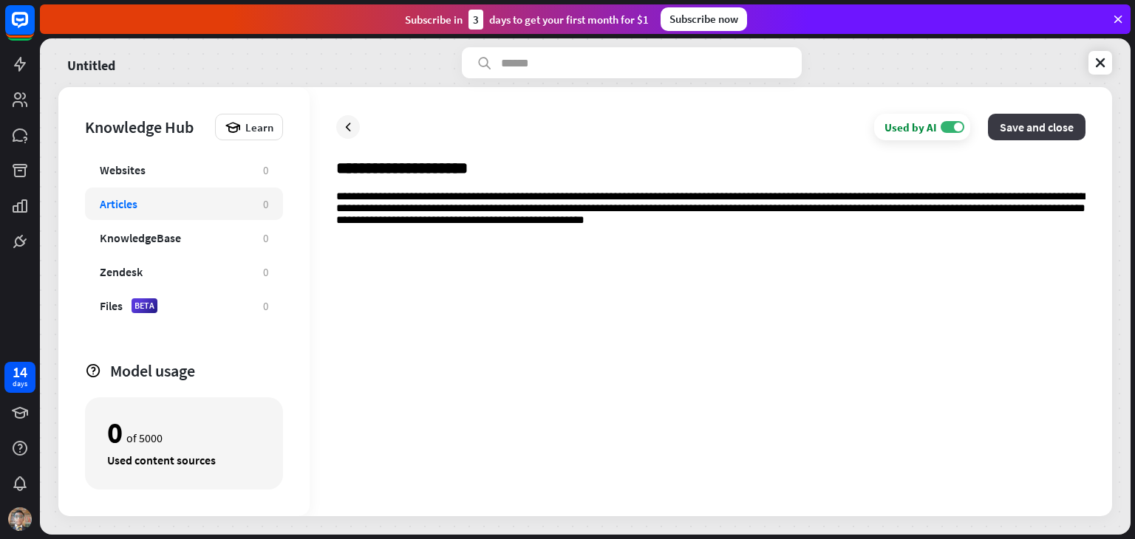
click at [1050, 124] on button "Save and close" at bounding box center [1037, 127] width 98 height 27
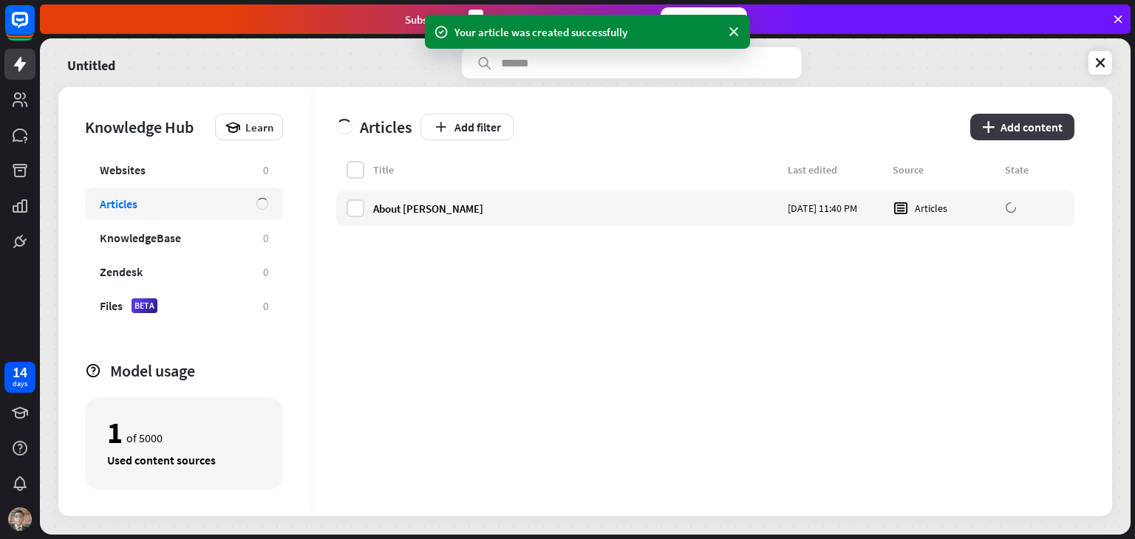
click at [1022, 133] on button "plus Add content" at bounding box center [1022, 127] width 104 height 27
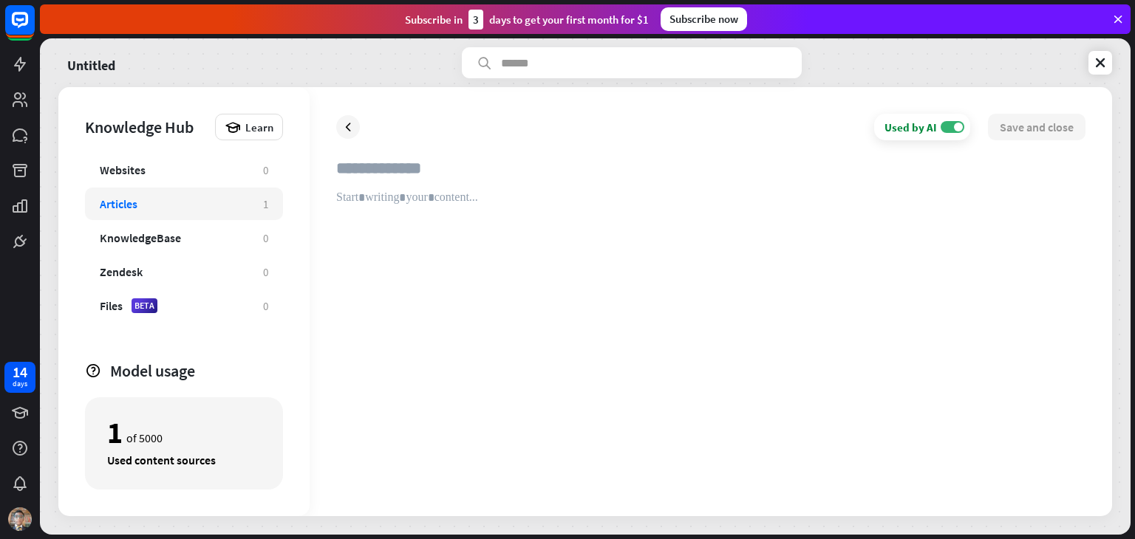
paste input "**********"
type input "**********"
click at [336, 199] on div at bounding box center [710, 340] width 749 height 299
click at [425, 191] on div at bounding box center [710, 340] width 749 height 299
paste div
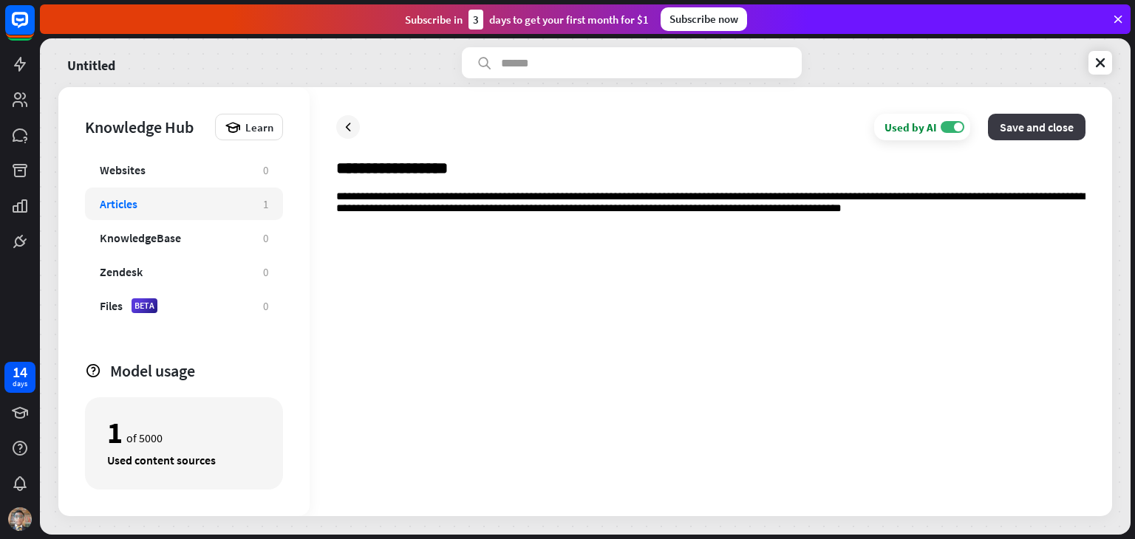
click at [1033, 126] on button "Save and close" at bounding box center [1037, 127] width 98 height 27
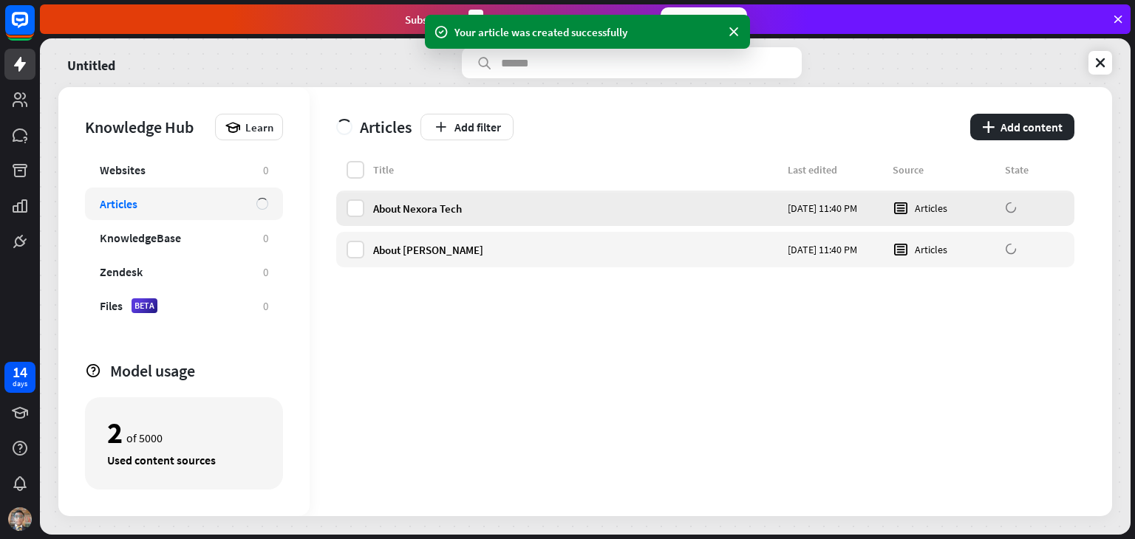
click at [977, 202] on div "Articles" at bounding box center [943, 208] width 103 height 16
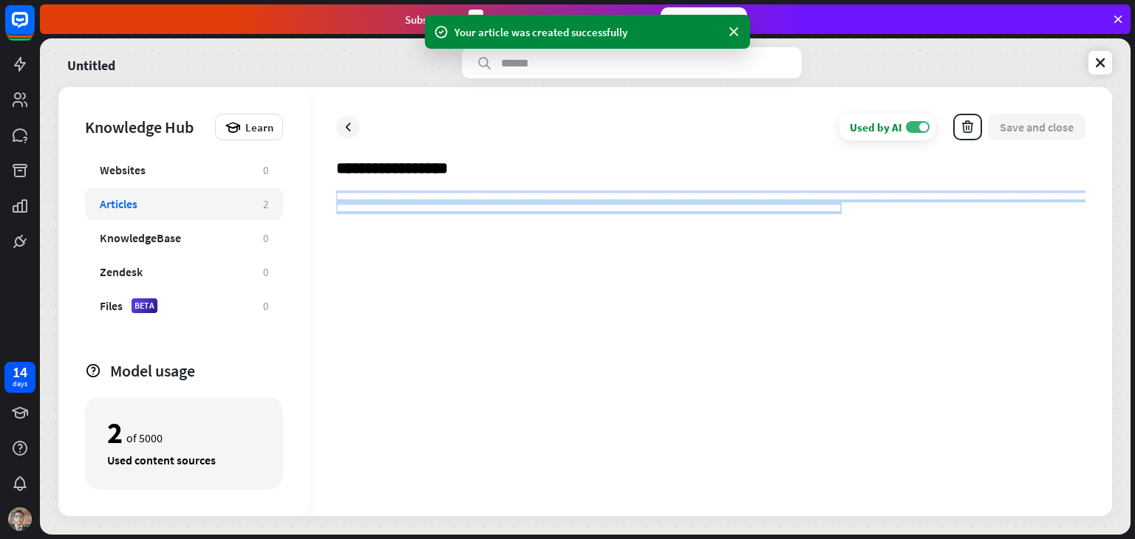
drag, startPoint x: 1011, startPoint y: 221, endPoint x: 0, endPoint y: 144, distance: 1014.1
click at [0, 144] on div "14 days Your article was created successfully close Product Help First steps Ge…" at bounding box center [567, 269] width 1135 height 539
click at [509, 290] on div "**********" at bounding box center [710, 340] width 749 height 299
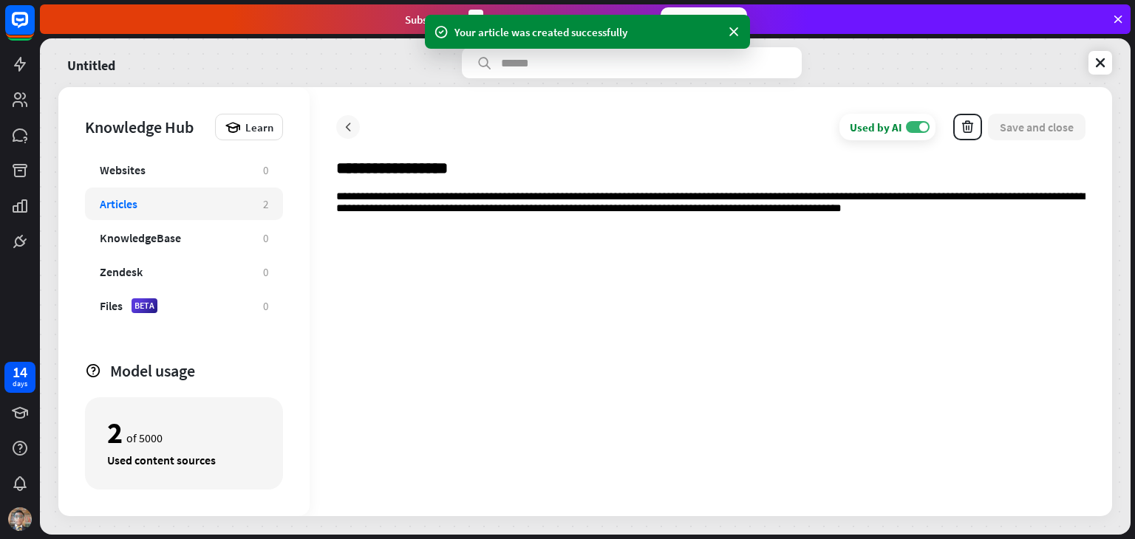
click at [349, 131] on icon at bounding box center [348, 127] width 15 height 15
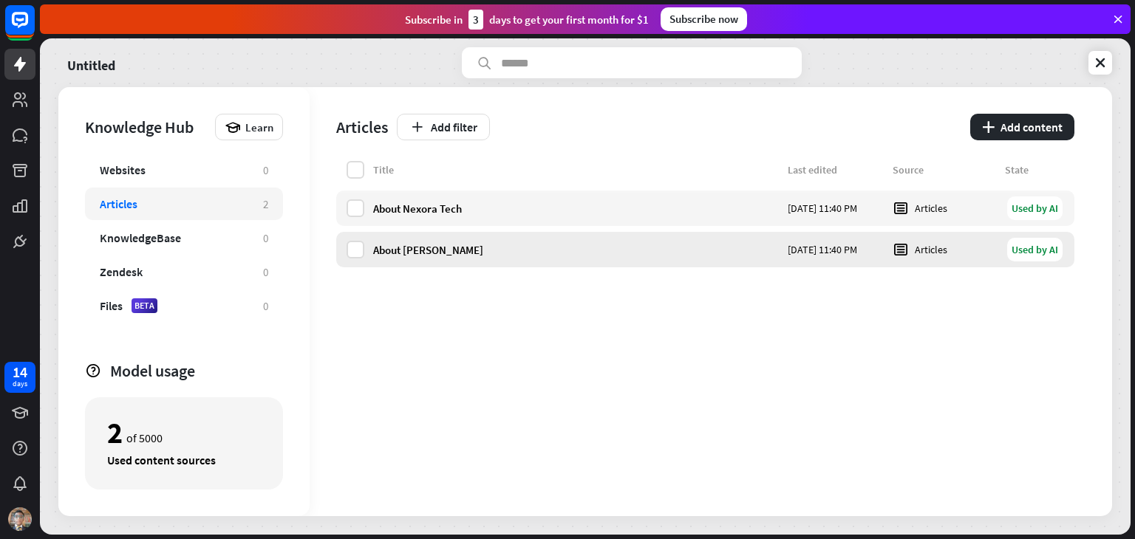
click at [517, 246] on div "About [PERSON_NAME]" at bounding box center [576, 250] width 406 height 14
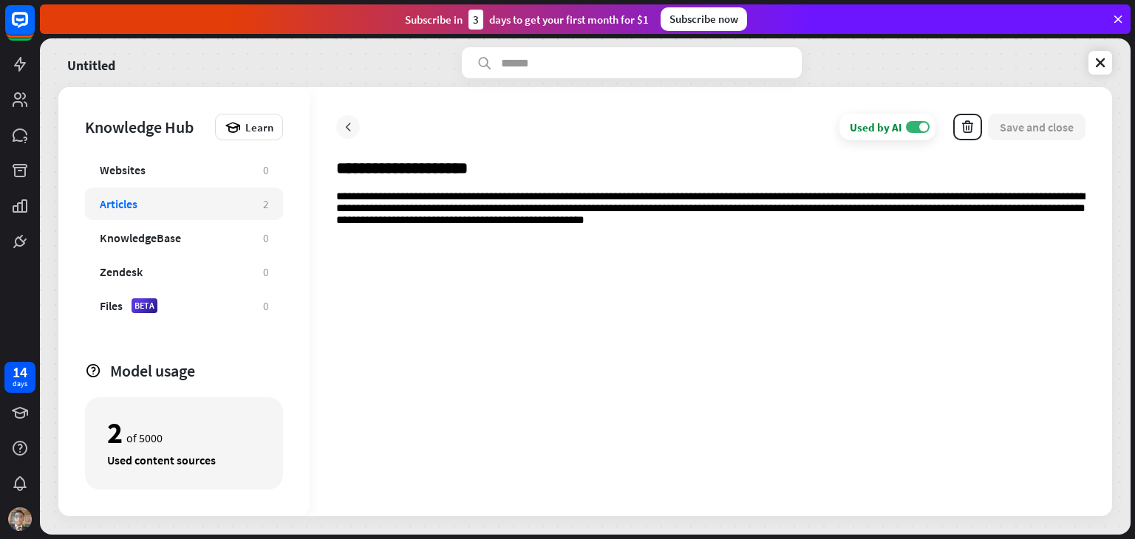
click at [341, 125] on icon at bounding box center [348, 127] width 15 height 15
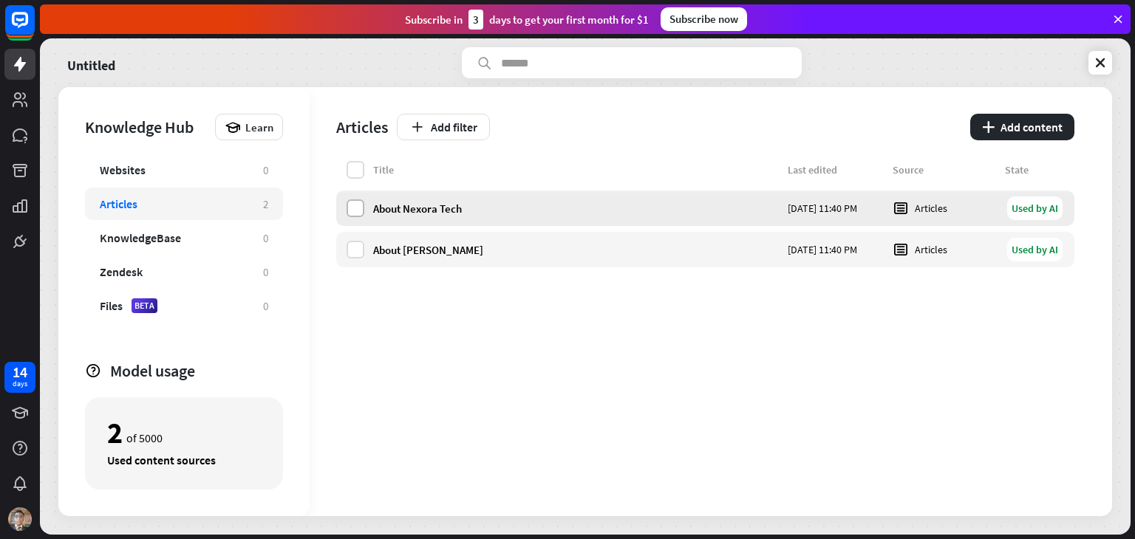
click at [353, 202] on label at bounding box center [355, 208] width 18 height 18
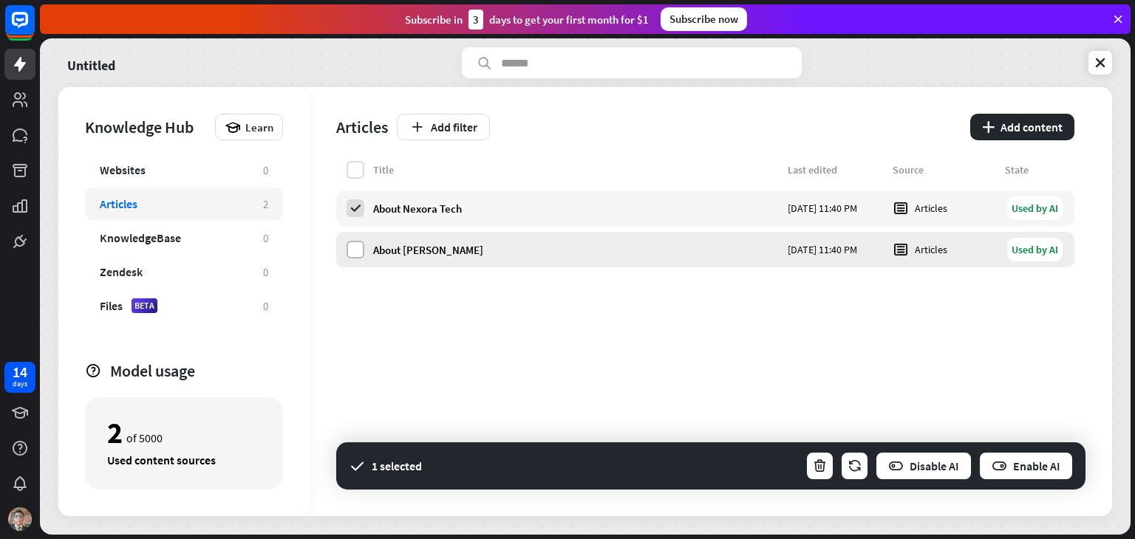
click at [357, 253] on label at bounding box center [355, 250] width 18 height 18
click at [808, 470] on button "button" at bounding box center [819, 466] width 29 height 30
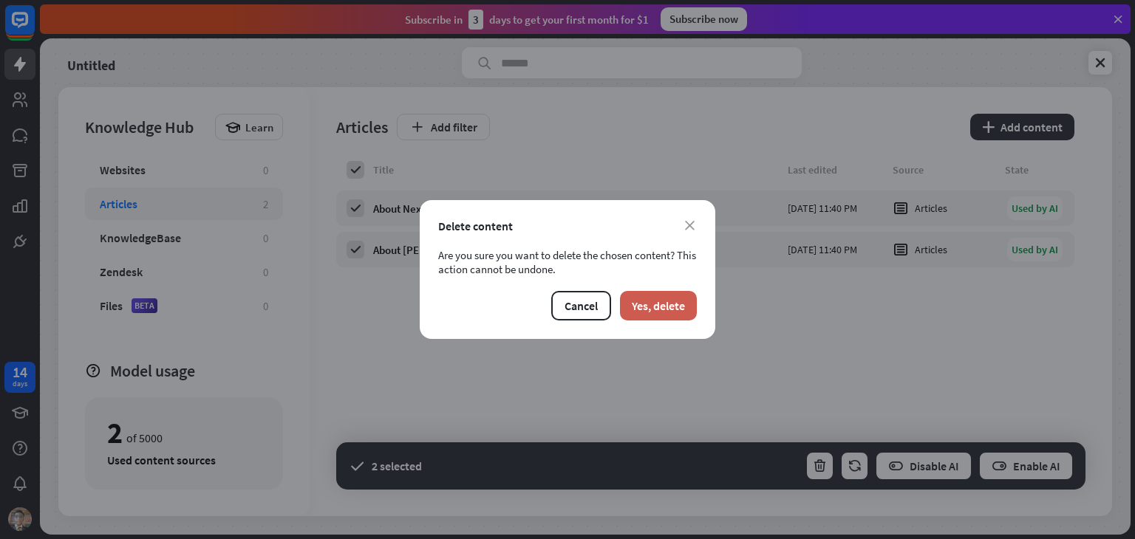
click at [646, 302] on button "Yes, delete" at bounding box center [658, 306] width 77 height 30
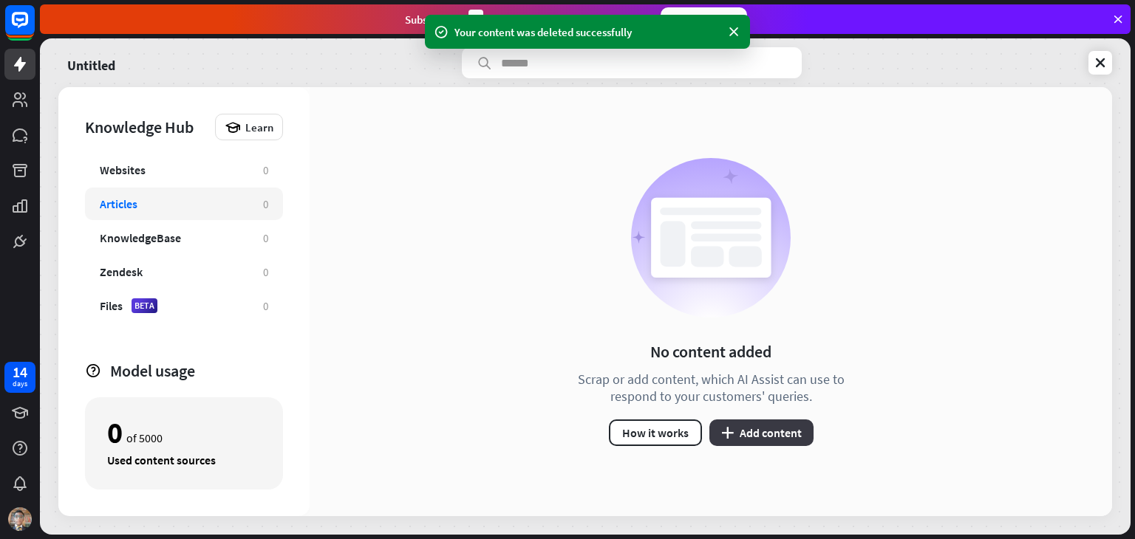
click at [790, 422] on button "plus Add content" at bounding box center [761, 433] width 104 height 27
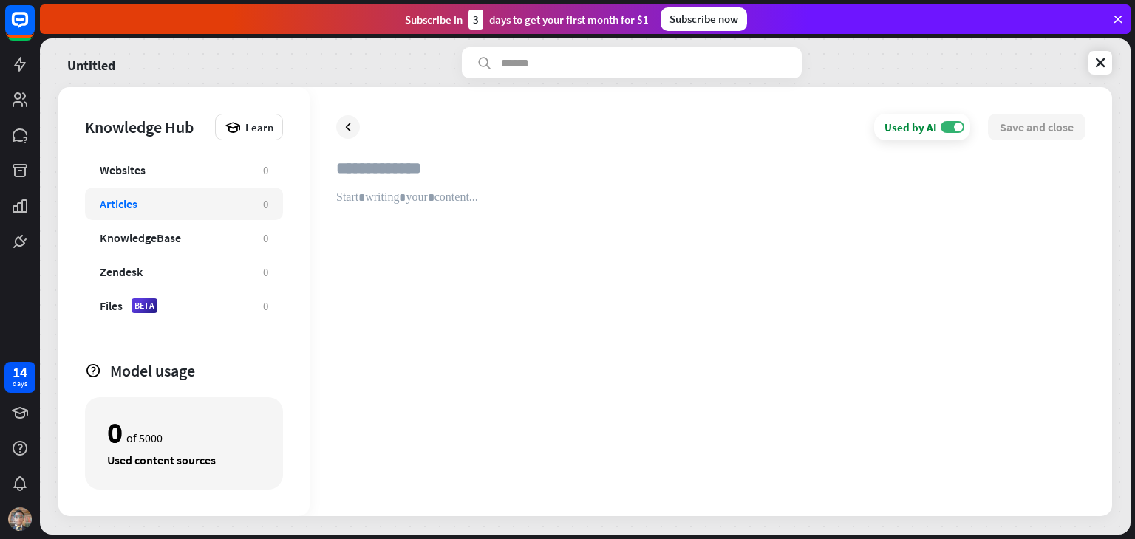
paste input "**********"
type input "**********"
click at [440, 215] on div at bounding box center [710, 340] width 749 height 299
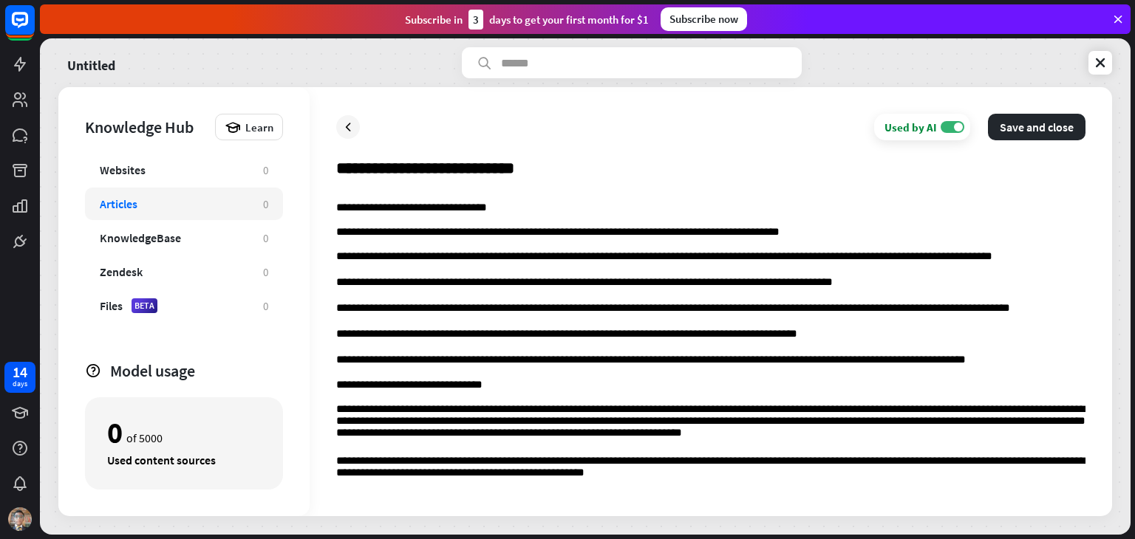
scroll to position [482, 0]
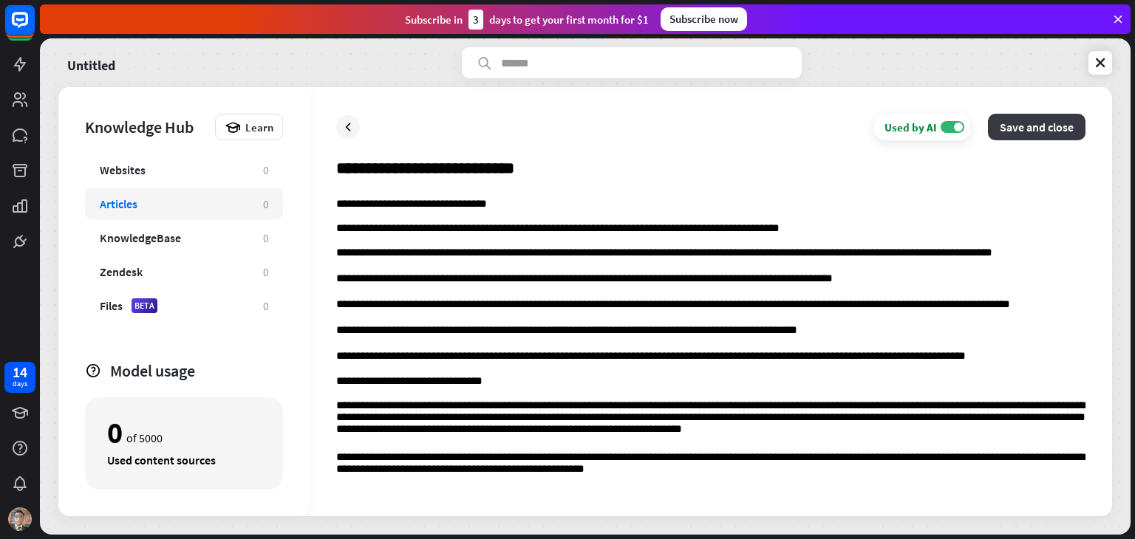
click at [996, 125] on button "Save and close" at bounding box center [1037, 127] width 98 height 27
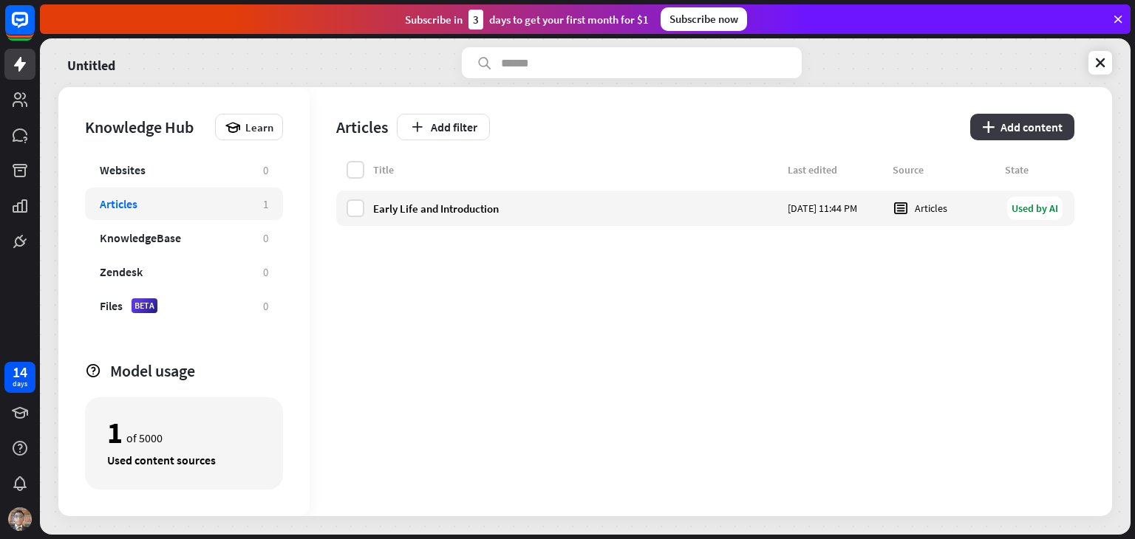
click at [1031, 130] on button "plus Add content" at bounding box center [1022, 127] width 104 height 27
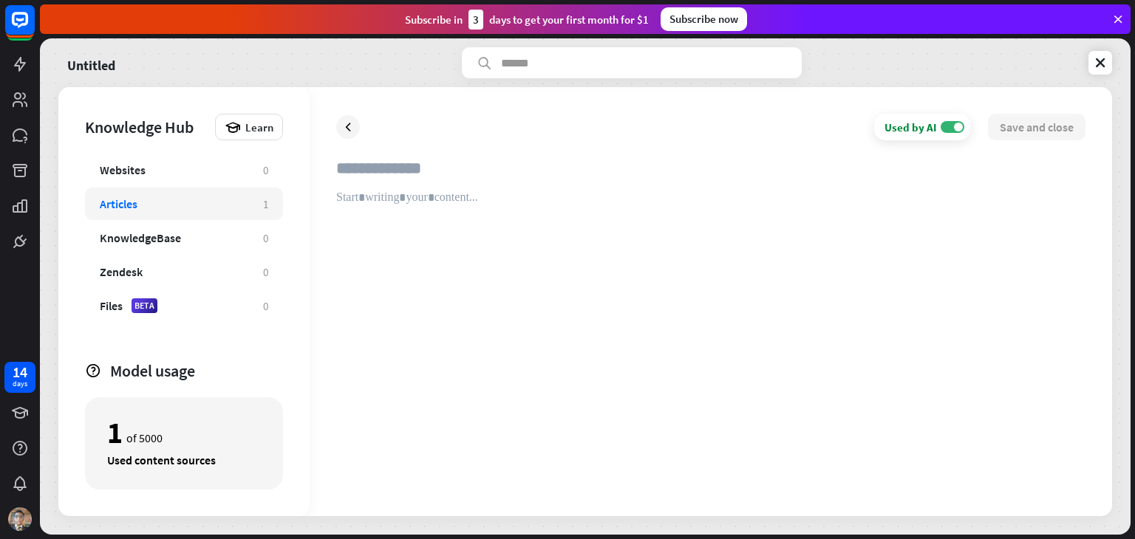
paste input "**********"
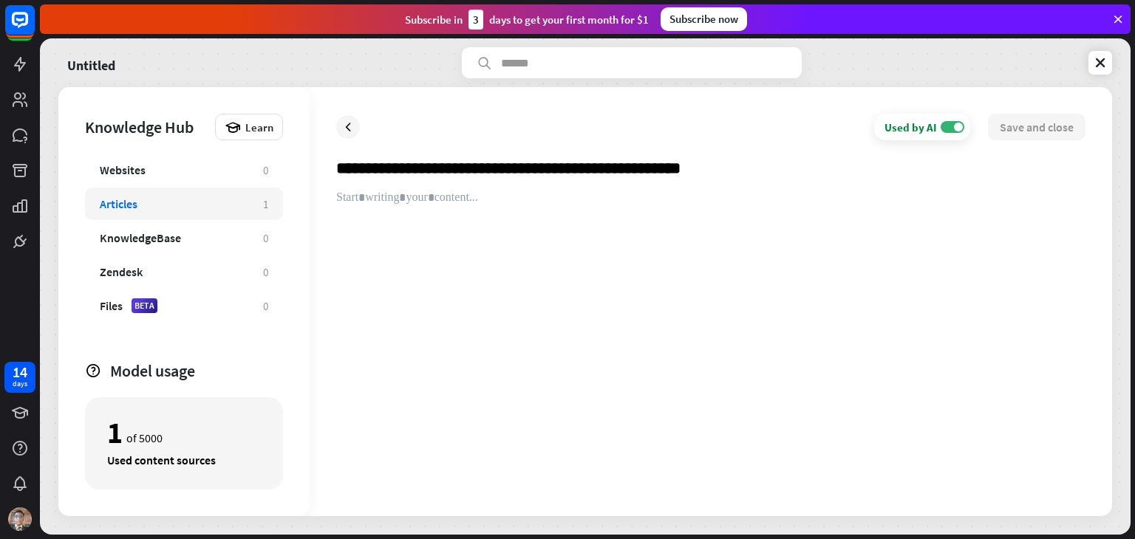
type input "**********"
click at [419, 212] on div at bounding box center [710, 340] width 749 height 299
paste div
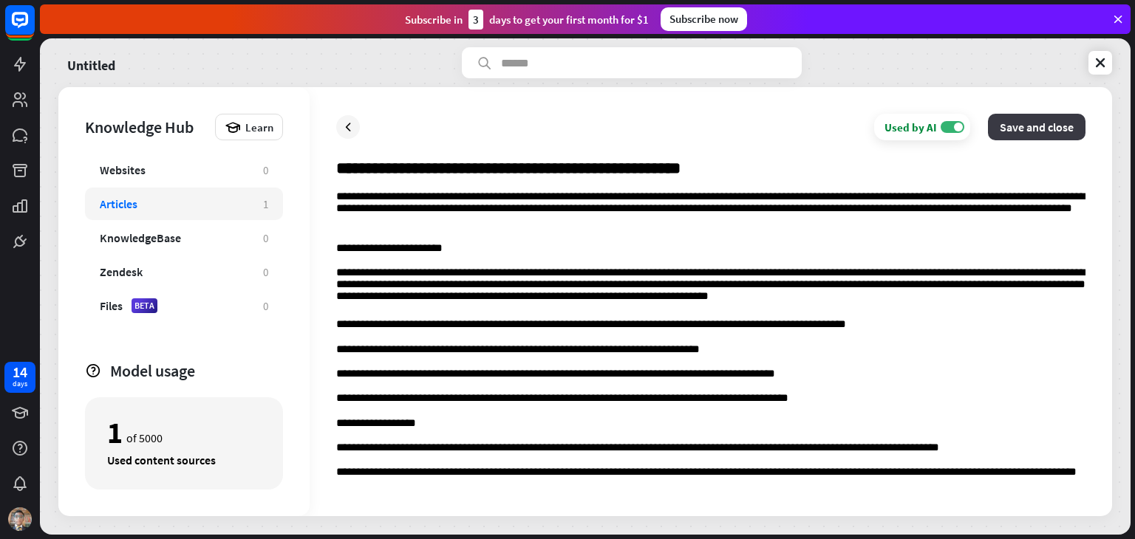
click at [1022, 123] on button "Save and close" at bounding box center [1037, 127] width 98 height 27
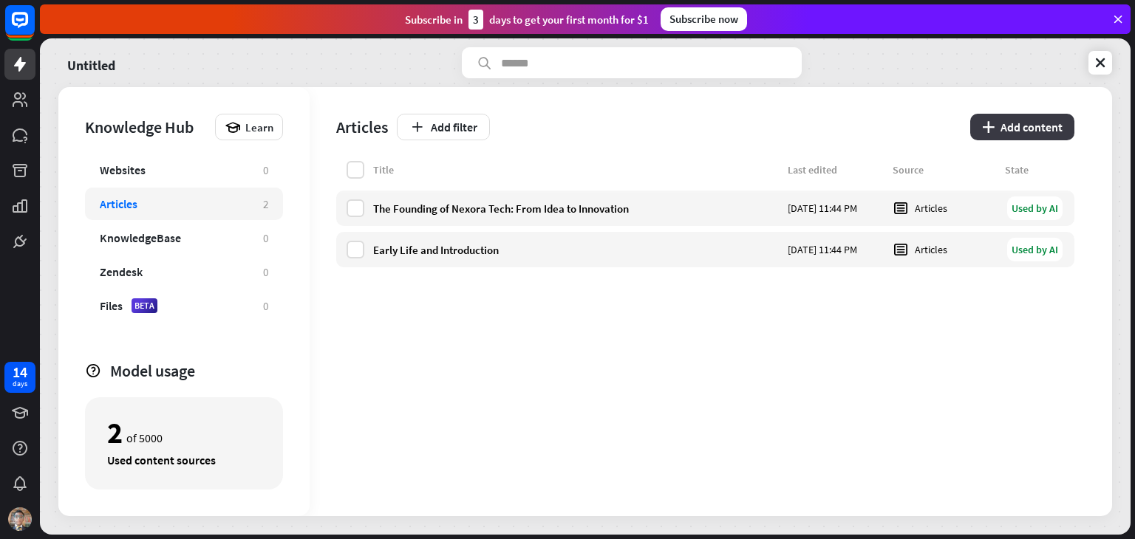
click at [1021, 116] on button "plus Add content" at bounding box center [1022, 127] width 104 height 27
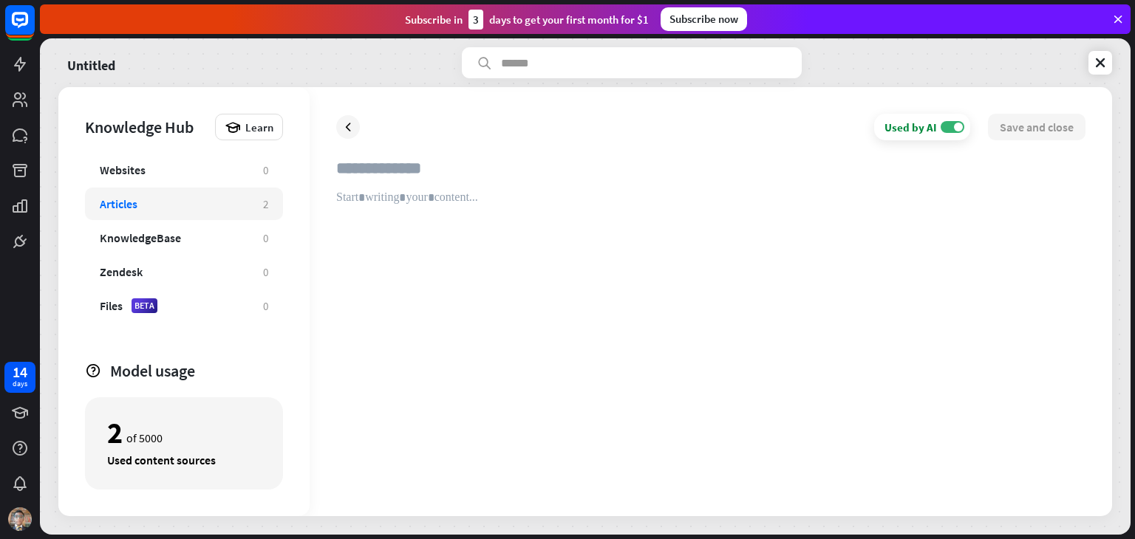
paste input "**********"
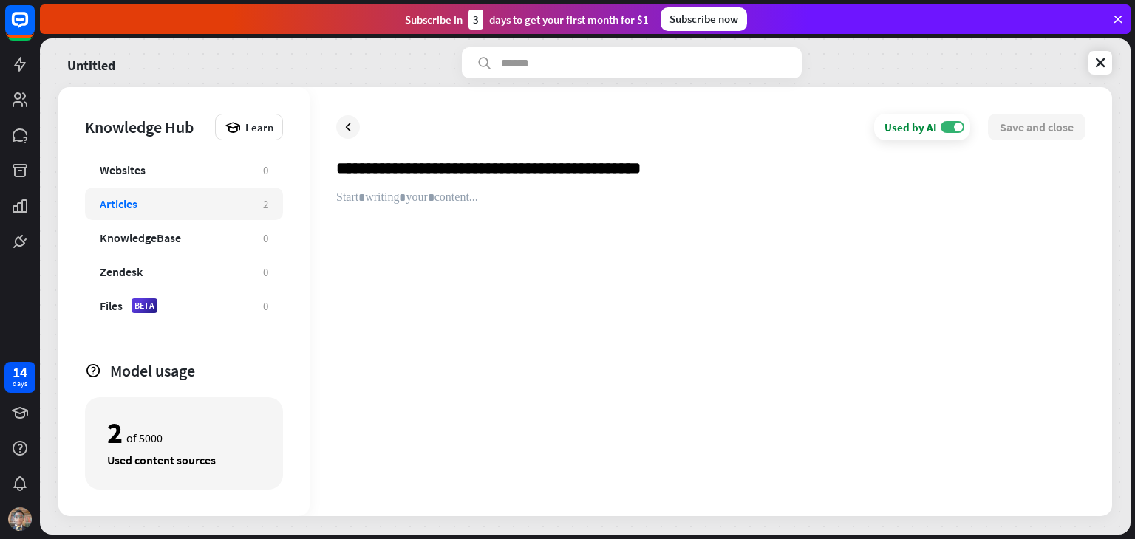
type input "**********"
click at [449, 210] on div at bounding box center [710, 340] width 749 height 299
paste div
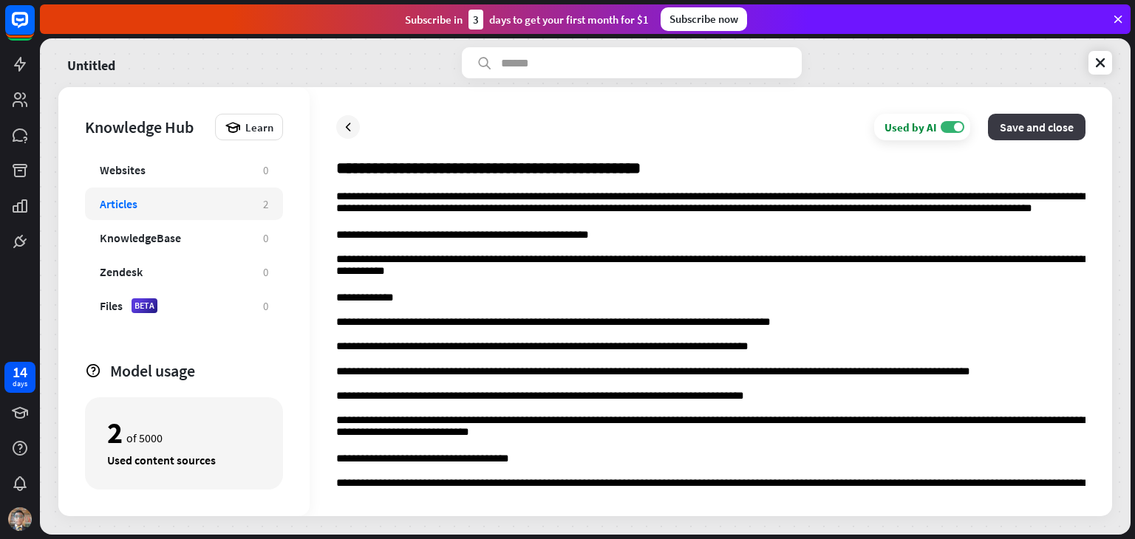
click at [1032, 134] on button "Save and close" at bounding box center [1037, 127] width 98 height 27
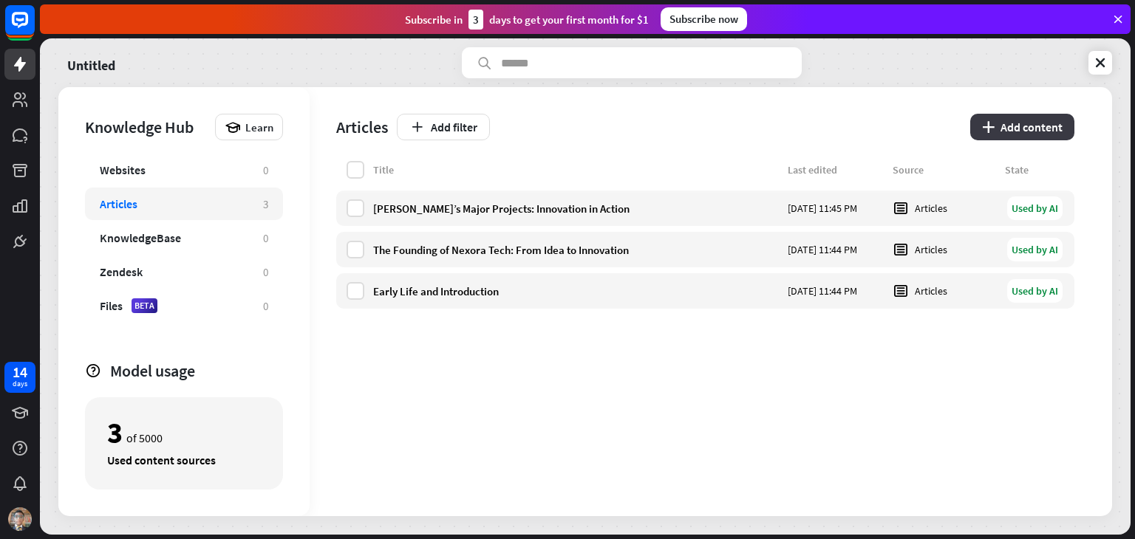
click at [1044, 125] on button "plus Add content" at bounding box center [1022, 127] width 104 height 27
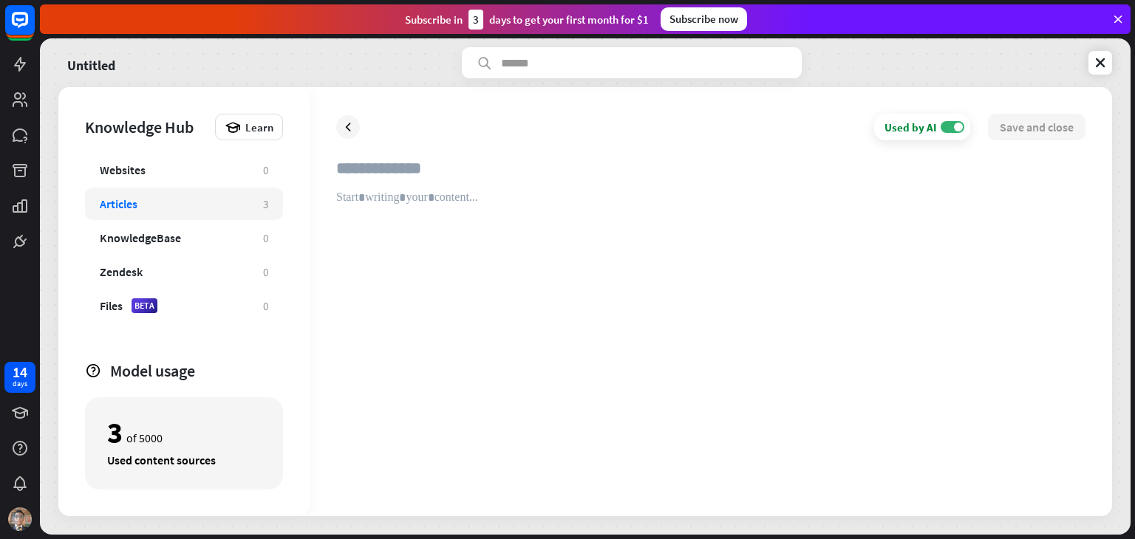
paste input "**********"
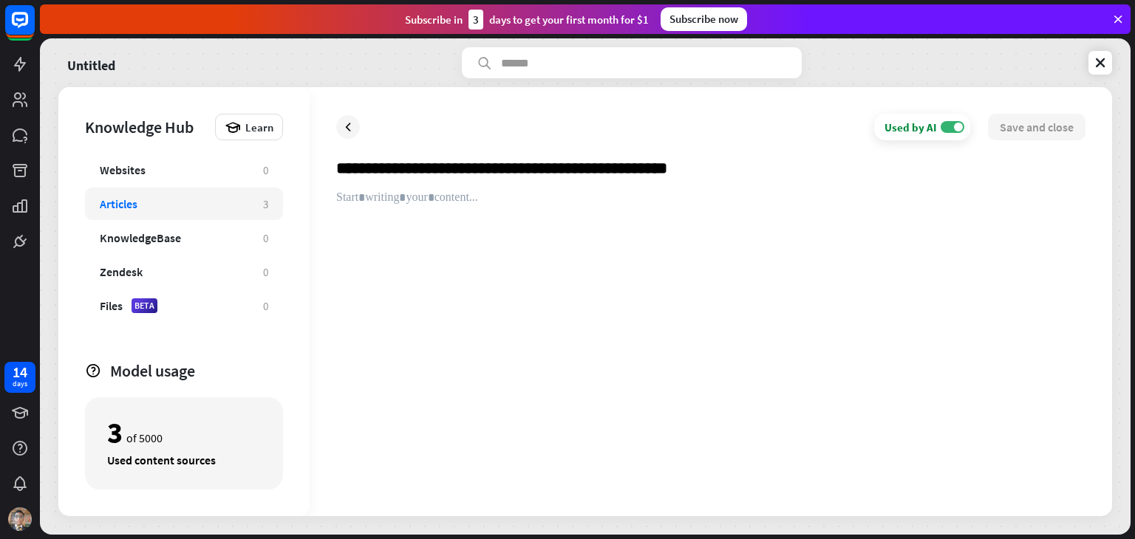
type input "**********"
click at [358, 193] on div at bounding box center [710, 340] width 749 height 299
click at [641, 207] on div at bounding box center [710, 340] width 749 height 299
paste div
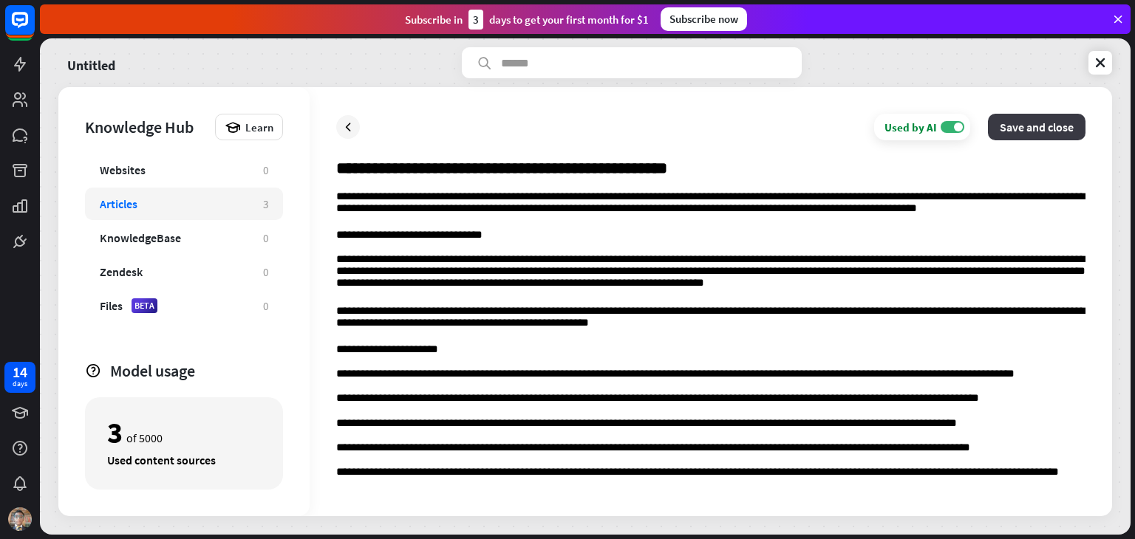
click at [1022, 131] on button "Save and close" at bounding box center [1037, 127] width 98 height 27
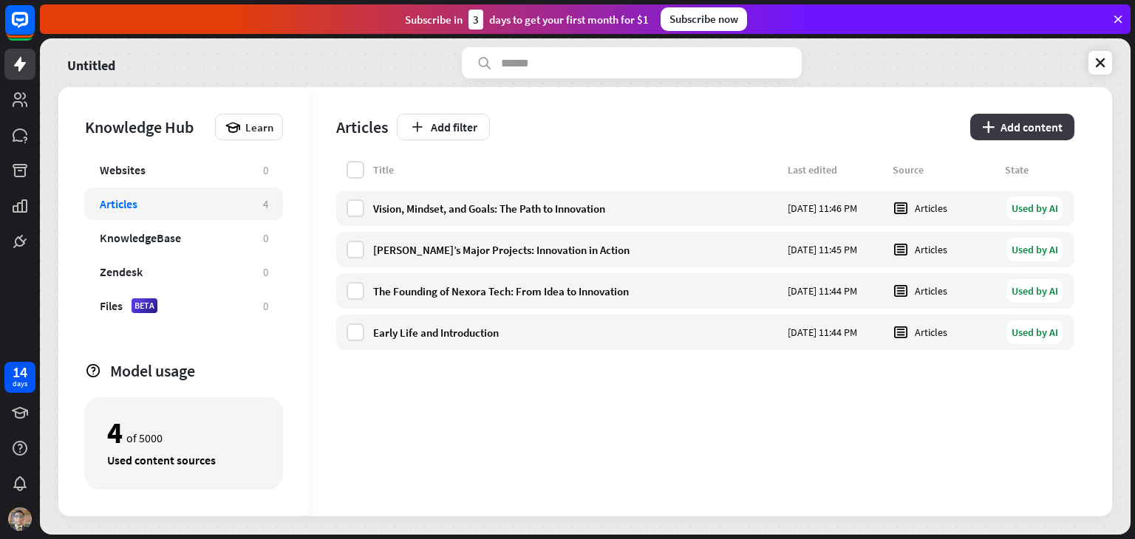
click at [1056, 126] on button "plus Add content" at bounding box center [1022, 127] width 104 height 27
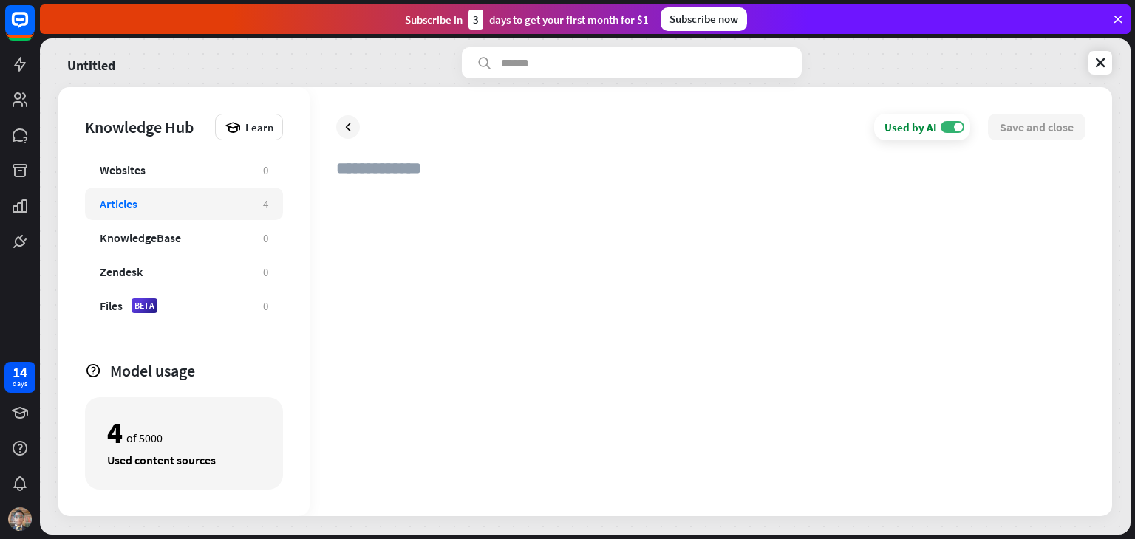
click at [571, 198] on div at bounding box center [710, 340] width 749 height 299
paste div
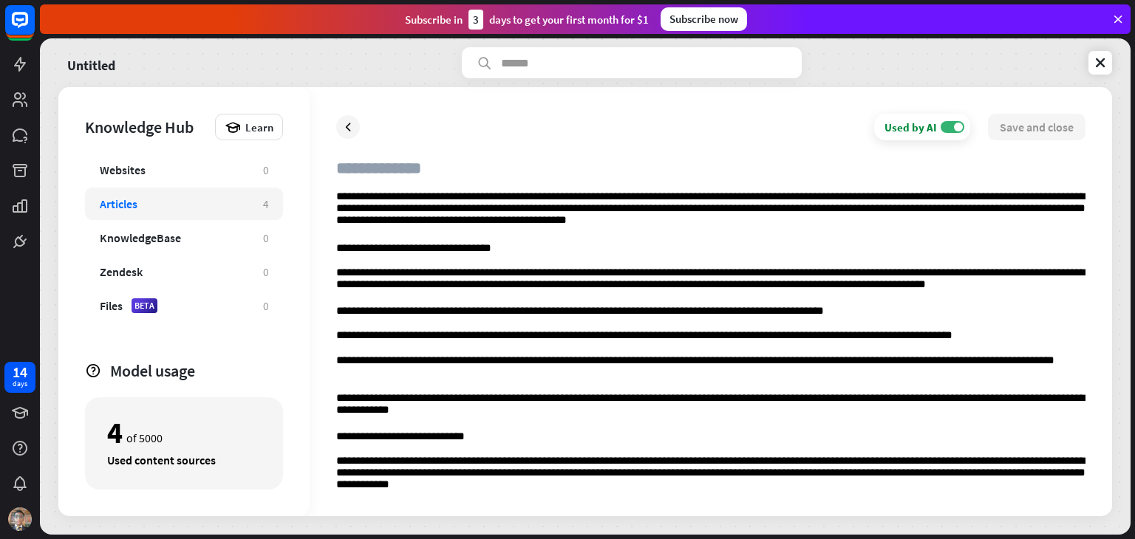
click at [437, 174] on input "text" at bounding box center [710, 174] width 749 height 33
paste input "**********"
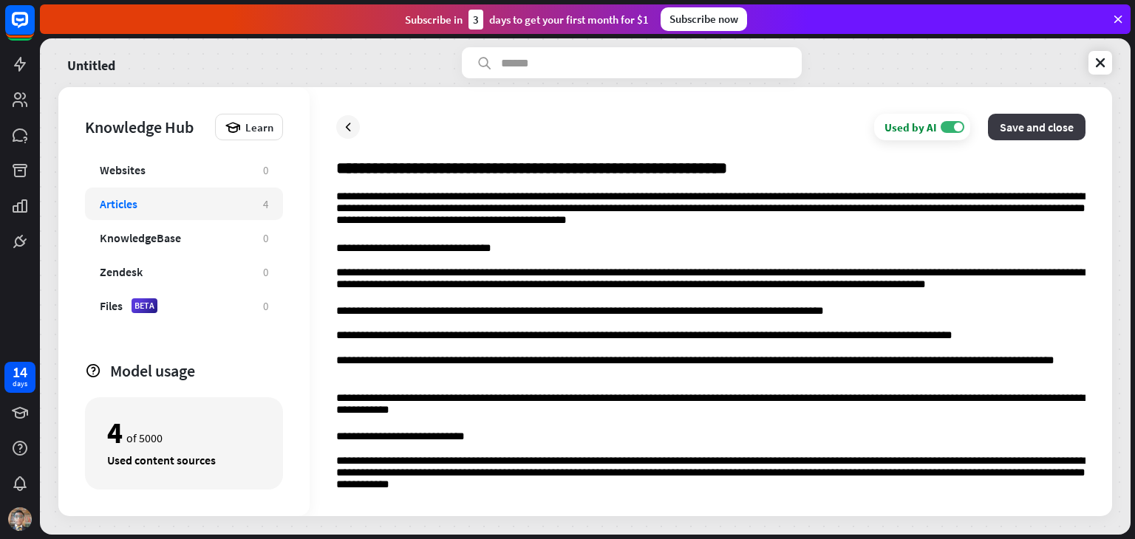
type input "**********"
click at [1006, 131] on button "Save and close" at bounding box center [1037, 127] width 98 height 27
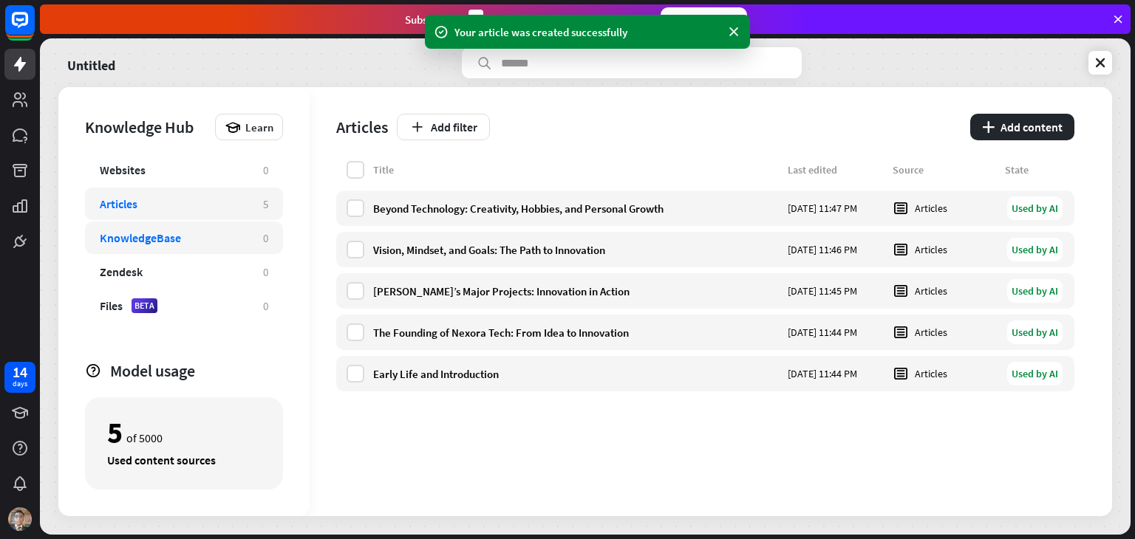
click at [263, 235] on div "0" at bounding box center [265, 238] width 5 height 14
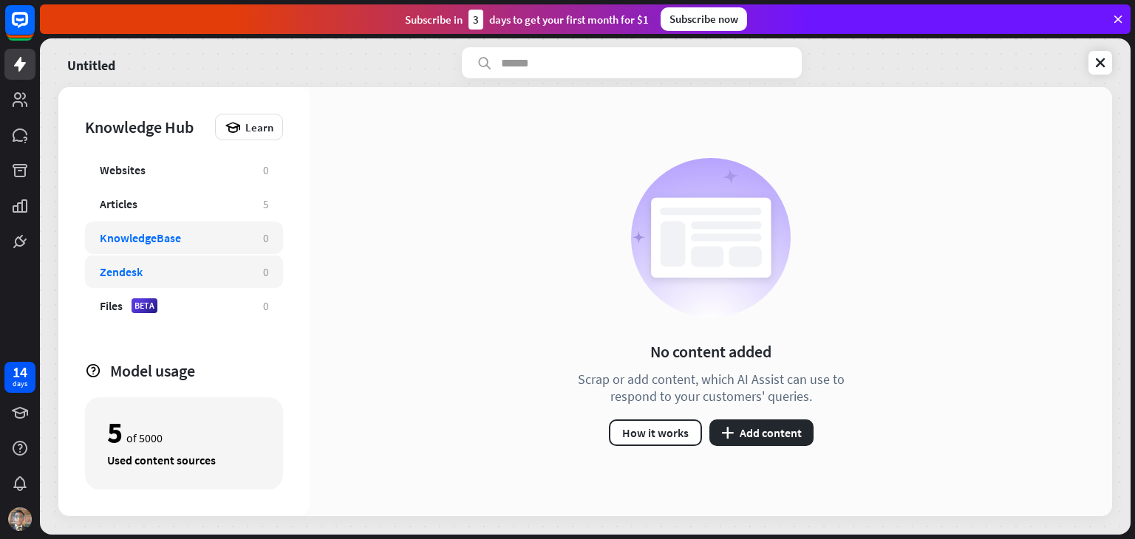
click at [248, 261] on div "Zendesk 0" at bounding box center [184, 272] width 198 height 33
click at [216, 228] on div "KnowledgeBase 0" at bounding box center [184, 238] width 198 height 33
click at [1102, 78] on div "Untitled" at bounding box center [584, 62] width 1053 height 31
click at [1102, 62] on icon at bounding box center [1099, 62] width 15 height 15
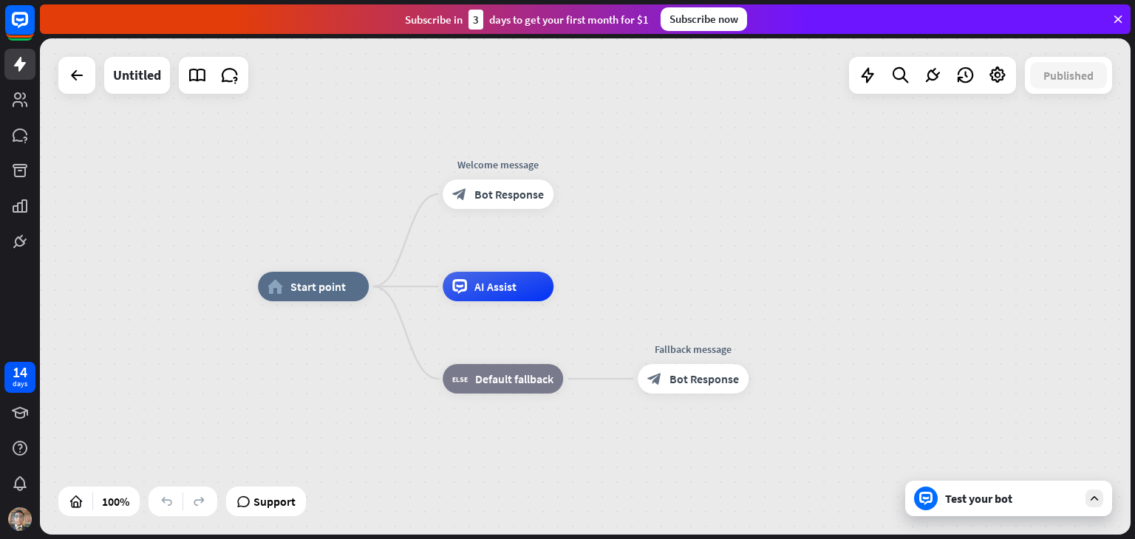
click at [989, 516] on div "home_2 Start point Welcome message block_bot_response Bot Response AI Assist bl…" at bounding box center [803, 535] width 1090 height 496
click at [988, 504] on div "Test your bot" at bounding box center [1011, 498] width 133 height 15
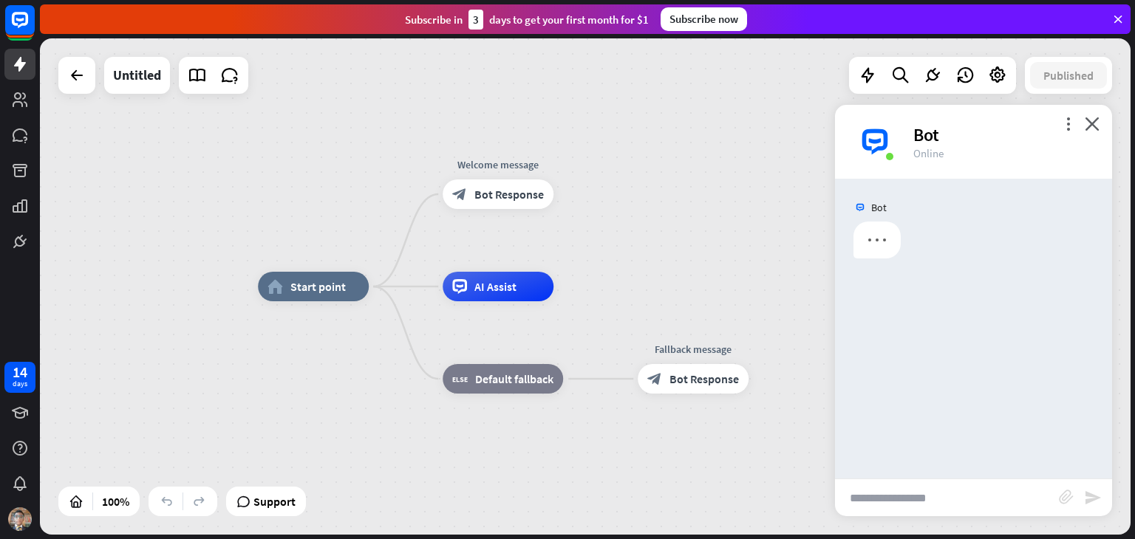
click at [950, 473] on div "Bot" at bounding box center [973, 329] width 277 height 300
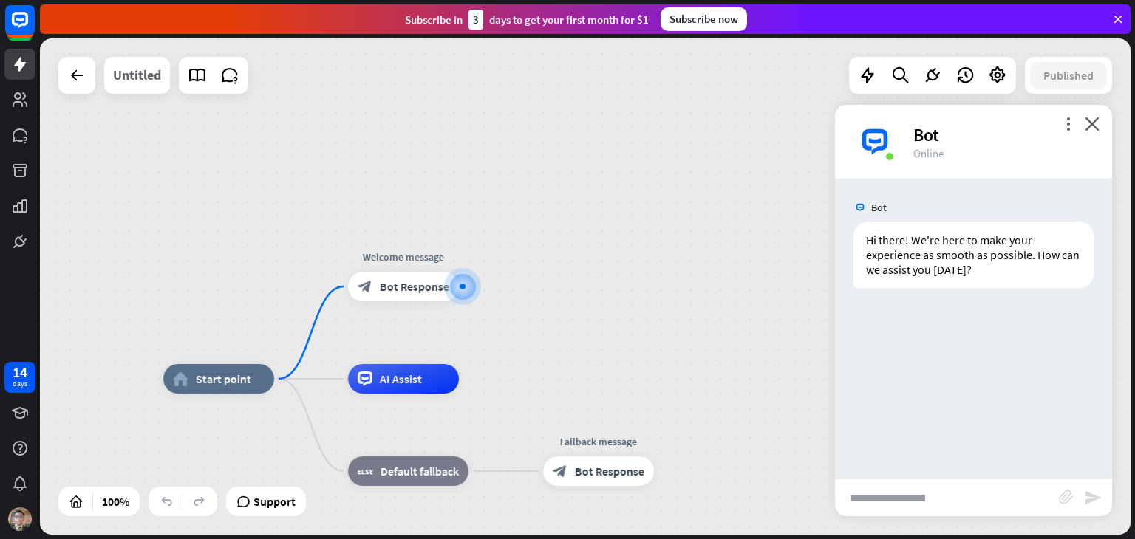
click at [142, 78] on div "Untitled" at bounding box center [137, 75] width 48 height 37
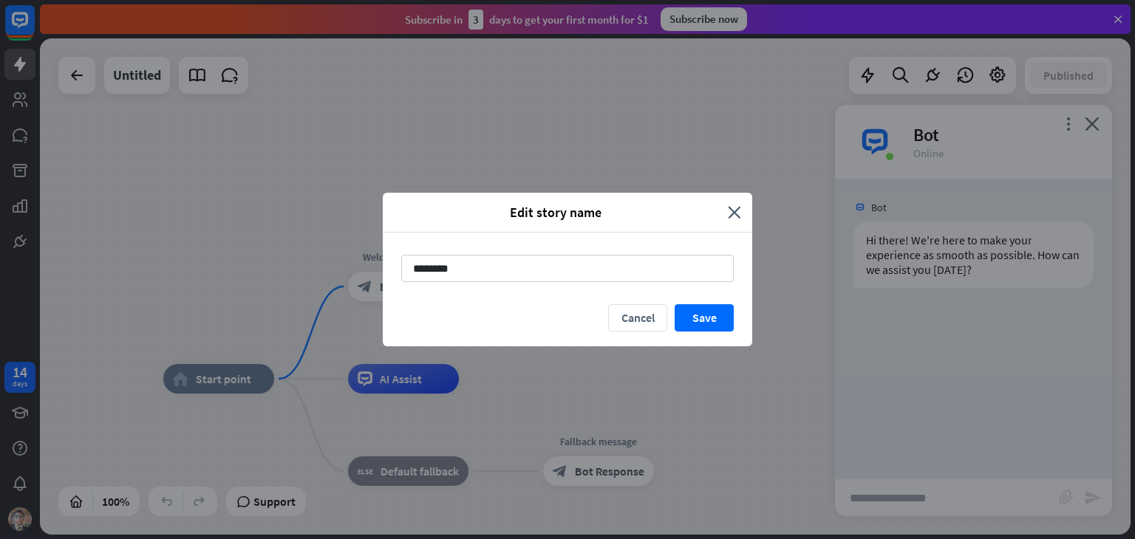
drag, startPoint x: 502, startPoint y: 270, endPoint x: 307, endPoint y: 225, distance: 200.7
click at [307, 225] on div "Edit story name close ******** Cancel Save" at bounding box center [567, 269] width 1135 height 539
type input "**********"
click at [735, 323] on div "Cancel Save" at bounding box center [567, 325] width 369 height 42
click at [708, 320] on button "Save" at bounding box center [703, 317] width 59 height 27
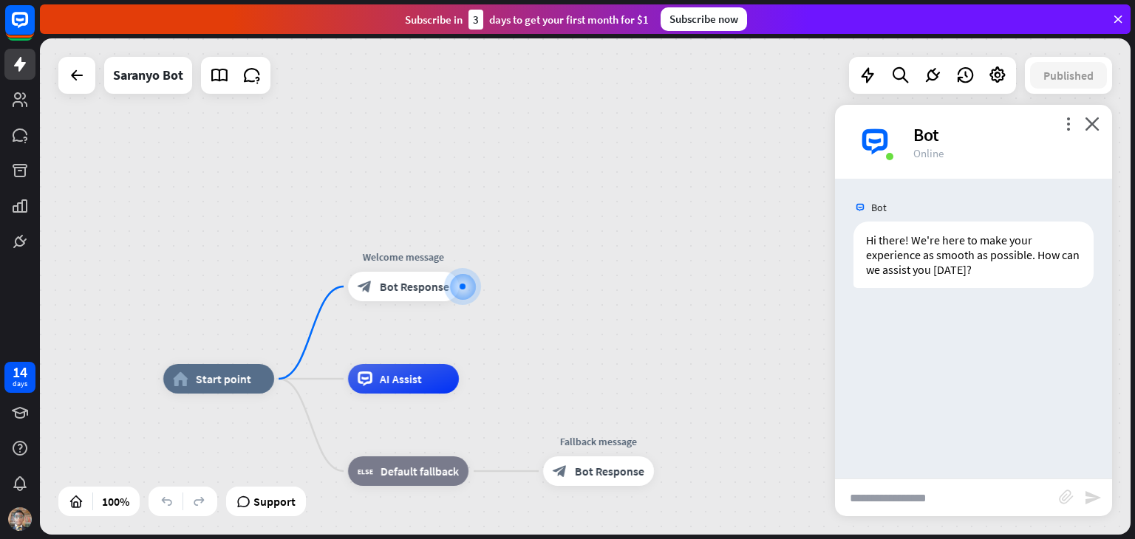
click at [935, 505] on input "text" at bounding box center [947, 497] width 224 height 37
type input "**********"
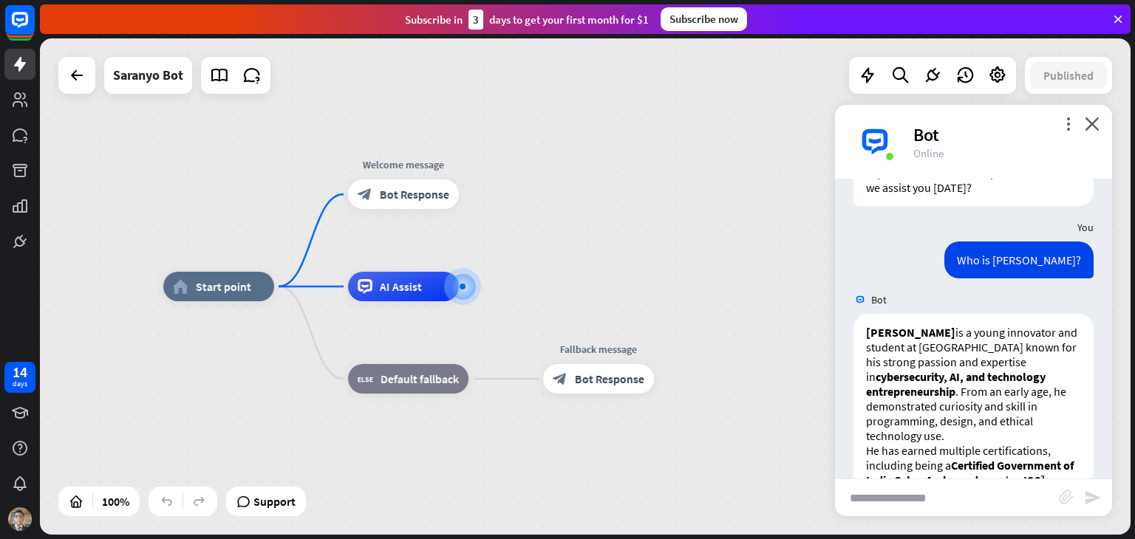
scroll to position [118, 0]
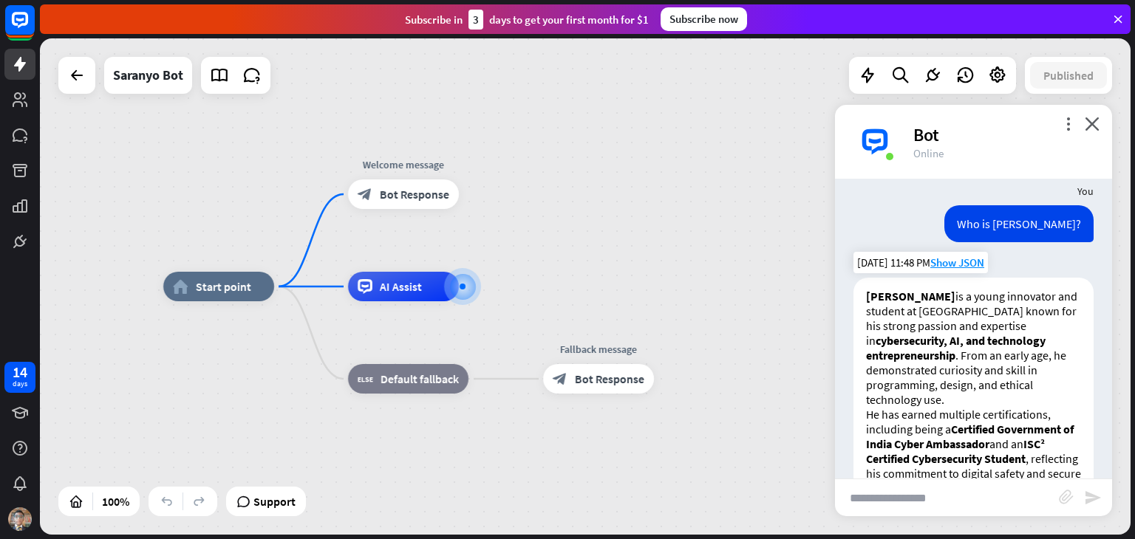
click at [1042, 338] on p "[PERSON_NAME] is a [PERSON_NAME] innovator and student at [GEOGRAPHIC_DATA] kno…" at bounding box center [973, 348] width 215 height 118
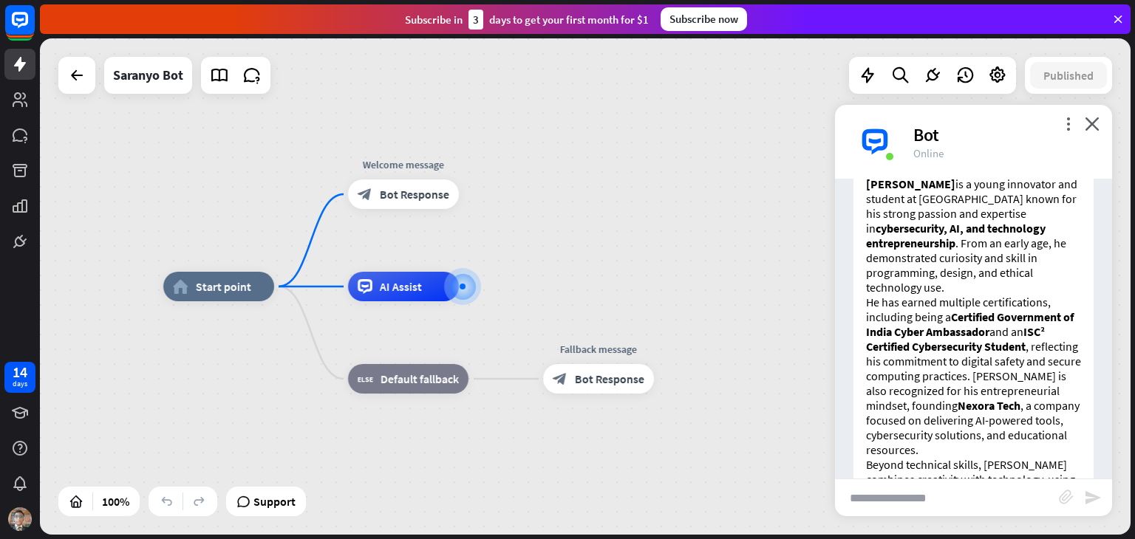
scroll to position [493, 0]
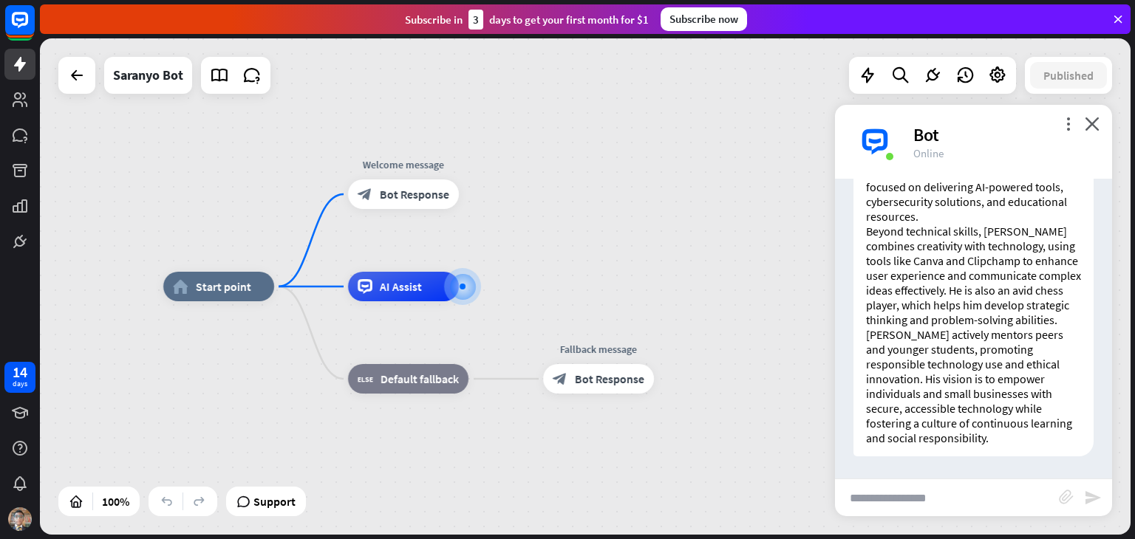
click at [996, 305] on p "Beyond technical skills, [PERSON_NAME] combines creativity with technology, usi…" at bounding box center [973, 275] width 215 height 103
click at [972, 489] on input "text" at bounding box center [947, 497] width 224 height 37
type input "**********"
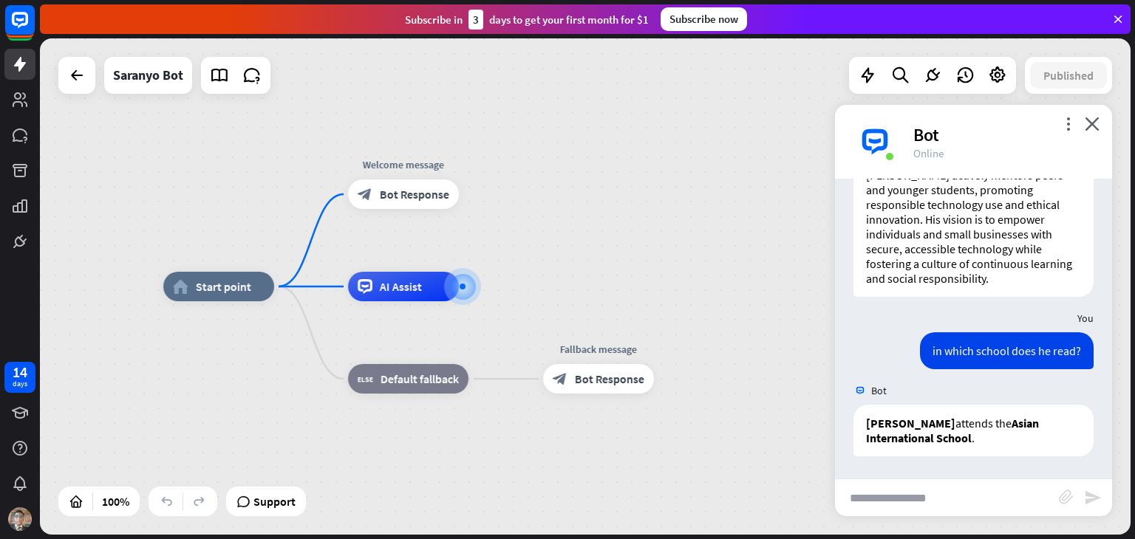
scroll to position [653, 0]
type input "**********"
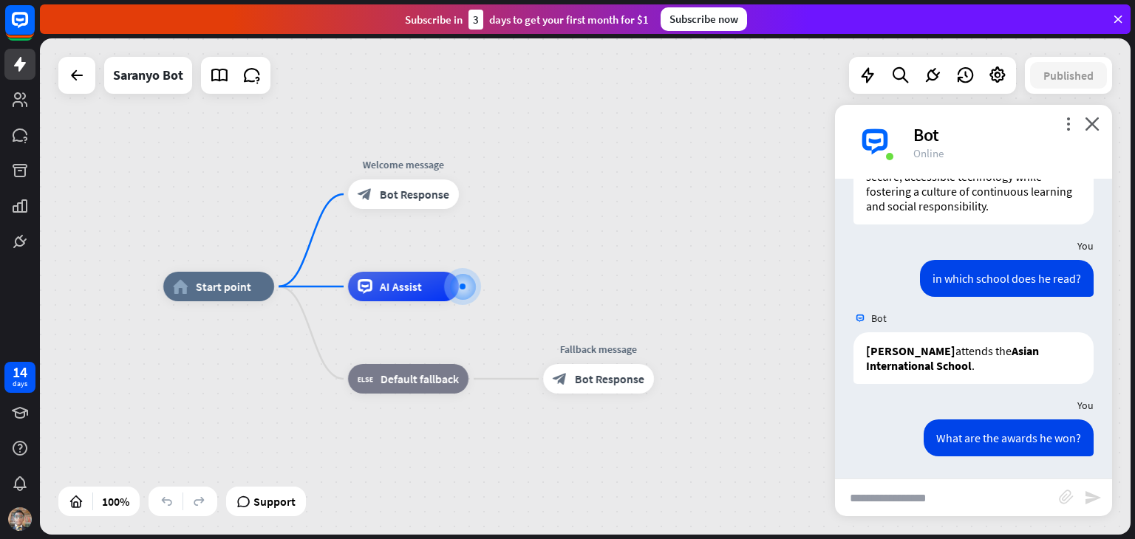
scroll to position [1160, 0]
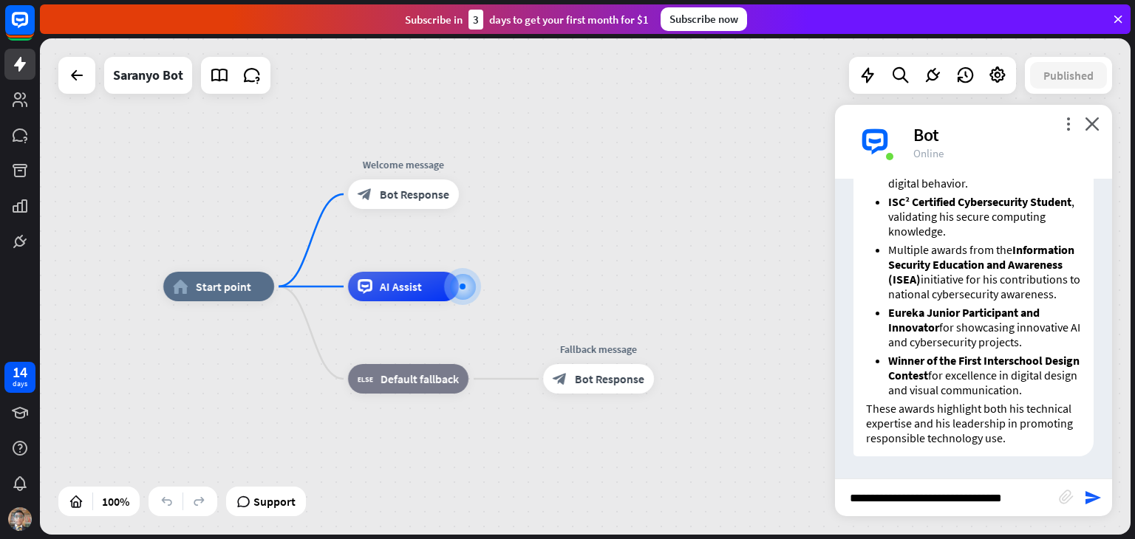
type input "**********"
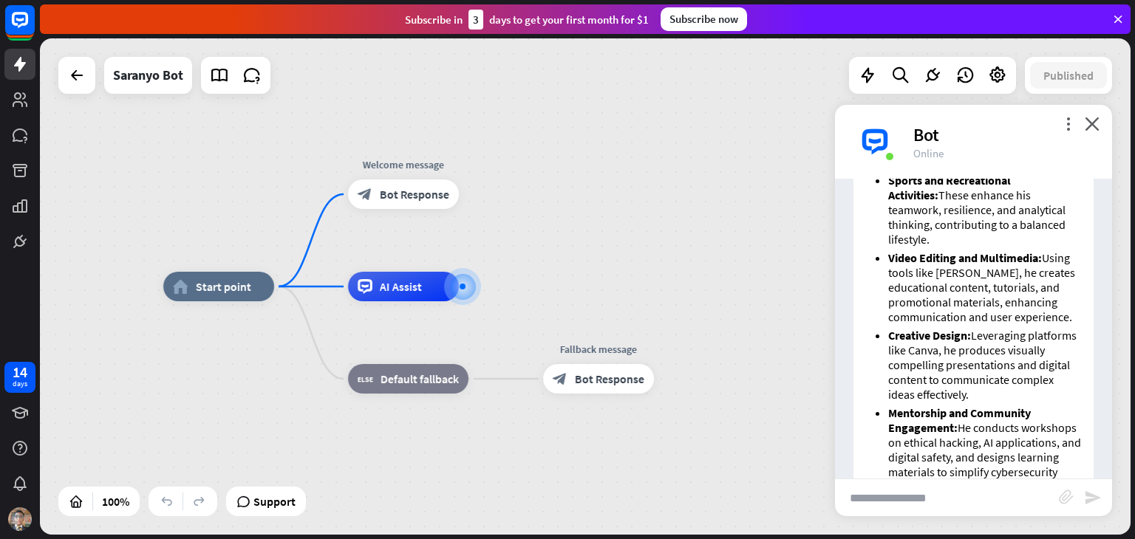
scroll to position [1891, 0]
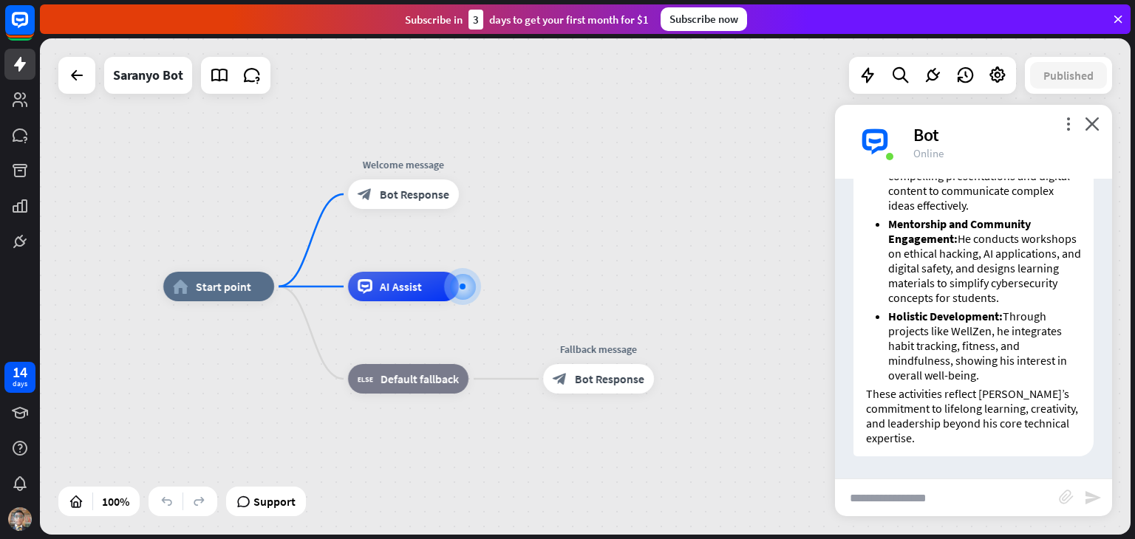
click at [912, 495] on input "text" at bounding box center [947, 497] width 224 height 37
type input "**********"
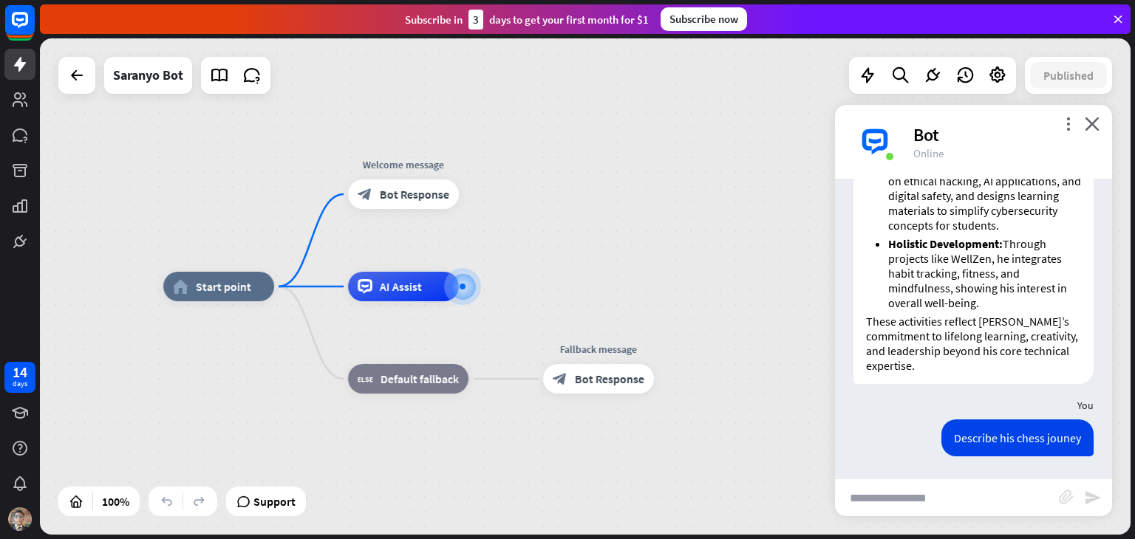
scroll to position [2483, 0]
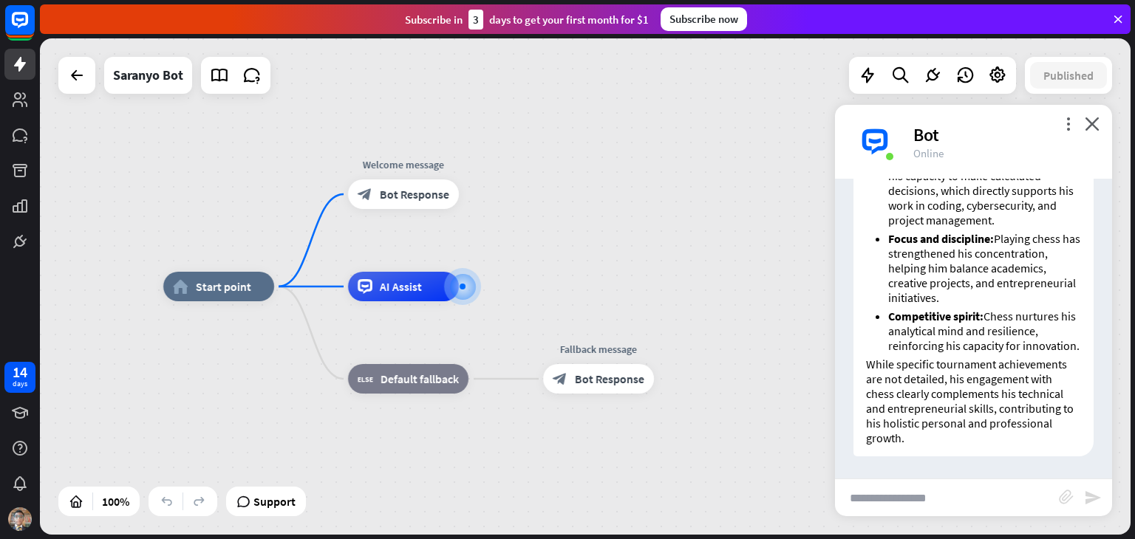
click at [945, 450] on div "[PERSON_NAME]’s chess journey has played a significant role in shaping his stra…" at bounding box center [973, 229] width 240 height 454
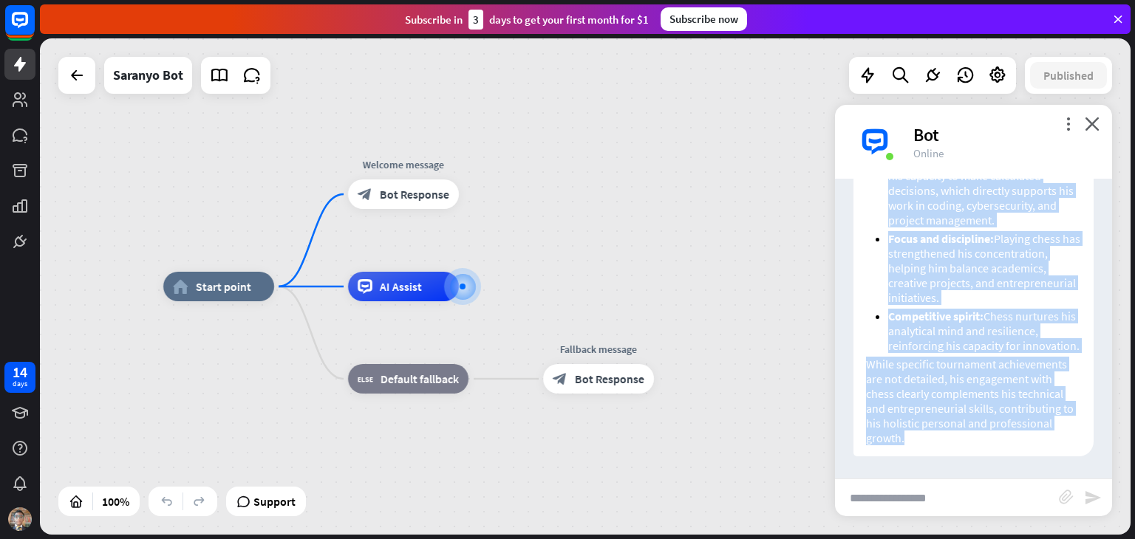
drag, startPoint x: 866, startPoint y: 199, endPoint x: 983, endPoint y: 437, distance: 265.3
click at [983, 437] on div "[PERSON_NAME]’s chess journey has played a significant role in shaping his stra…" at bounding box center [973, 229] width 240 height 454
click at [974, 423] on p "While specific tournament achievements are not detailed, his engagement with ch…" at bounding box center [973, 401] width 215 height 89
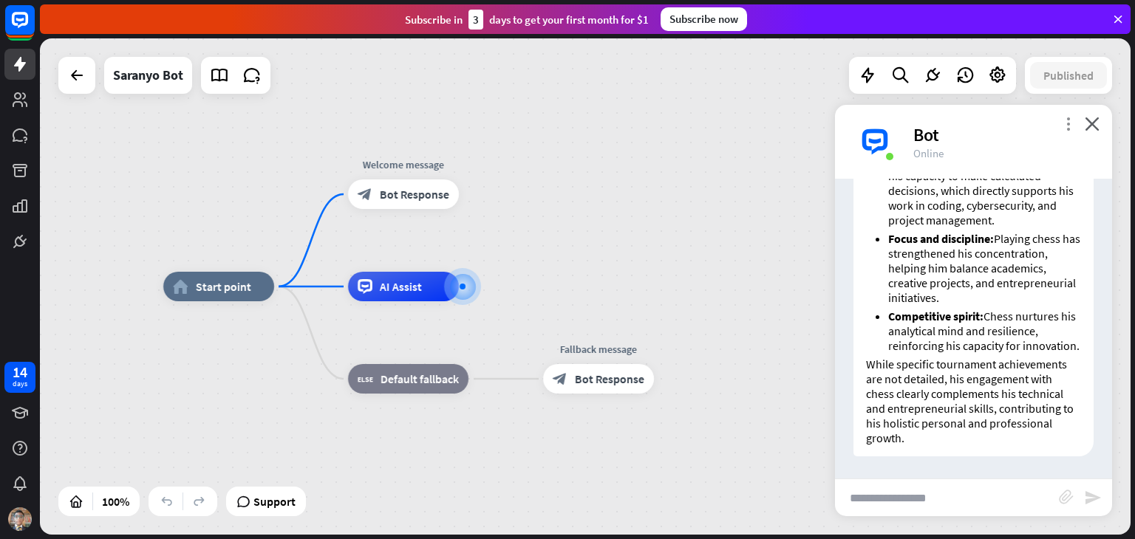
click at [1062, 122] on icon "more_vert" at bounding box center [1068, 124] width 14 height 14
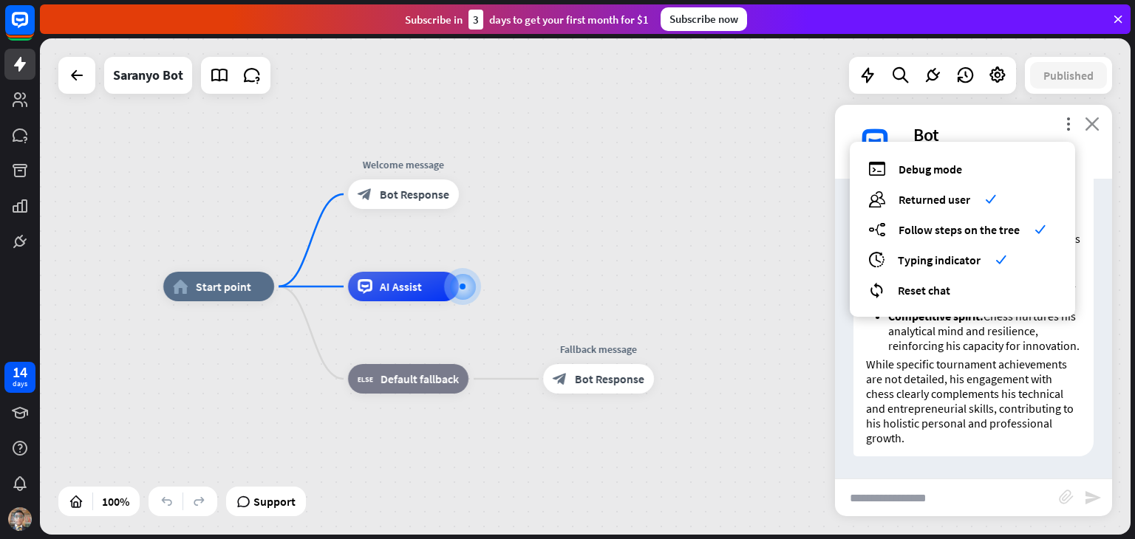
click at [1098, 124] on icon "close" at bounding box center [1091, 124] width 15 height 14
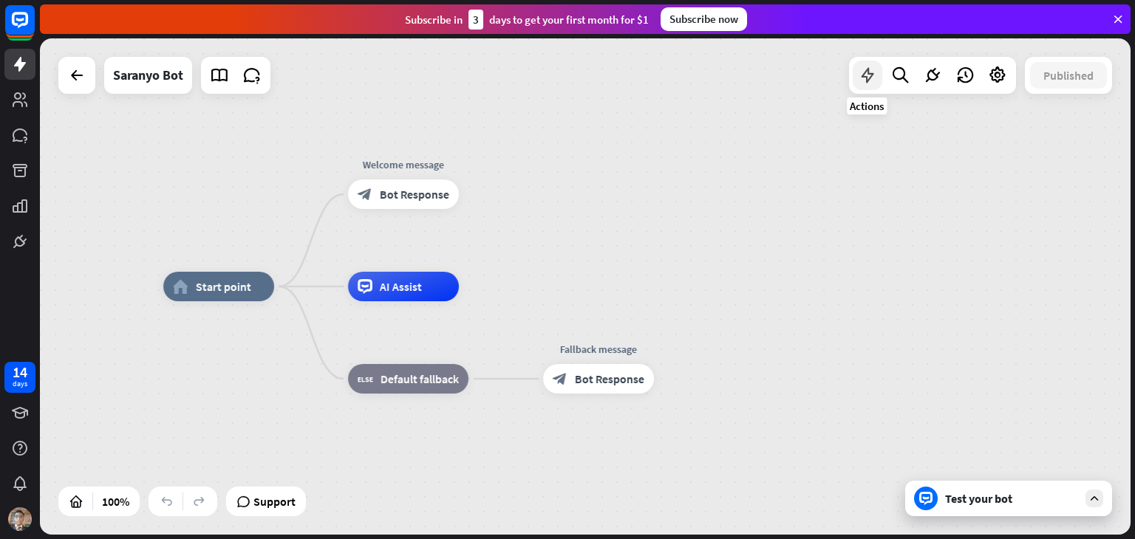
click at [875, 83] on icon at bounding box center [867, 75] width 19 height 19
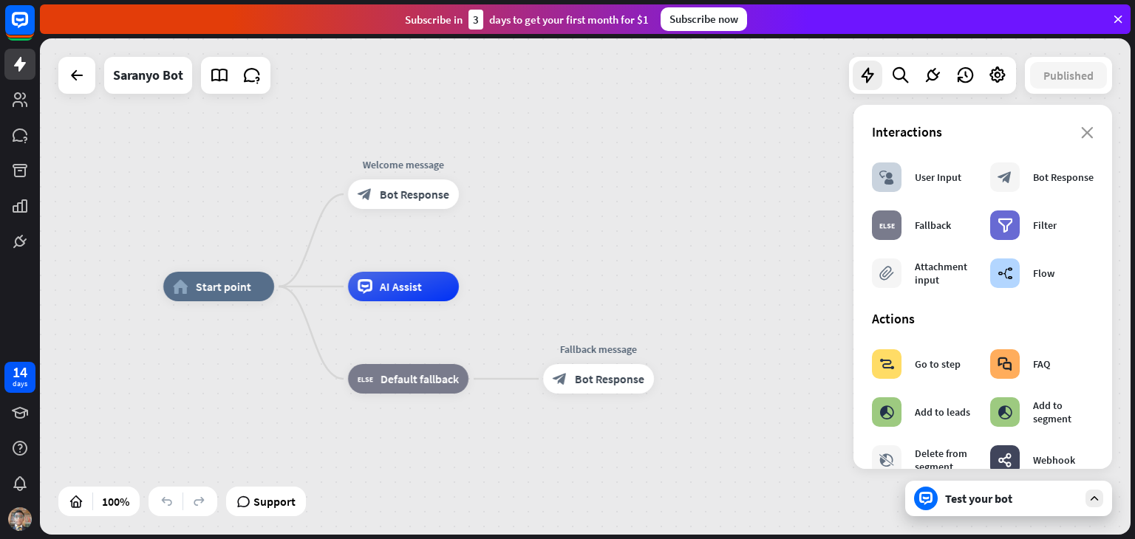
click at [849, 318] on div "home_2 Start point Welcome message block_bot_response Bot Response AI Assist bl…" at bounding box center [708, 535] width 1090 height 496
click at [901, 85] on div at bounding box center [900, 76] width 30 height 30
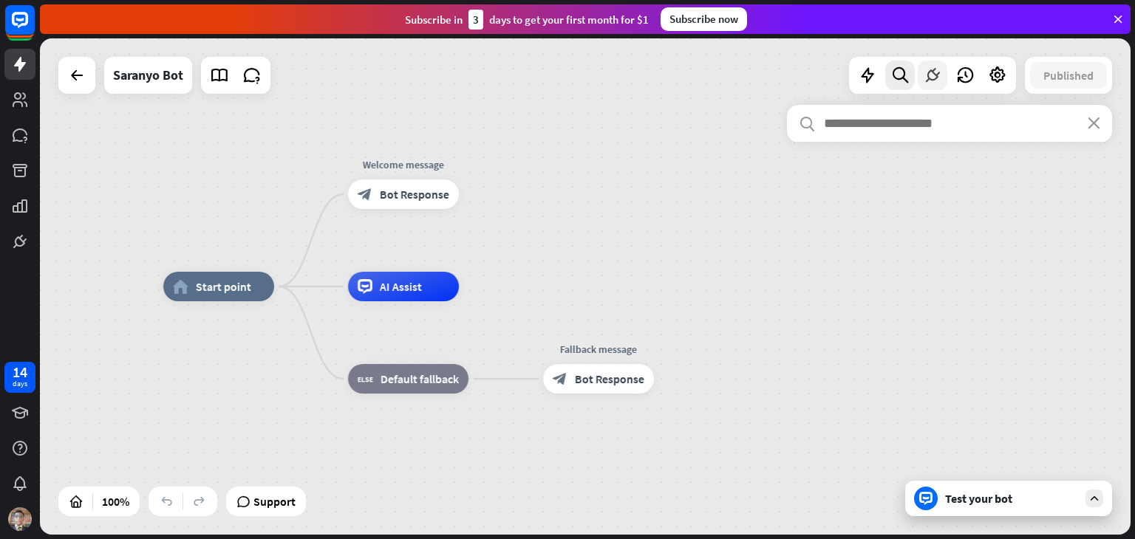
click at [917, 80] on div at bounding box center [932, 76] width 30 height 30
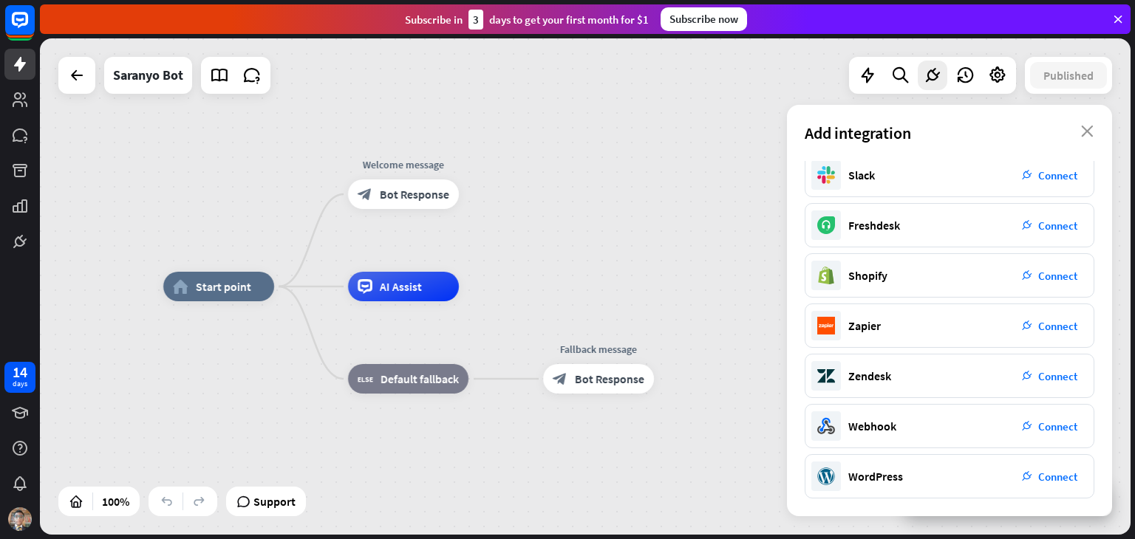
scroll to position [0, 0]
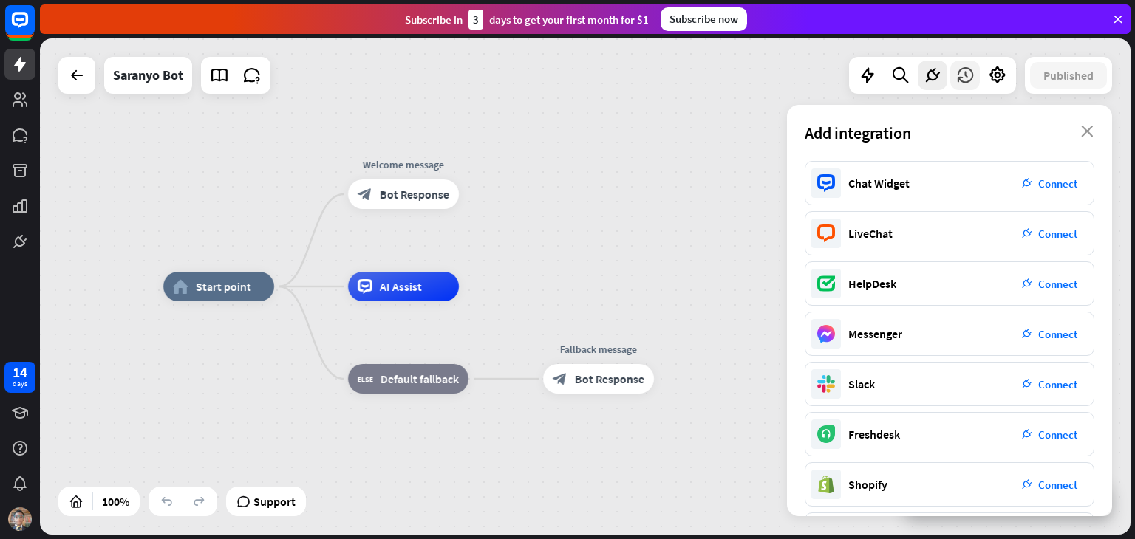
click at [965, 71] on icon at bounding box center [964, 75] width 19 height 19
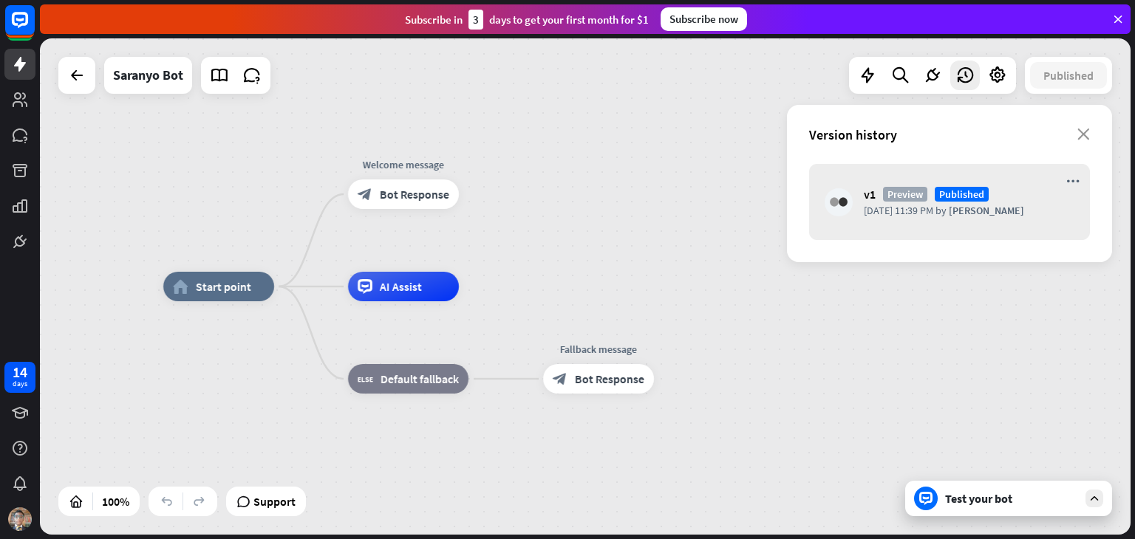
click at [1002, 72] on div at bounding box center [585, 286] width 1090 height 496
click at [1002, 77] on icon at bounding box center [997, 75] width 19 height 19
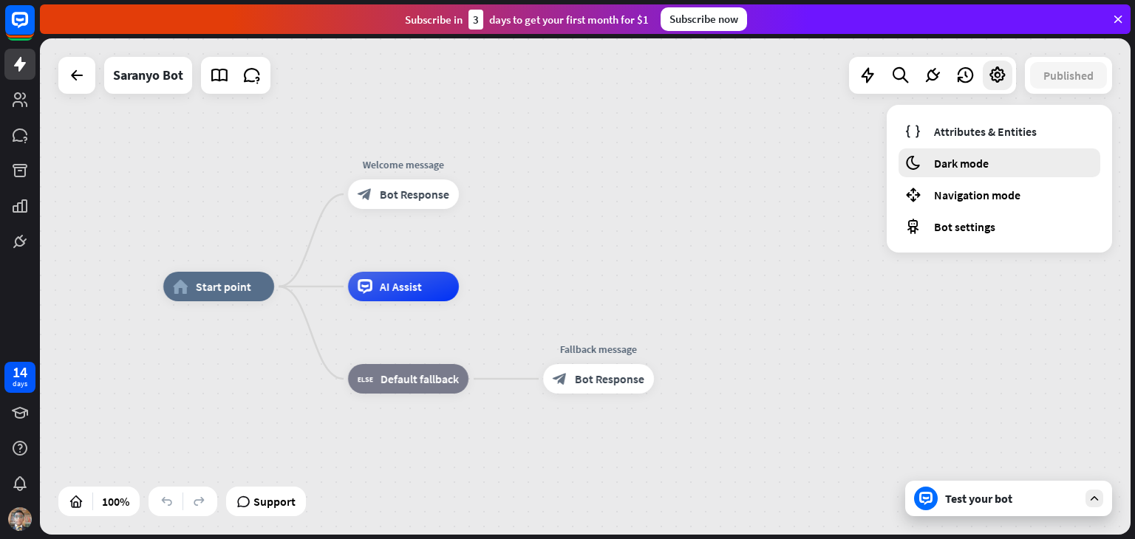
click at [1002, 154] on div "moon Dark mode" at bounding box center [999, 162] width 202 height 29
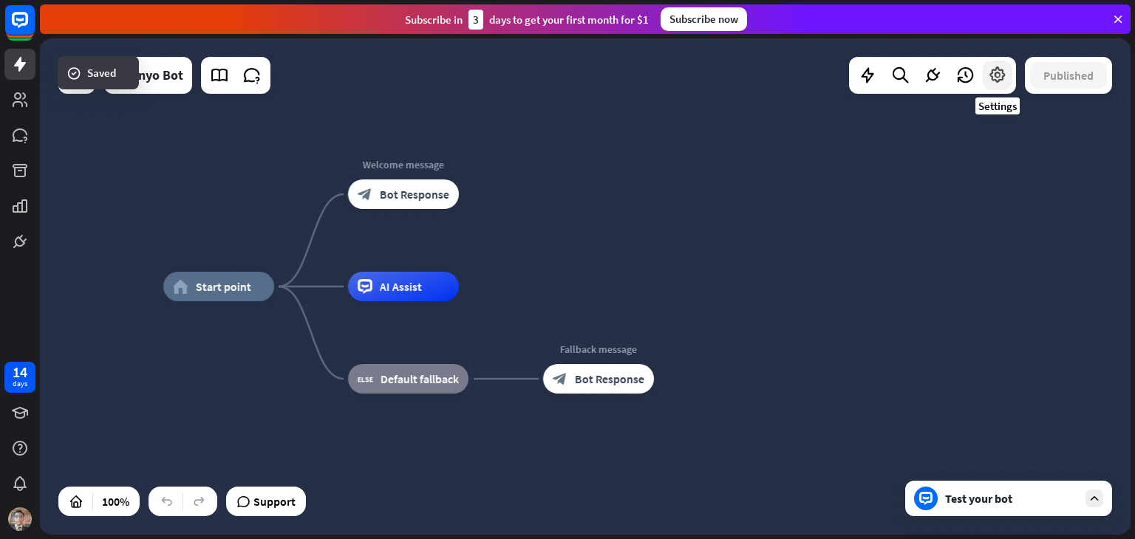
click at [1005, 86] on div at bounding box center [997, 76] width 30 height 30
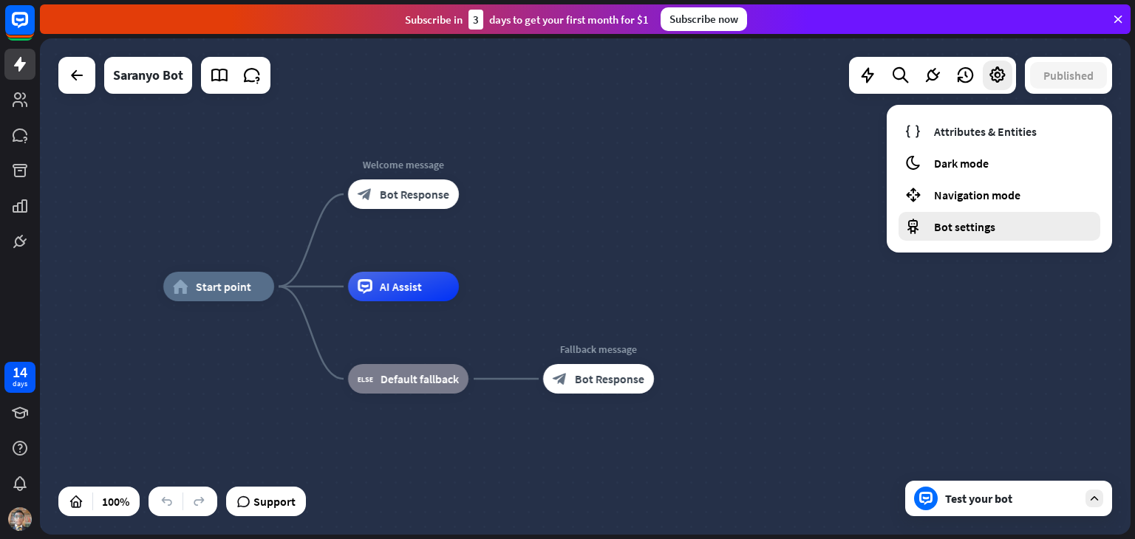
click at [999, 223] on div "Bot settings" at bounding box center [999, 226] width 202 height 29
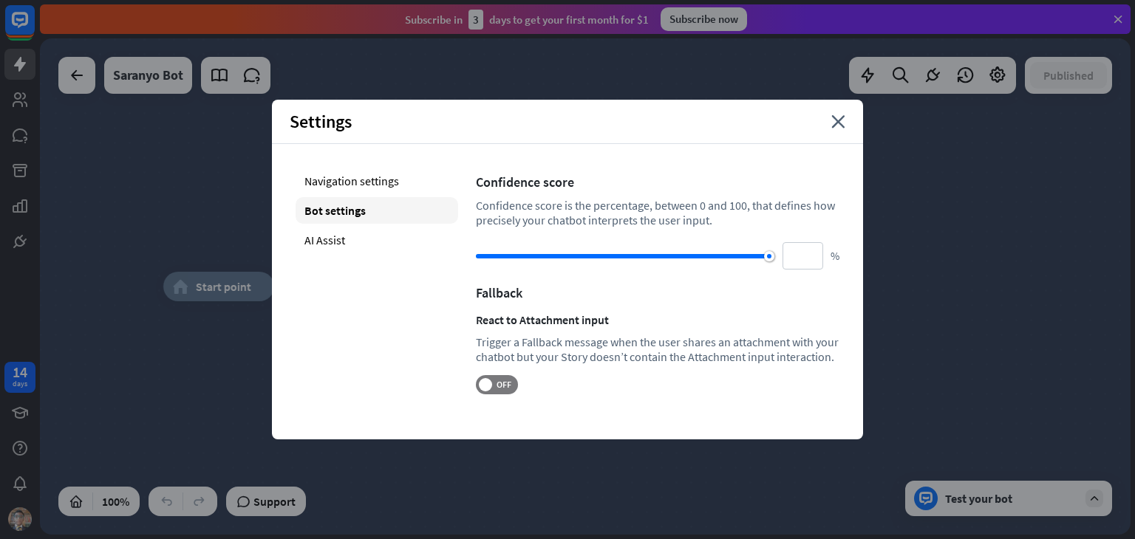
drag, startPoint x: 668, startPoint y: 254, endPoint x: 1096, endPoint y: 294, distance: 429.5
click at [1096, 294] on div "home_2 Start point Welcome message block_bot_response Bot Response AI Assist bl…" at bounding box center [585, 286] width 1090 height 496
click at [395, 247] on div "AI Assist" at bounding box center [376, 240] width 163 height 27
type input "**"
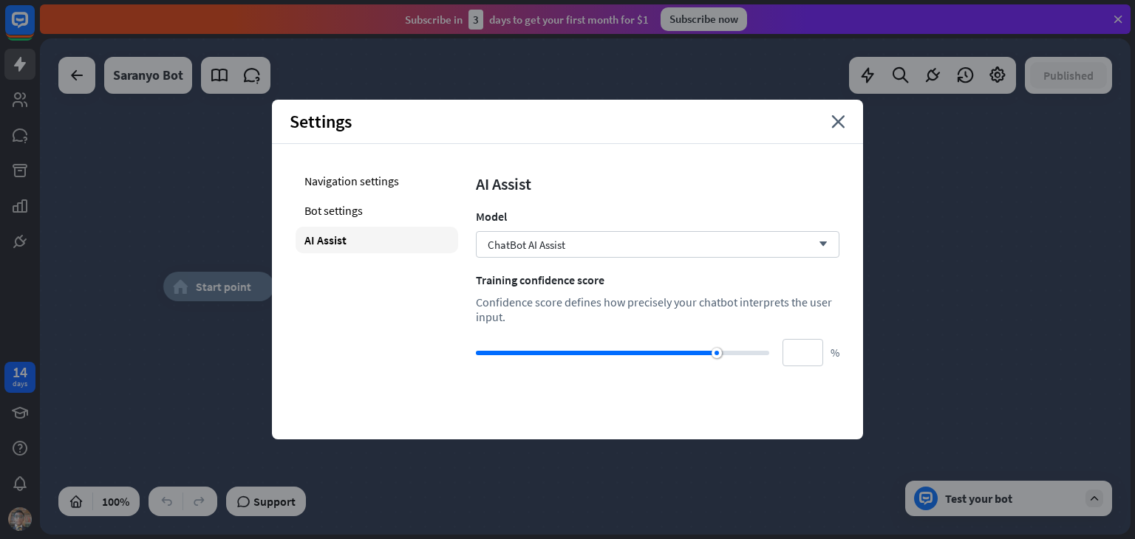
type input "***"
drag, startPoint x: 720, startPoint y: 356, endPoint x: 901, endPoint y: 355, distance: 181.0
click at [901, 355] on div "home_2 Start point Welcome message block_bot_response Bot Response AI Assist bl…" at bounding box center [585, 286] width 1090 height 496
click at [386, 193] on div "Navigation settings" at bounding box center [376, 181] width 163 height 27
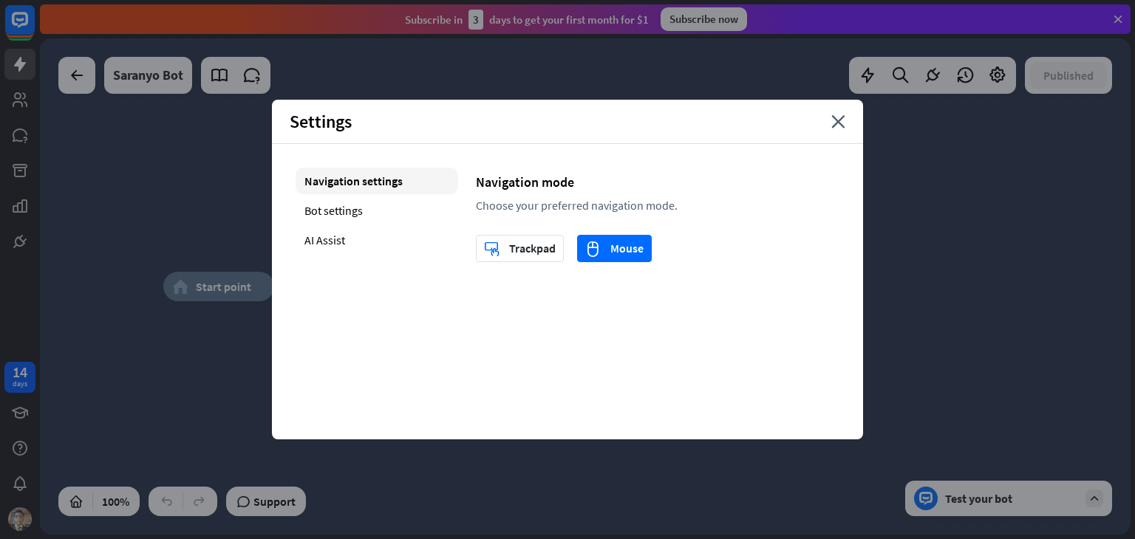
click at [840, 131] on div "Settings close" at bounding box center [567, 122] width 591 height 44
click at [836, 125] on icon "close" at bounding box center [838, 121] width 14 height 13
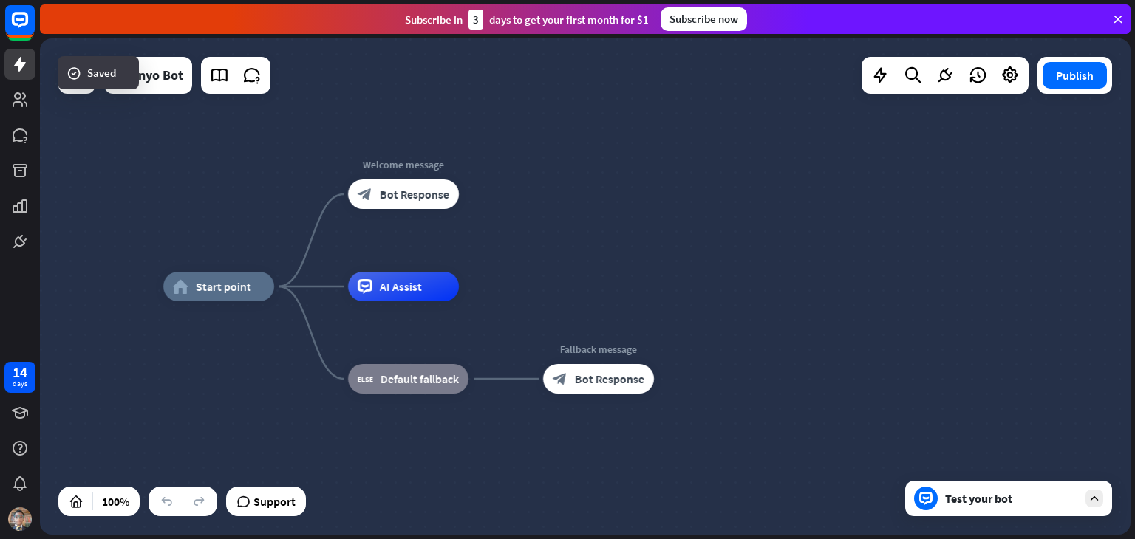
click at [1046, 491] on div "Test your bot" at bounding box center [1011, 498] width 133 height 15
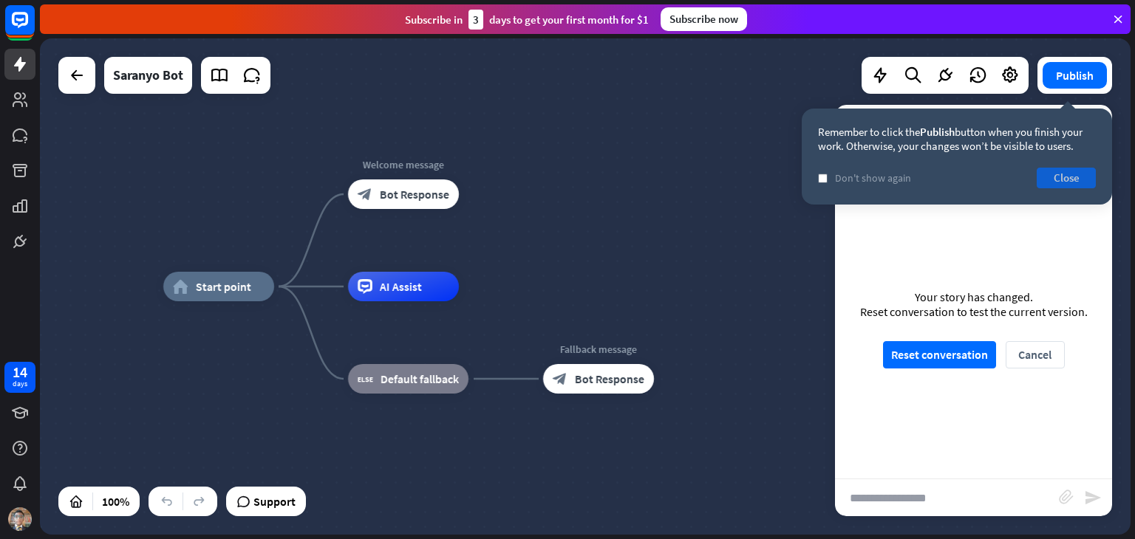
click at [1062, 177] on button "Close" at bounding box center [1065, 178] width 59 height 21
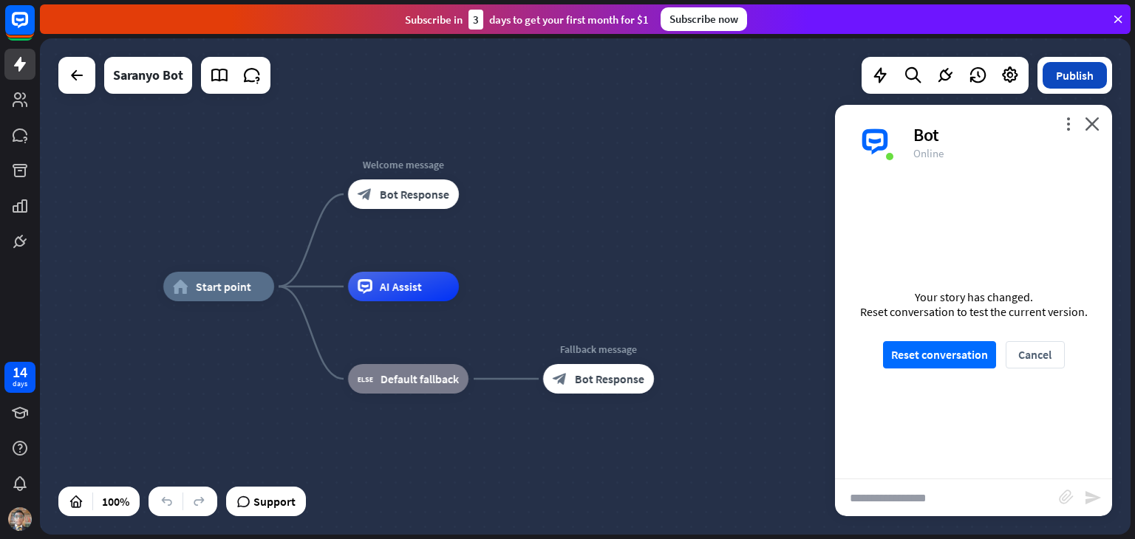
click at [1052, 65] on button "Publish" at bounding box center [1074, 75] width 64 height 27
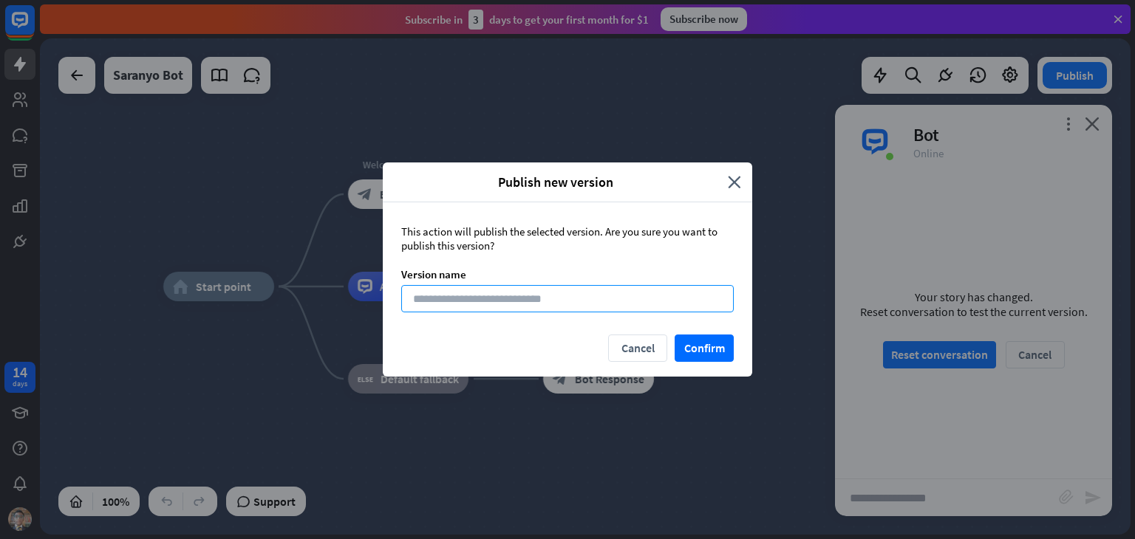
click at [546, 301] on input at bounding box center [567, 298] width 332 height 27
type input "**********"
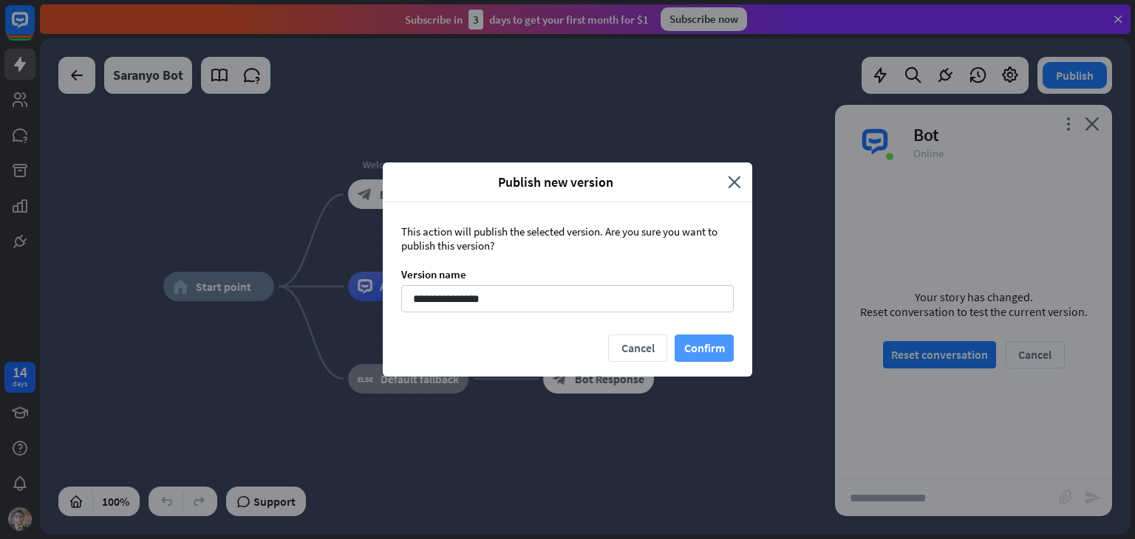
click at [692, 335] on button "Confirm" at bounding box center [703, 348] width 59 height 27
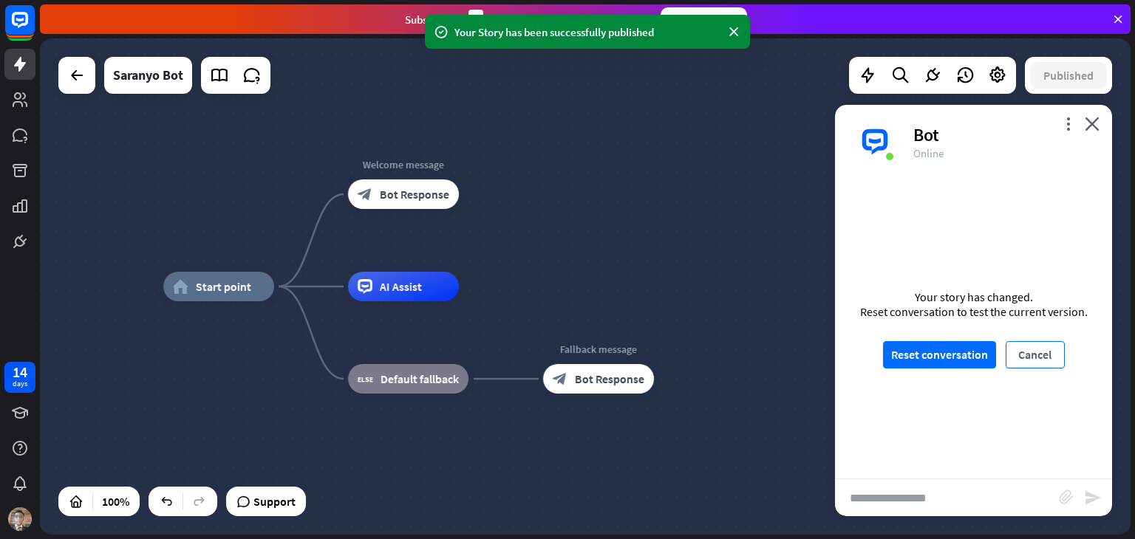
click at [1040, 357] on button "Cancel" at bounding box center [1034, 354] width 59 height 27
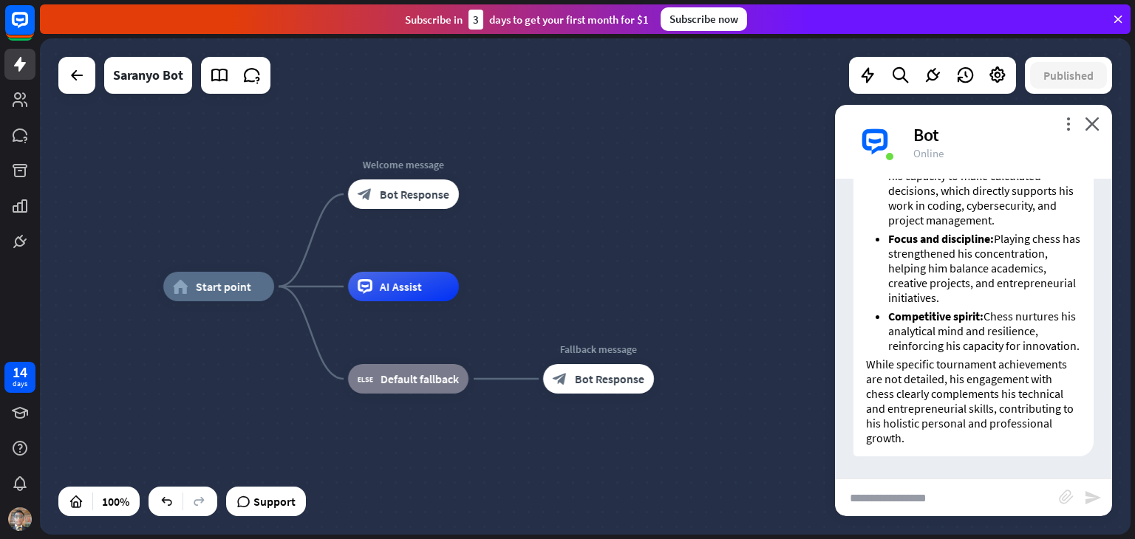
scroll to position [2483, 0]
click at [999, 486] on input "text" at bounding box center [947, 497] width 224 height 37
type input "**********"
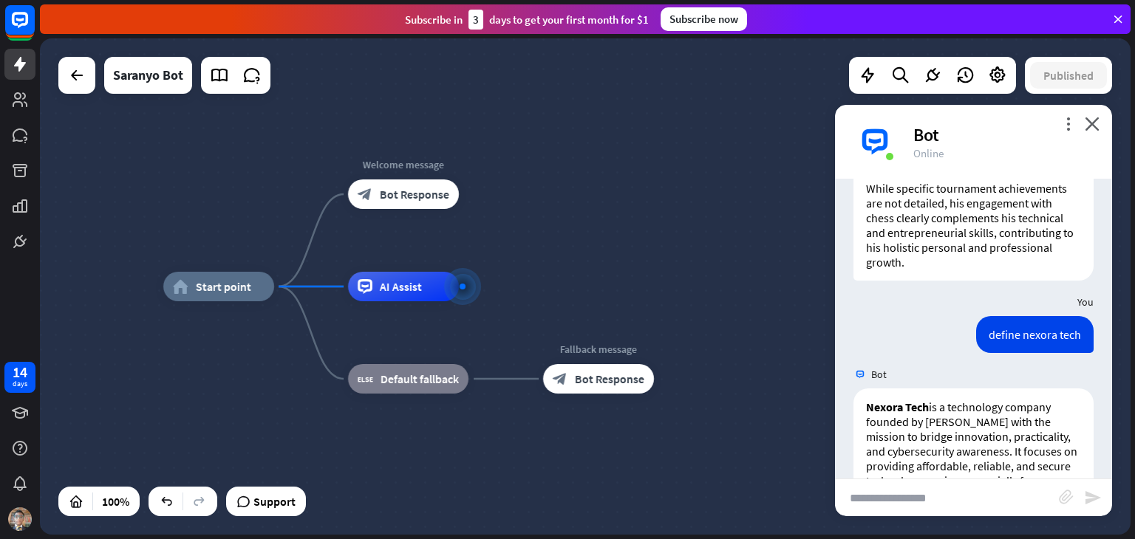
scroll to position [3241, 0]
